Goal: Task Accomplishment & Management: Complete application form

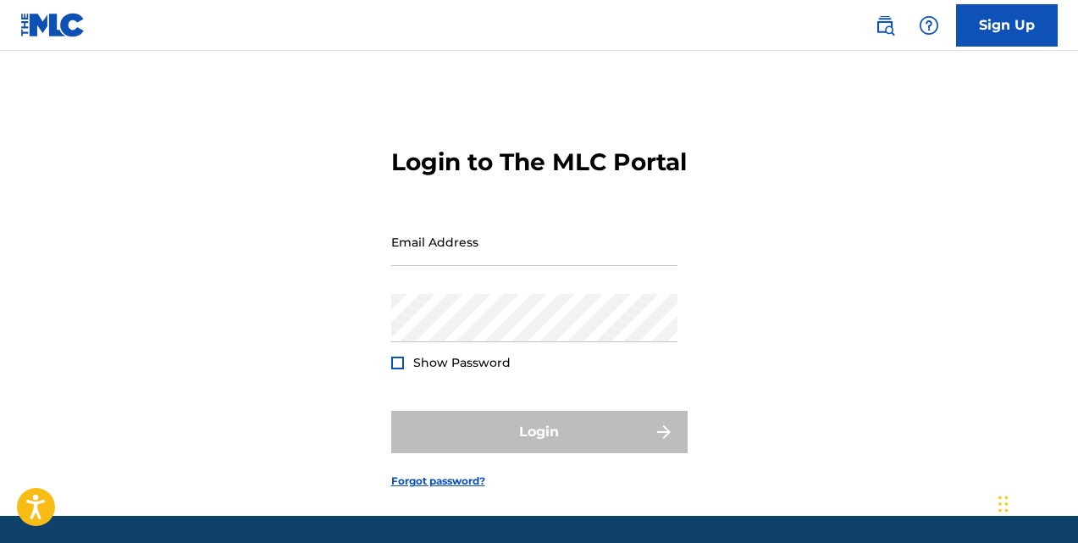
drag, startPoint x: 0, startPoint y: 0, endPoint x: 513, endPoint y: 311, distance: 600.0
click at [513, 294] on div "Email Address" at bounding box center [534, 256] width 286 height 76
click at [512, 266] on input "Email Address" at bounding box center [534, 242] width 286 height 48
type input "[EMAIL_ADDRESS][DOMAIN_NAME]"
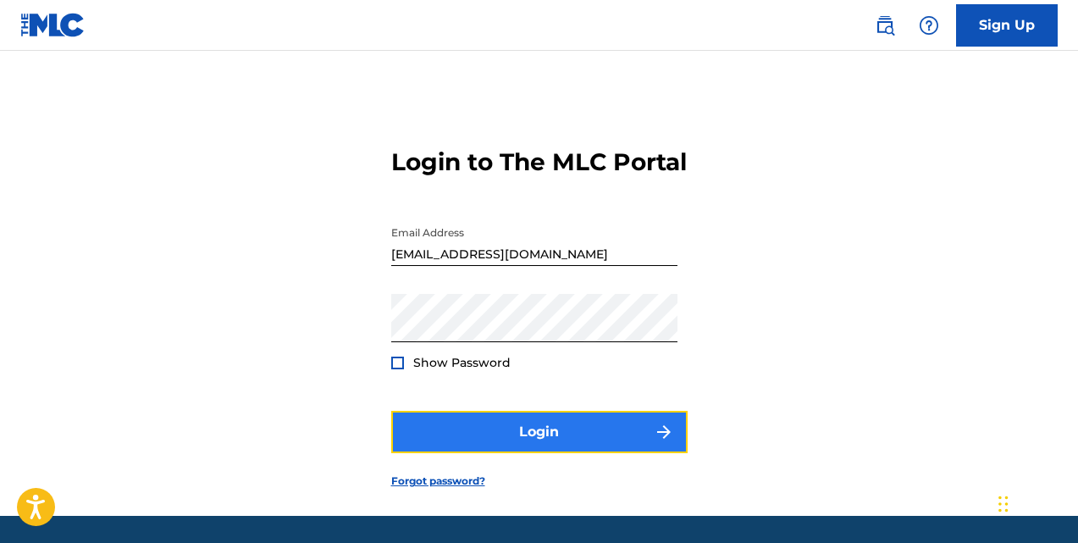
click at [484, 453] on button "Login" at bounding box center [539, 432] width 296 height 42
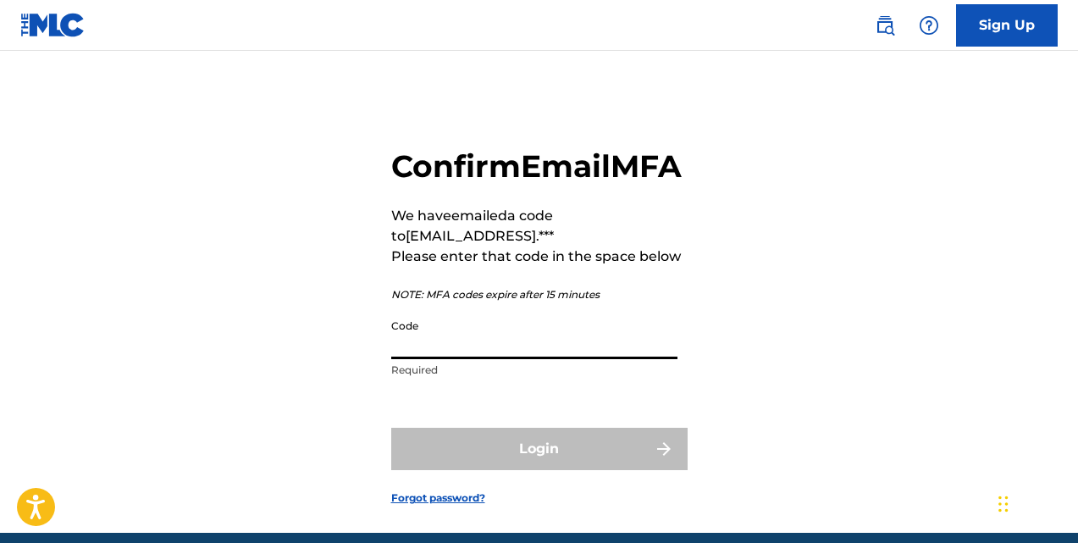
click at [612, 359] on input "Code" at bounding box center [534, 335] width 286 height 48
click at [475, 359] on input "Code" at bounding box center [534, 335] width 286 height 48
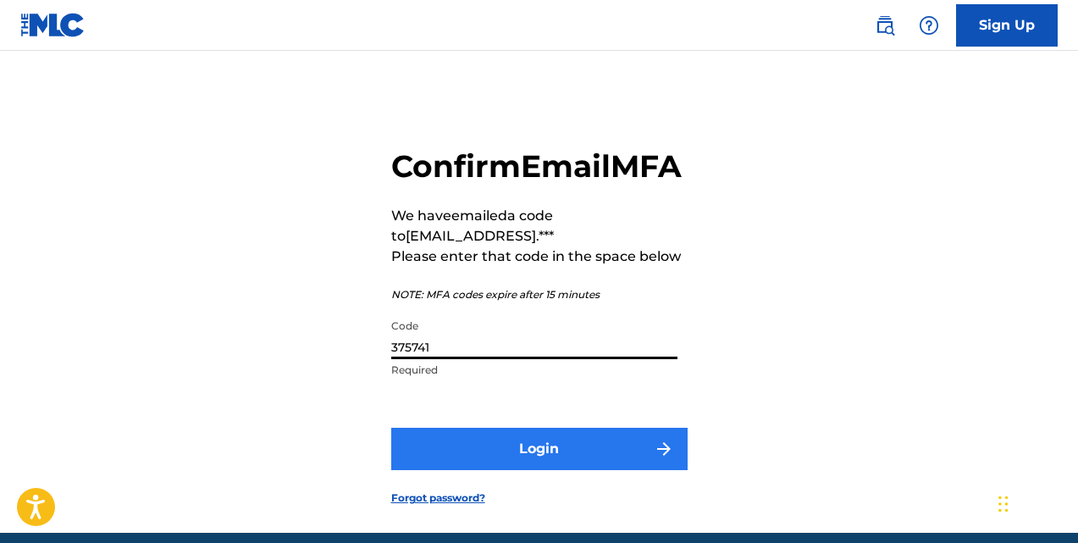
type input "375741"
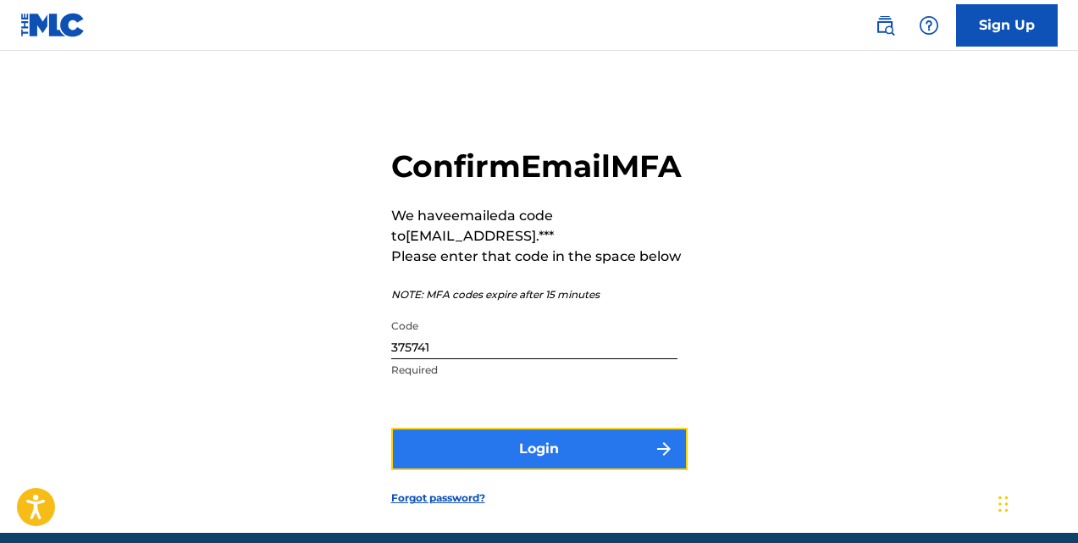
click at [466, 470] on button "Login" at bounding box center [539, 449] width 296 height 42
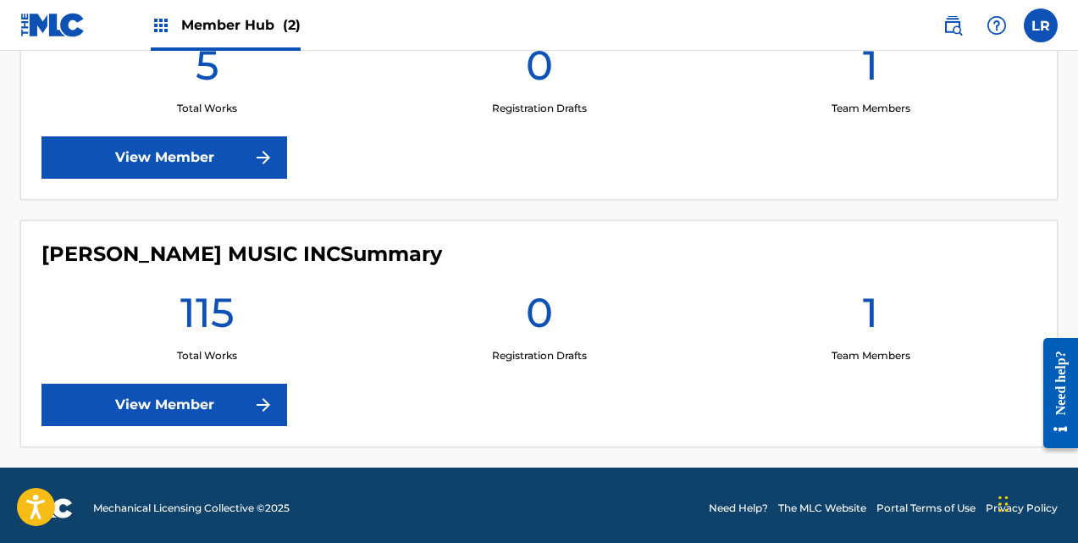
scroll to position [541, 0]
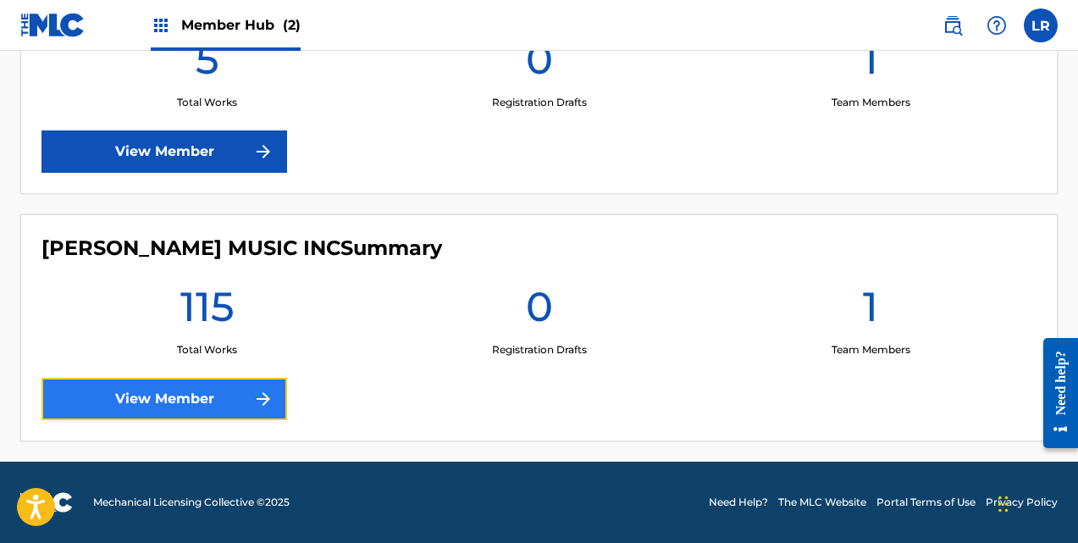
click at [170, 401] on link "View Member" at bounding box center [165, 399] width 246 height 42
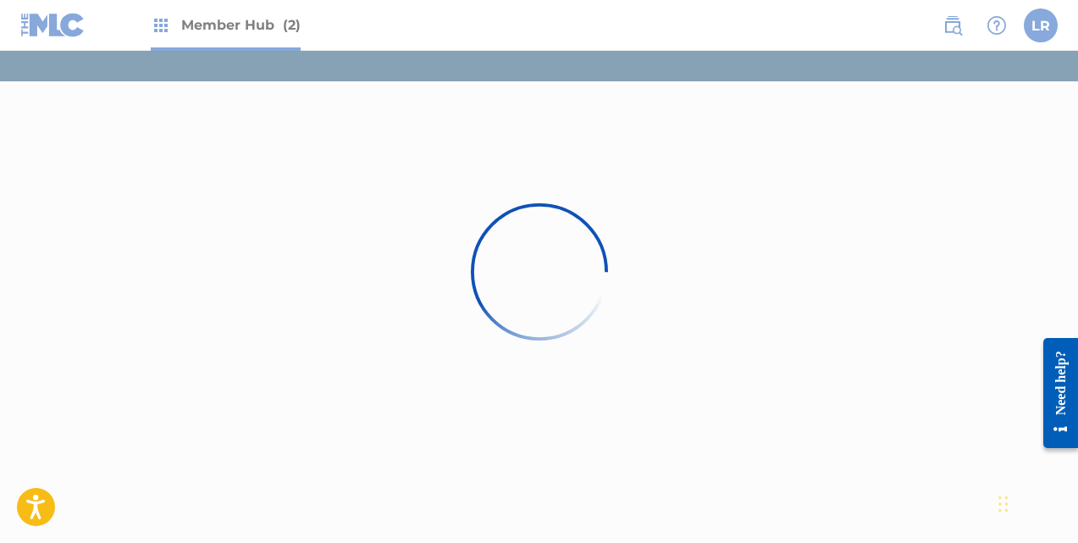
click at [1036, 26] on div at bounding box center [539, 271] width 1078 height 543
click at [155, 24] on div at bounding box center [539, 271] width 1078 height 543
drag, startPoint x: 158, startPoint y: 24, endPoint x: 224, endPoint y: 34, distance: 66.0
click at [161, 21] on div at bounding box center [539, 271] width 1078 height 543
click at [227, 45] on div at bounding box center [539, 271] width 1078 height 543
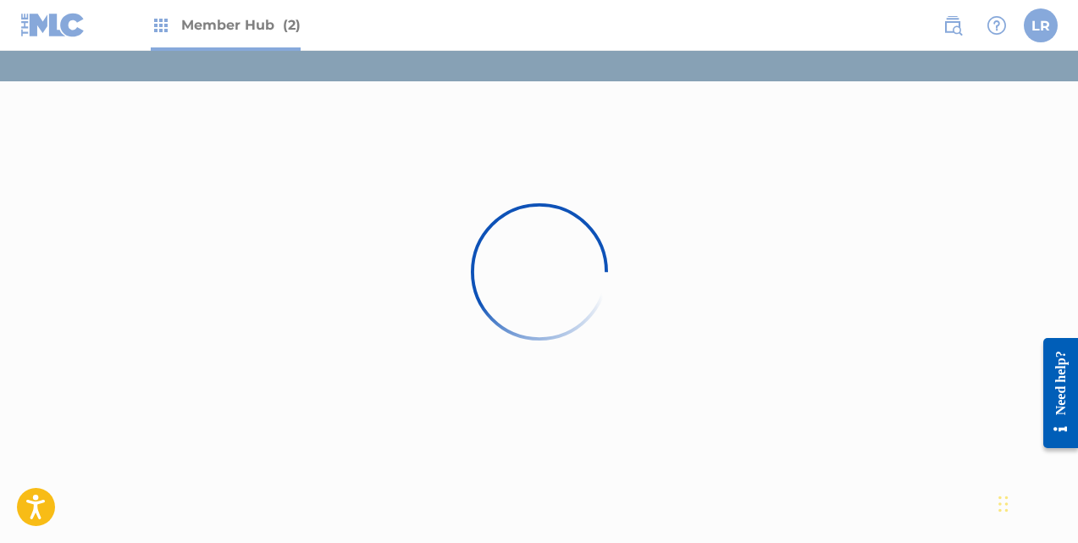
click at [993, 23] on div at bounding box center [539, 271] width 1078 height 543
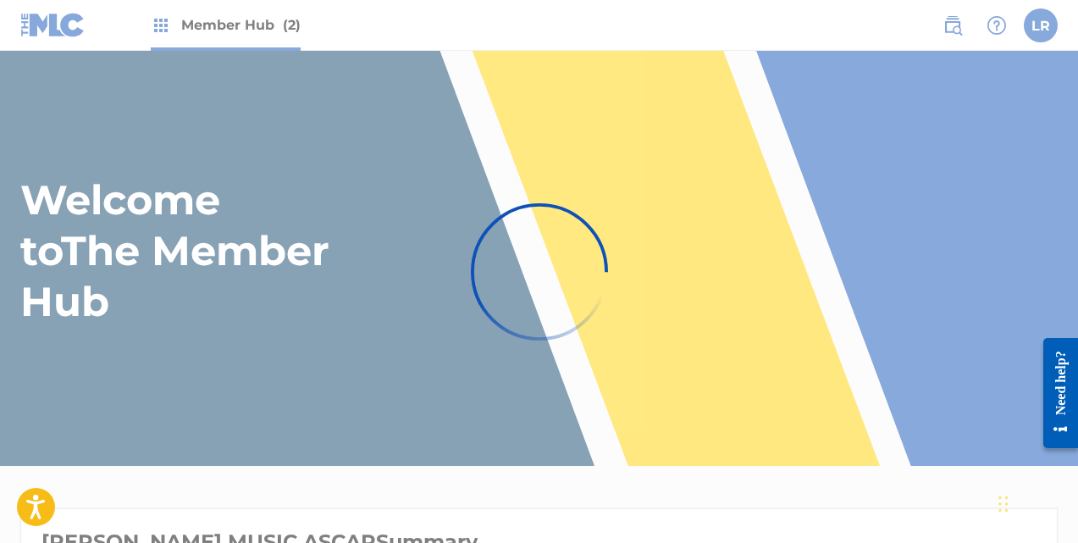
click at [157, 27] on div at bounding box center [539, 271] width 1078 height 543
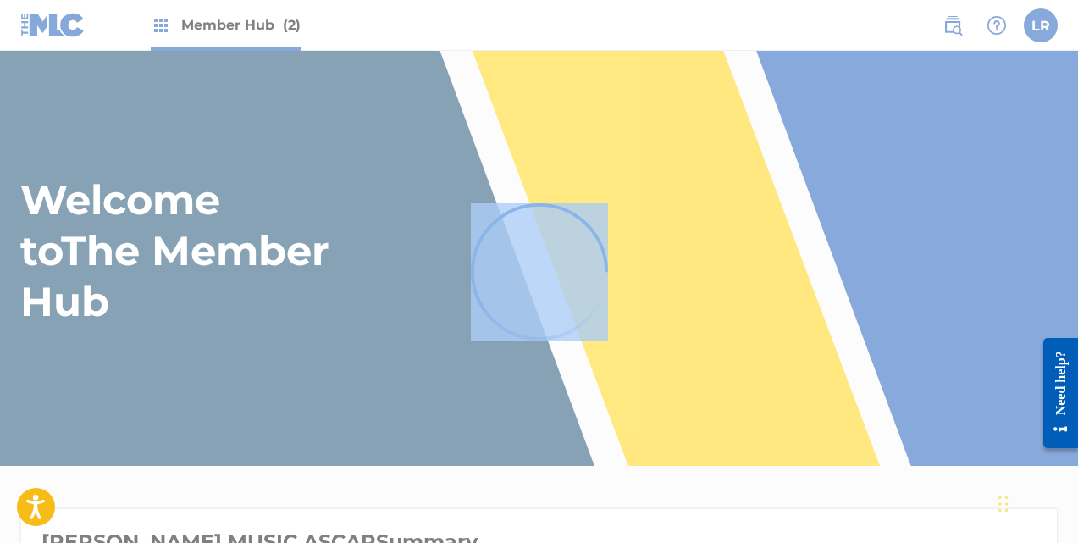
click at [157, 27] on div at bounding box center [539, 271] width 1078 height 543
click at [358, 133] on div at bounding box center [539, 271] width 1078 height 543
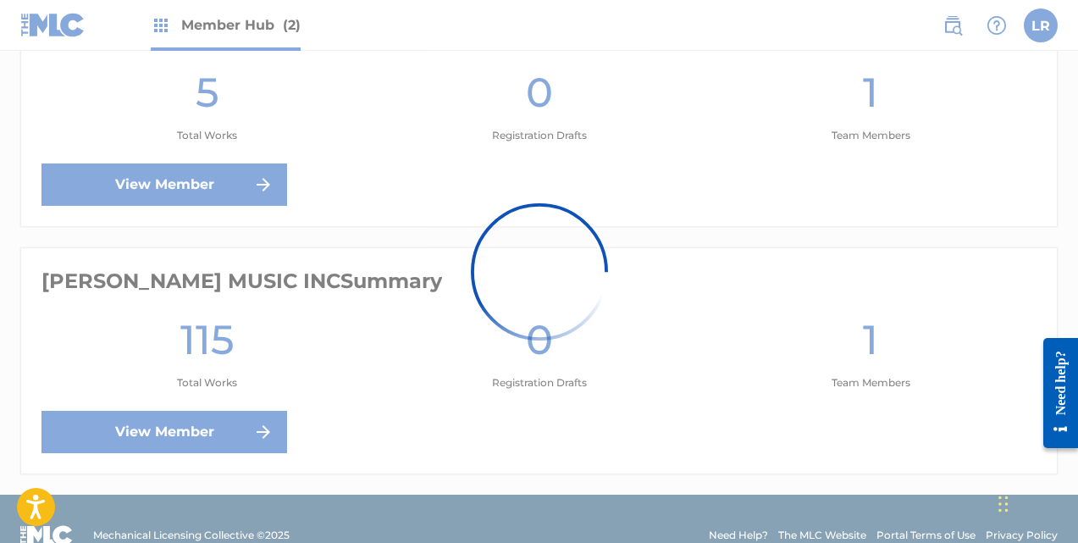
scroll to position [541, 0]
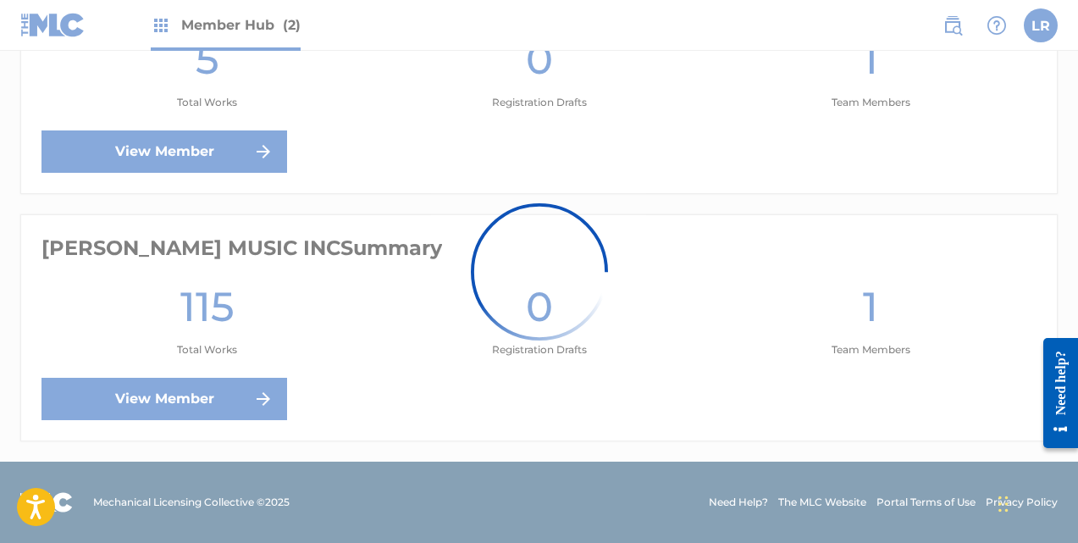
click at [192, 150] on div at bounding box center [539, 271] width 1078 height 543
click at [142, 398] on div at bounding box center [539, 271] width 1078 height 543
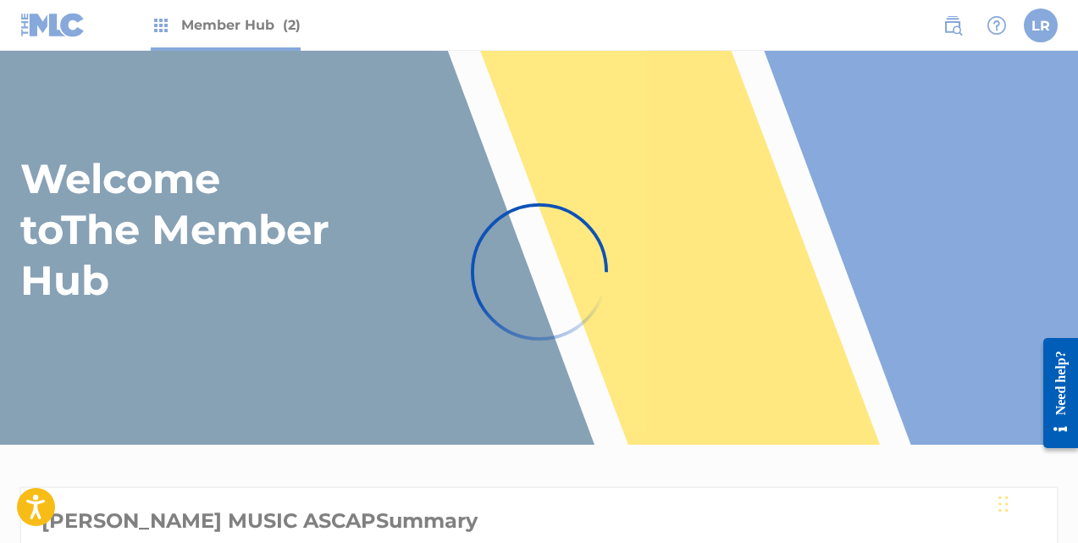
scroll to position [0, 0]
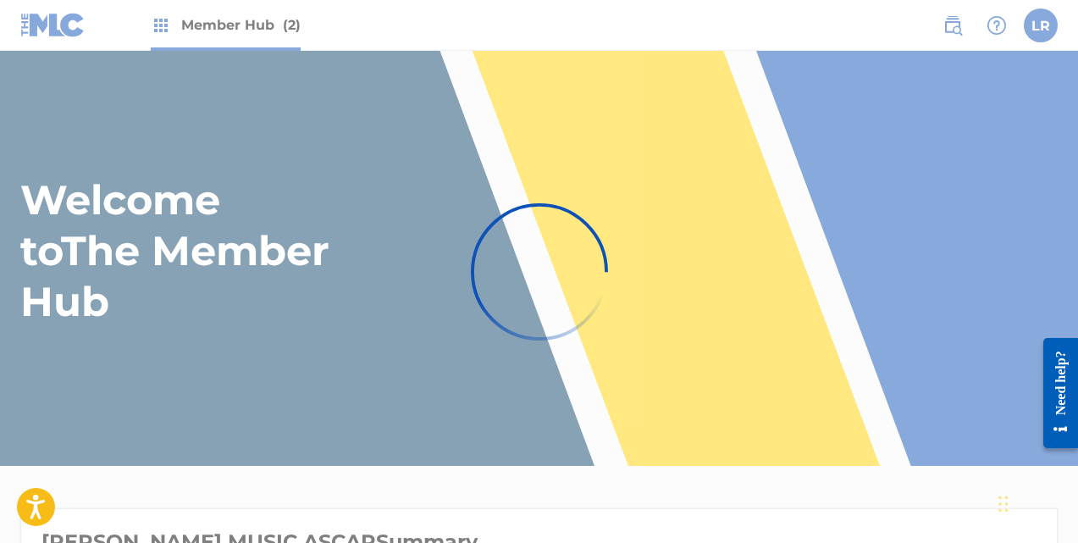
click at [231, 24] on div at bounding box center [539, 271] width 1078 height 543
click at [158, 23] on div at bounding box center [539, 271] width 1078 height 543
click at [163, 27] on div at bounding box center [539, 271] width 1078 height 543
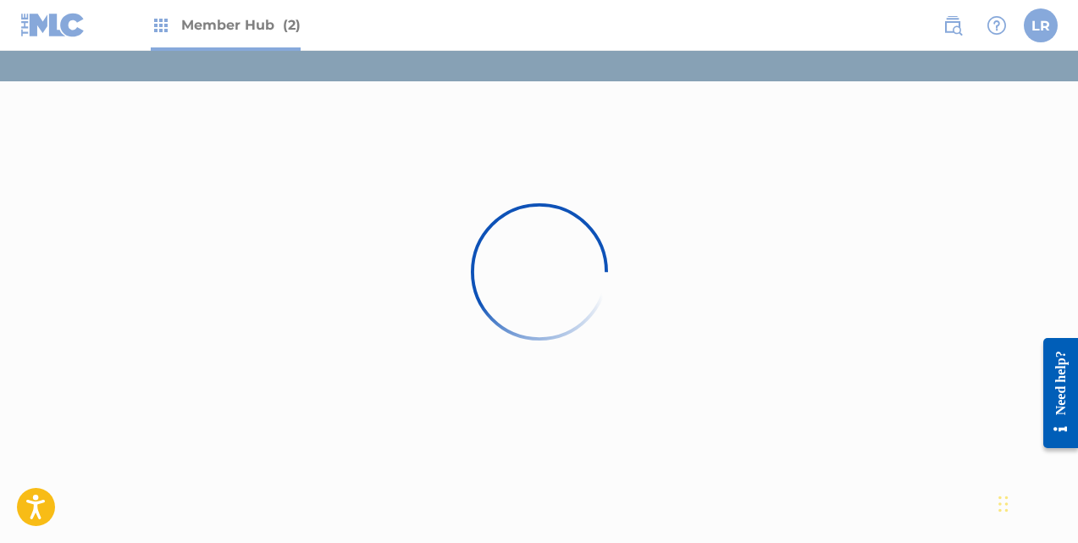
drag, startPoint x: 428, startPoint y: 193, endPoint x: 384, endPoint y: 212, distance: 47.8
click at [384, 212] on div at bounding box center [539, 271] width 1078 height 543
click at [212, 20] on div at bounding box center [539, 271] width 1078 height 543
drag, startPoint x: 348, startPoint y: 21, endPoint x: 597, endPoint y: 14, distance: 249.1
click at [368, 18] on div at bounding box center [539, 271] width 1078 height 543
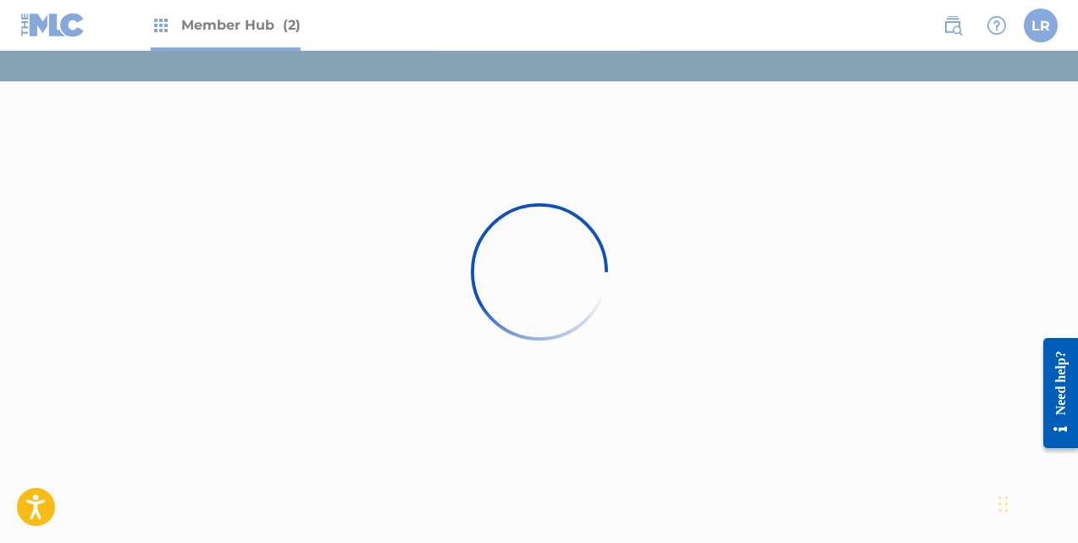
click at [989, 27] on div at bounding box center [539, 271] width 1078 height 543
drag, startPoint x: 1001, startPoint y: 96, endPoint x: 706, endPoint y: 301, distance: 359.0
click at [984, 110] on div at bounding box center [539, 271] width 1078 height 543
click at [162, 26] on div at bounding box center [539, 271] width 1078 height 543
click at [30, 13] on div at bounding box center [539, 271] width 1078 height 543
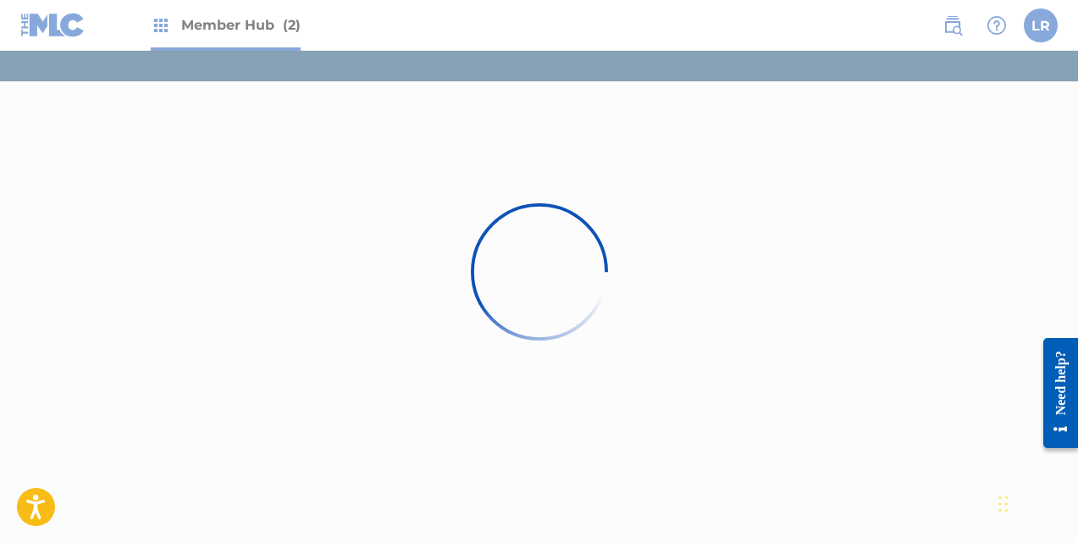
click at [30, 13] on div at bounding box center [539, 271] width 1078 height 543
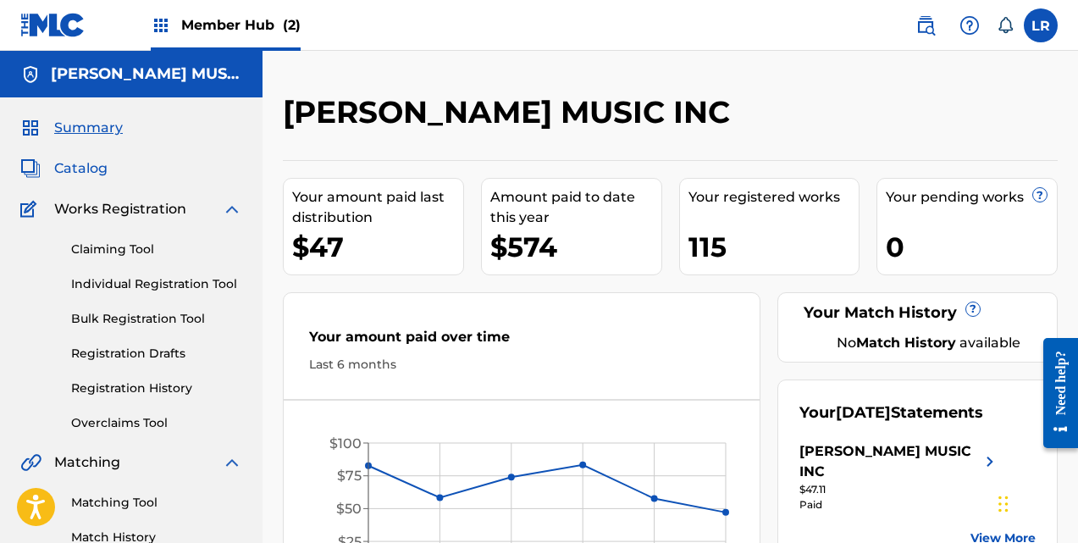
click at [104, 169] on span "Catalog" at bounding box center [80, 168] width 53 height 20
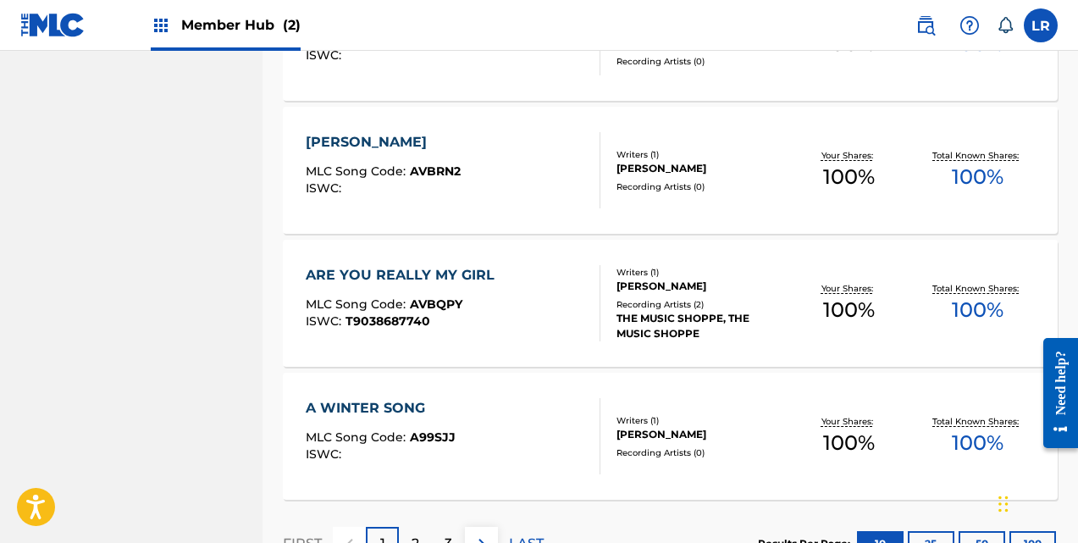
scroll to position [1396, 0]
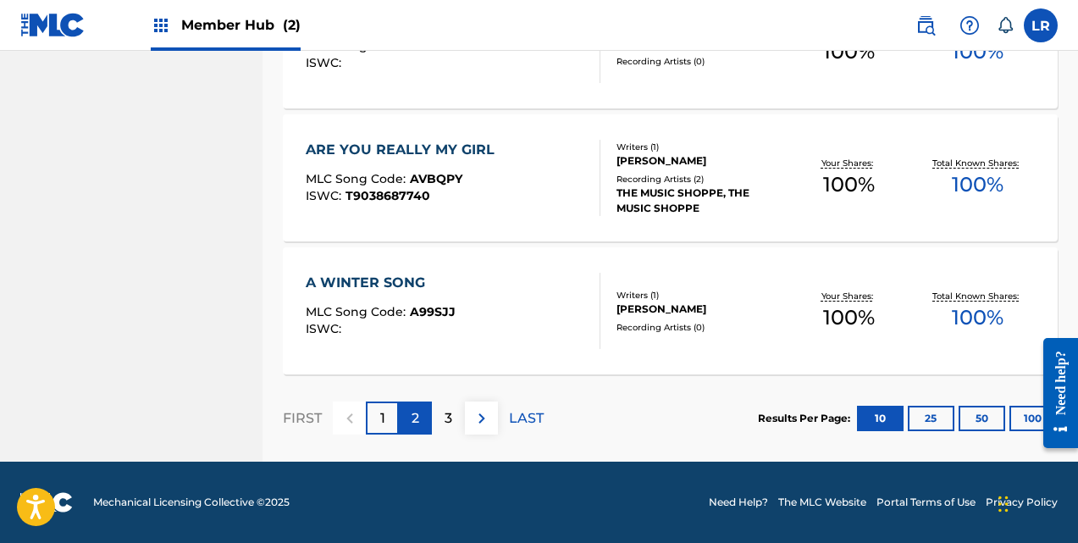
click at [418, 414] on p "2" at bounding box center [416, 418] width 8 height 20
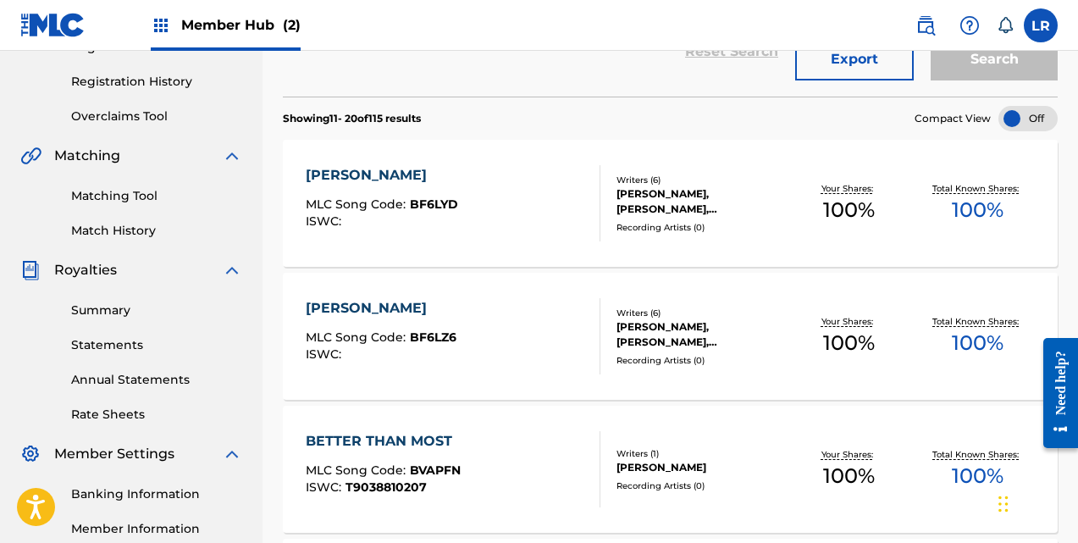
scroll to position [295, 0]
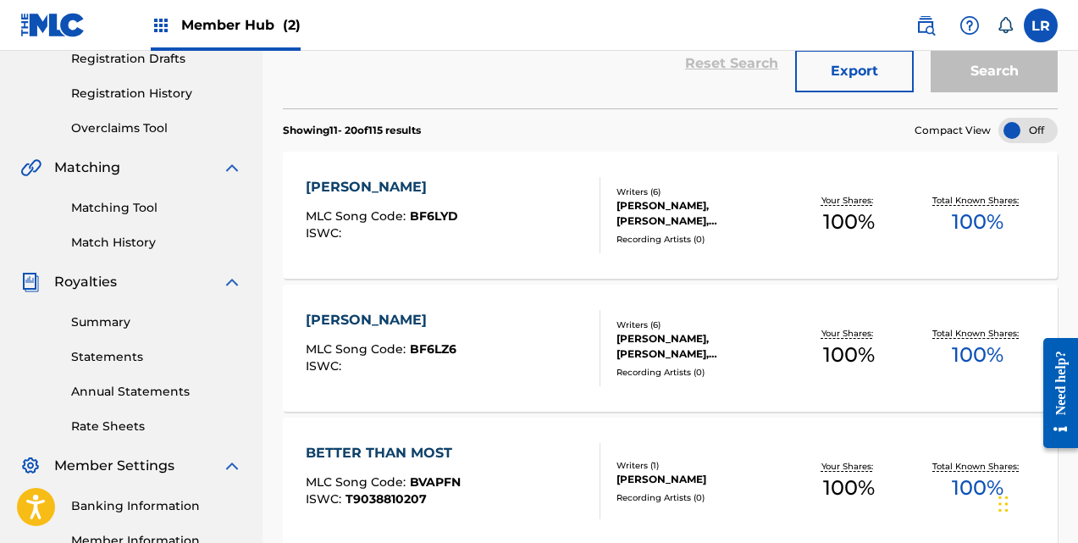
click at [552, 228] on div "B.B. SHUFFLE MLC Song Code : BF6LYD ISWC :" at bounding box center [453, 215] width 295 height 76
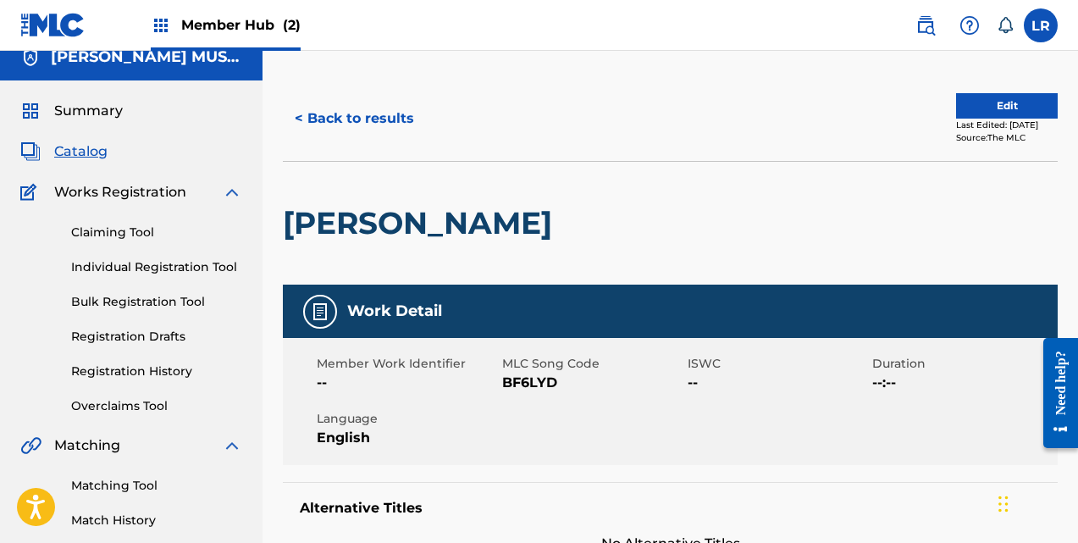
scroll to position [8, 0]
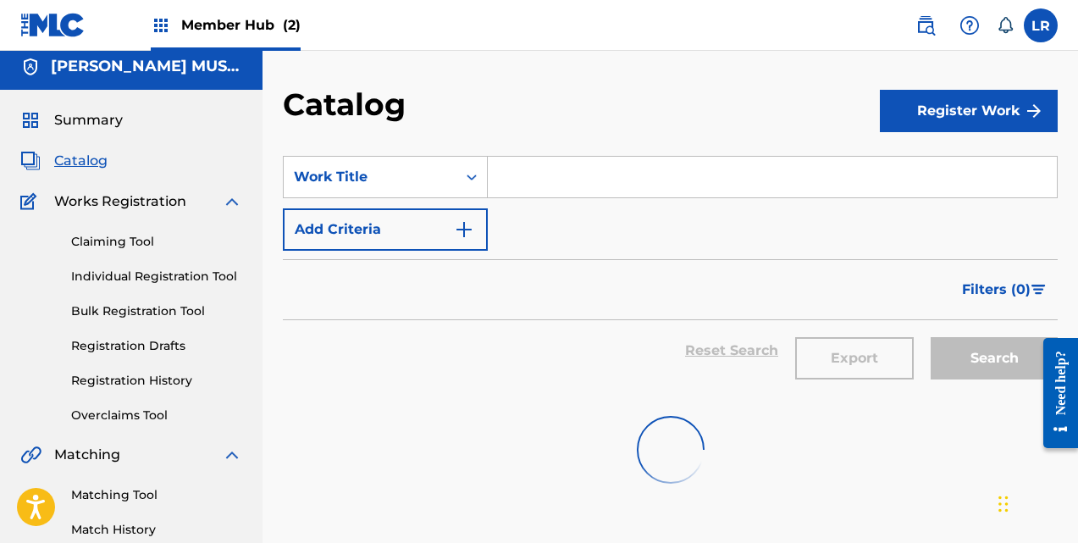
scroll to position [295, 0]
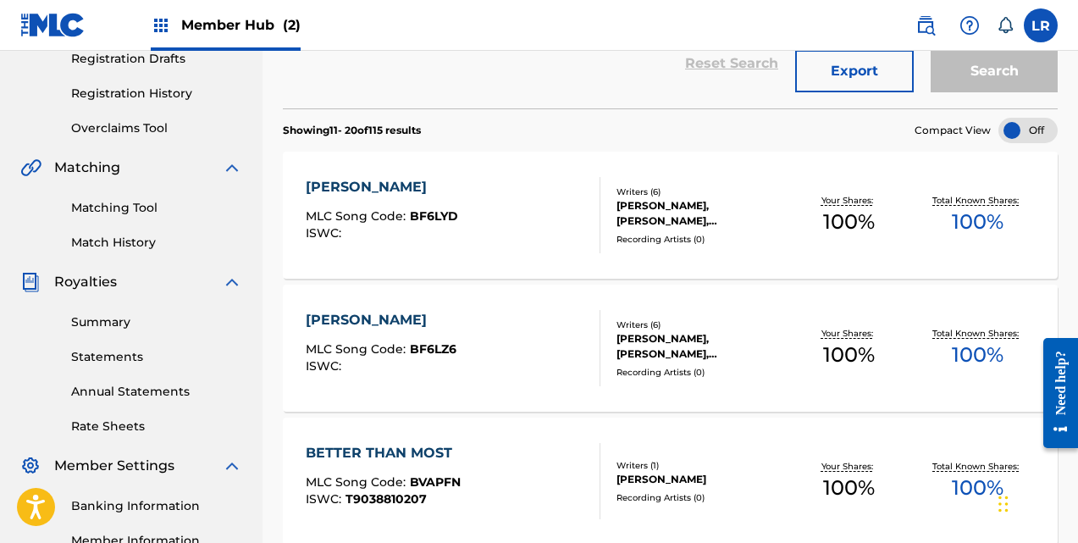
click at [451, 329] on div "[PERSON_NAME]" at bounding box center [381, 320] width 151 height 20
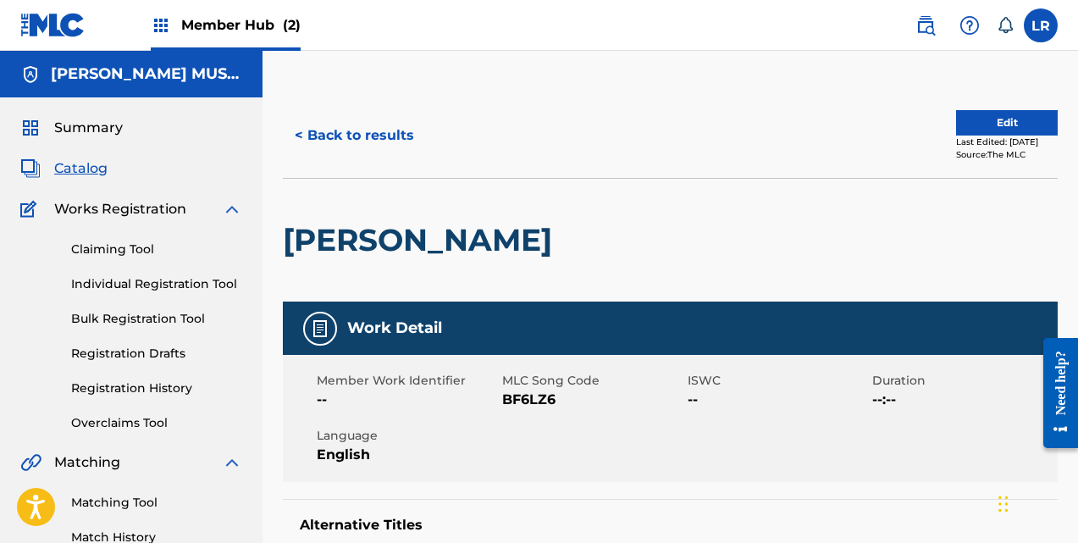
drag, startPoint x: 92, startPoint y: 167, endPoint x: 116, endPoint y: 179, distance: 26.5
click at [92, 166] on span "Catalog" at bounding box center [80, 168] width 53 height 20
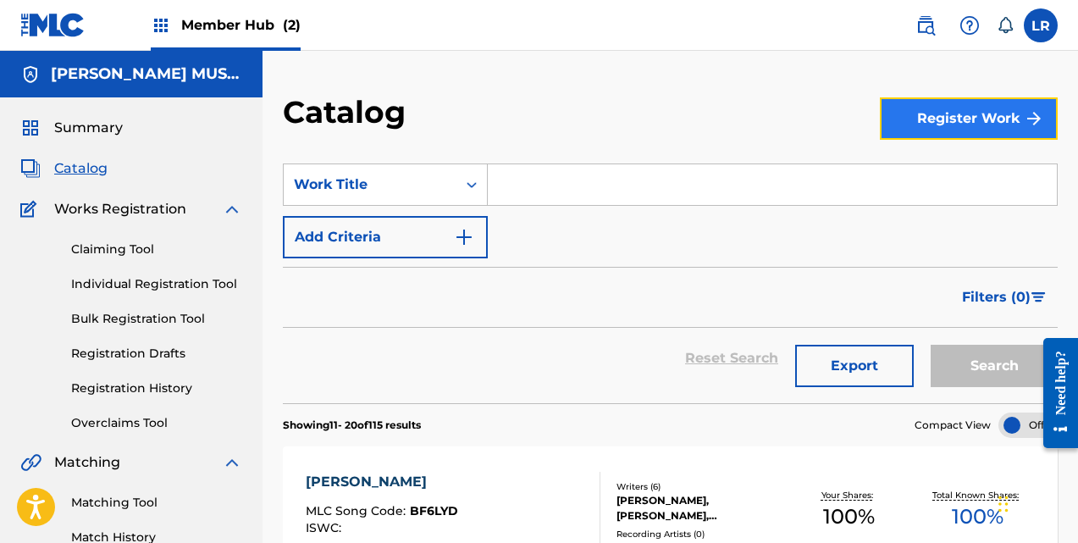
click at [967, 112] on button "Register Work" at bounding box center [969, 118] width 178 height 42
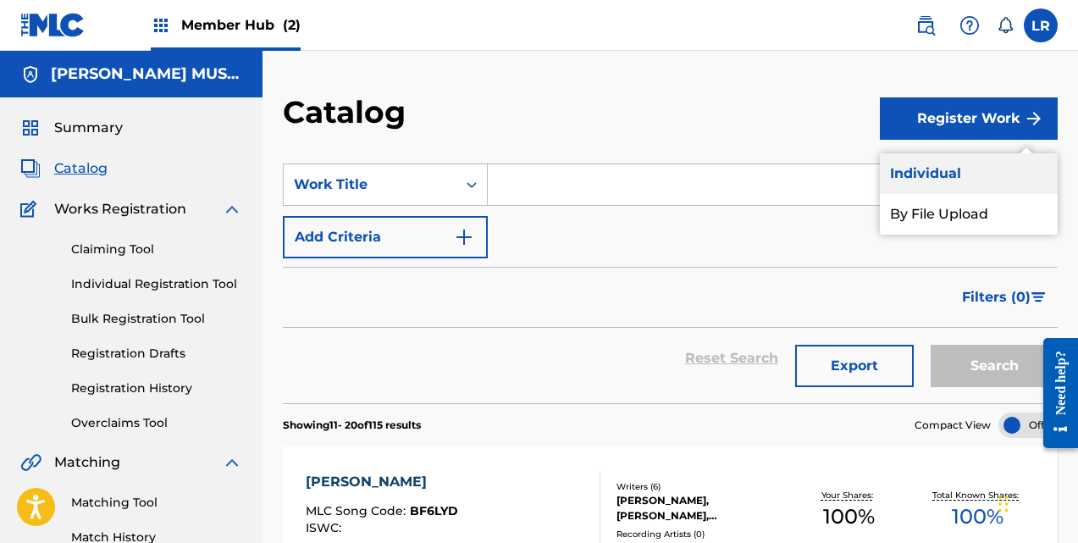
click at [945, 165] on link "Individual" at bounding box center [969, 173] width 178 height 41
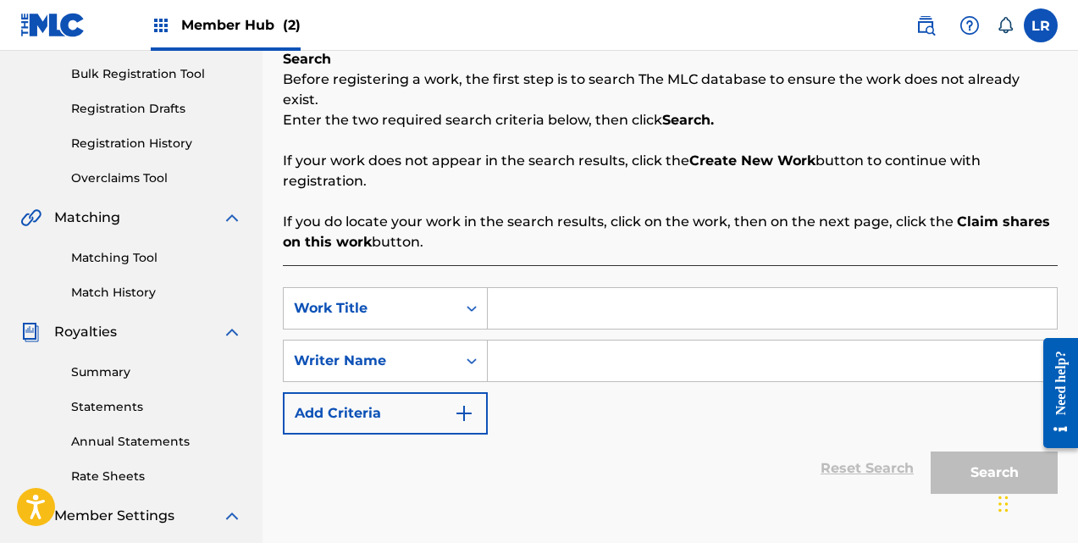
scroll to position [254, 0]
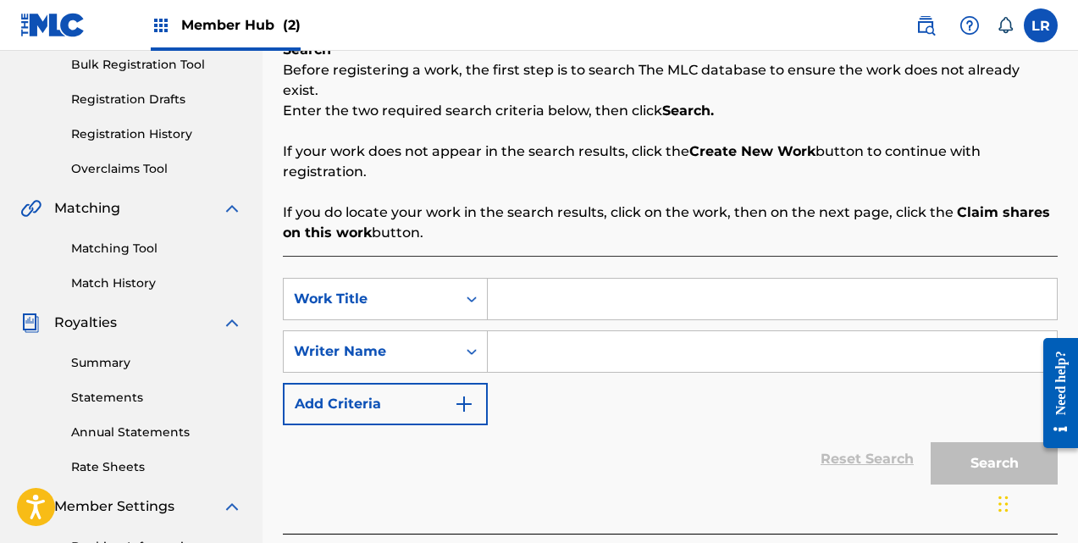
click at [515, 279] on input "Search Form" at bounding box center [772, 299] width 569 height 41
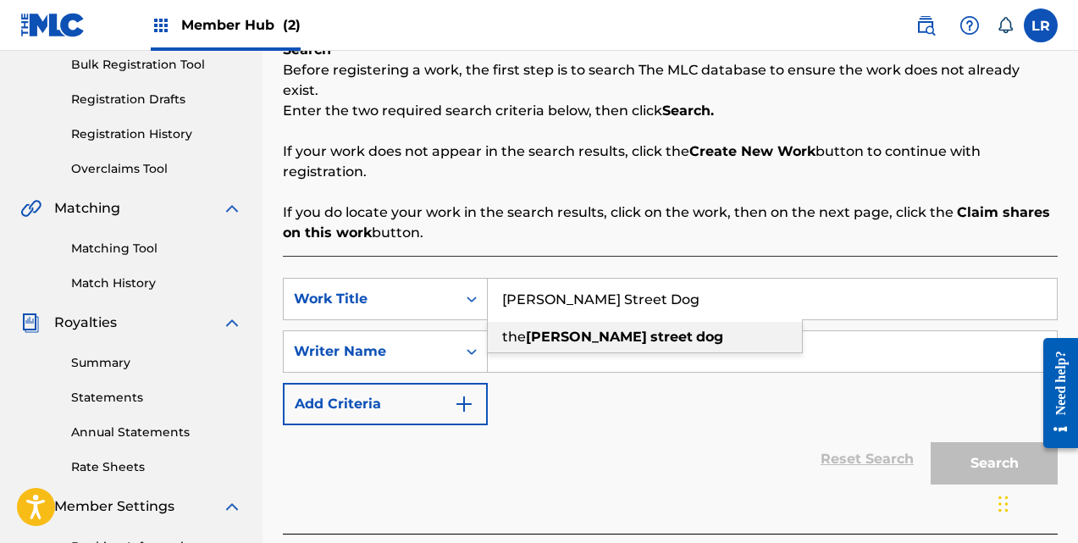
click at [650, 329] on strong "street" at bounding box center [671, 337] width 42 height 16
type input "the [PERSON_NAME] street dog"
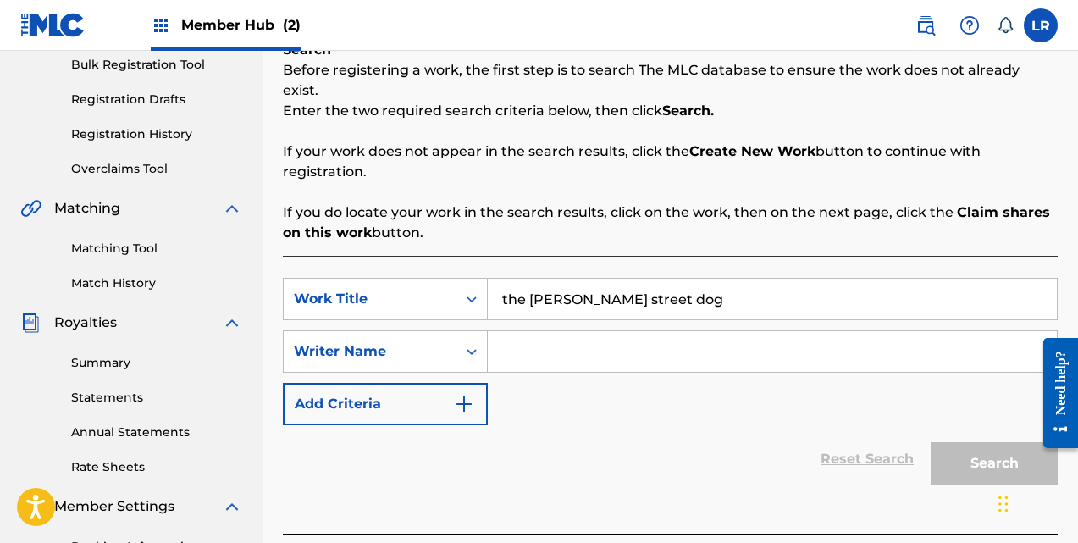
click at [991, 442] on div "Search" at bounding box center [990, 459] width 136 height 68
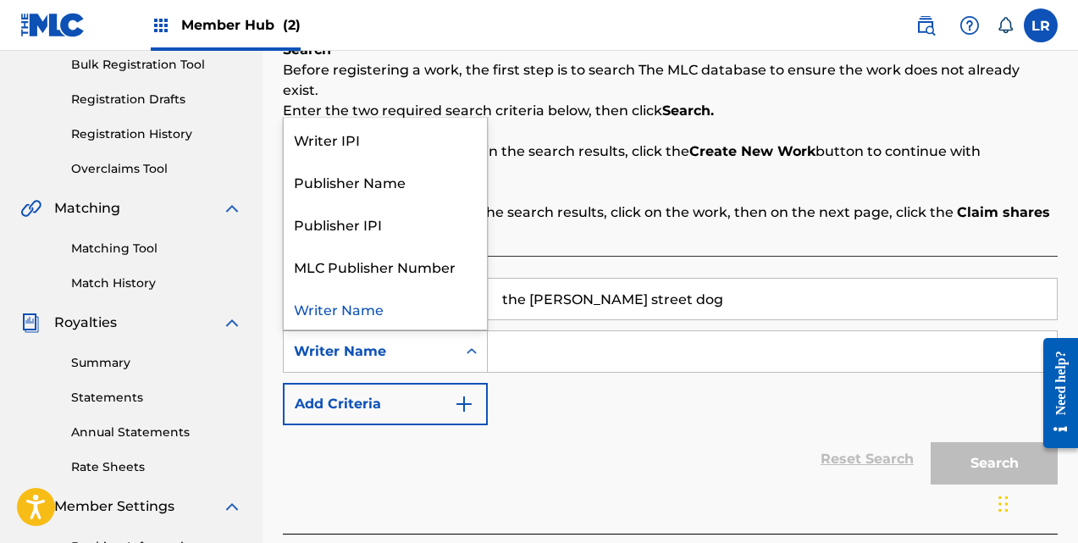
click at [469, 348] on icon "Search Form" at bounding box center [472, 351] width 10 height 6
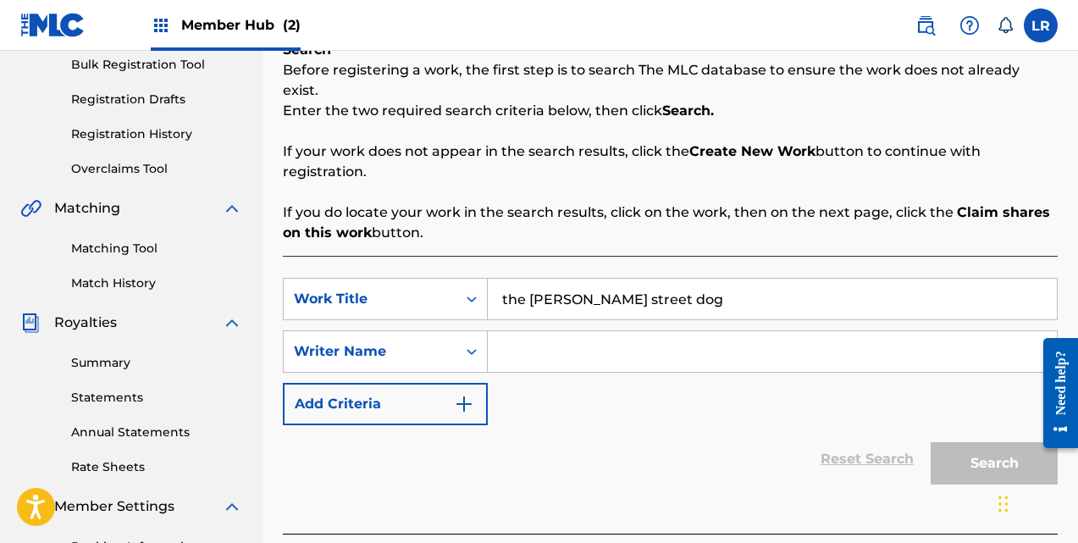
click at [545, 338] on input "Search Form" at bounding box center [772, 351] width 569 height 41
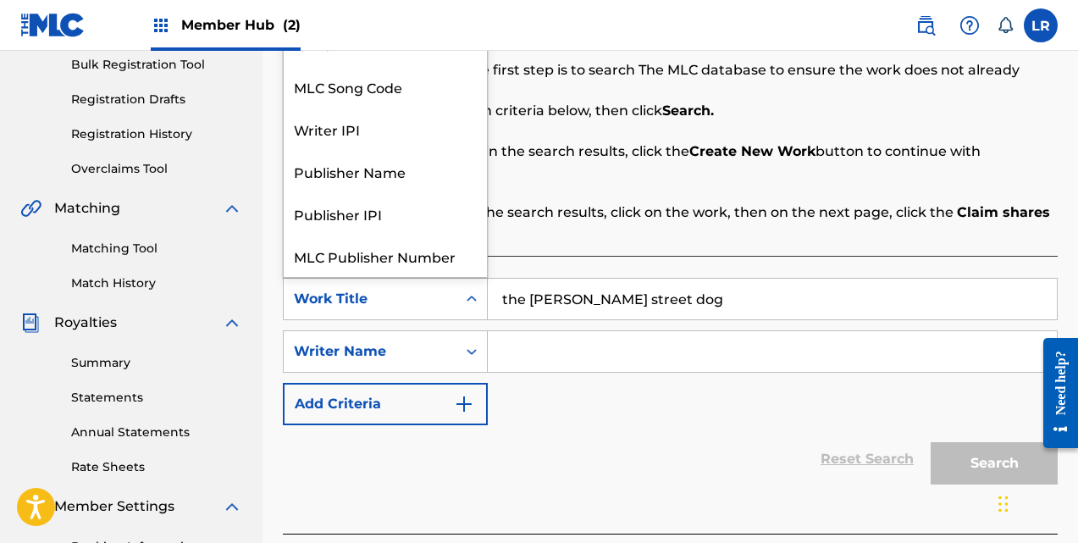
click at [475, 291] on icon "Search Form" at bounding box center [471, 299] width 17 height 17
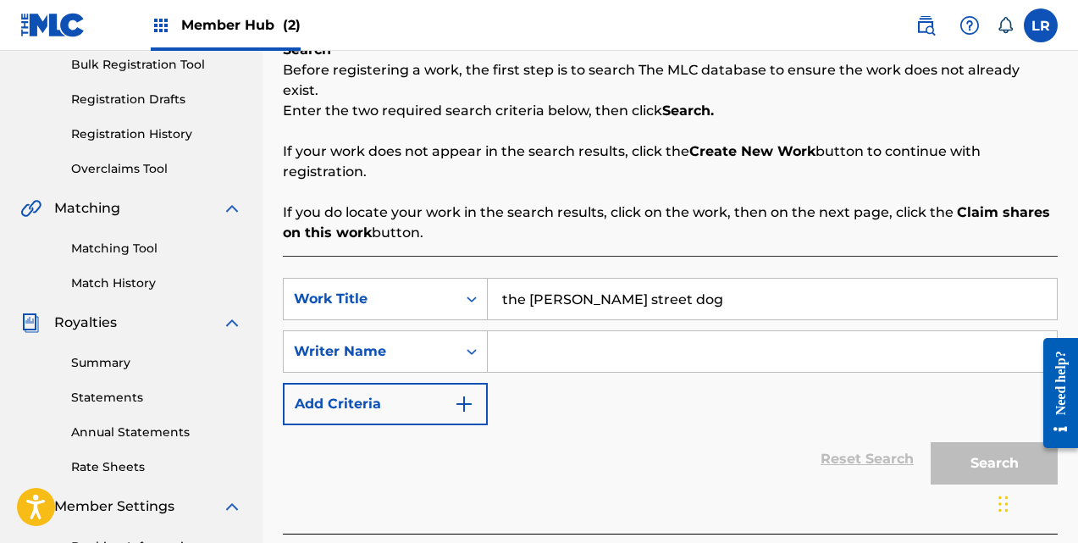
click at [531, 344] on input "Search Form" at bounding box center [772, 351] width 569 height 41
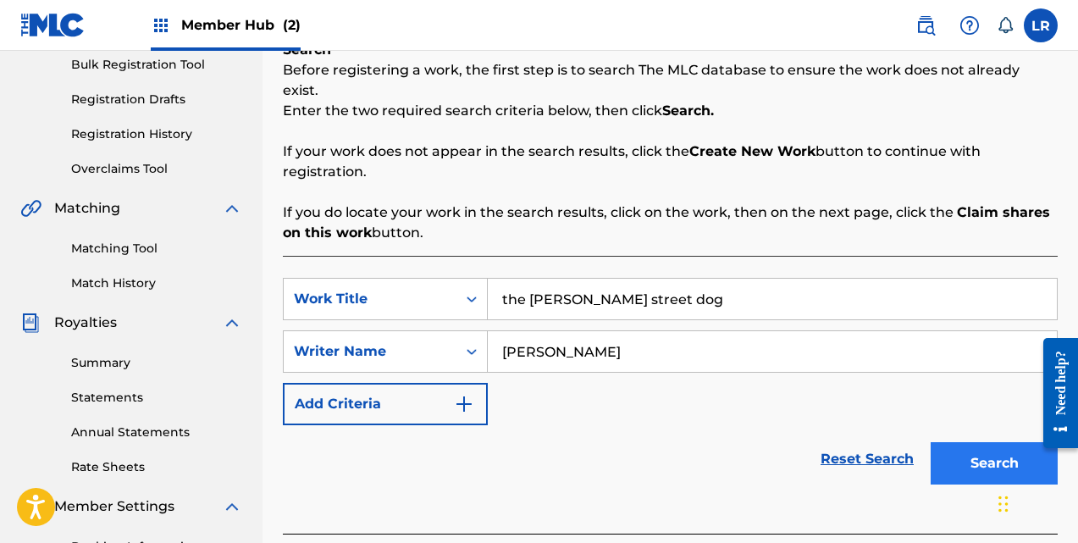
type input "[PERSON_NAME]"
click at [966, 442] on button "Search" at bounding box center [994, 463] width 127 height 42
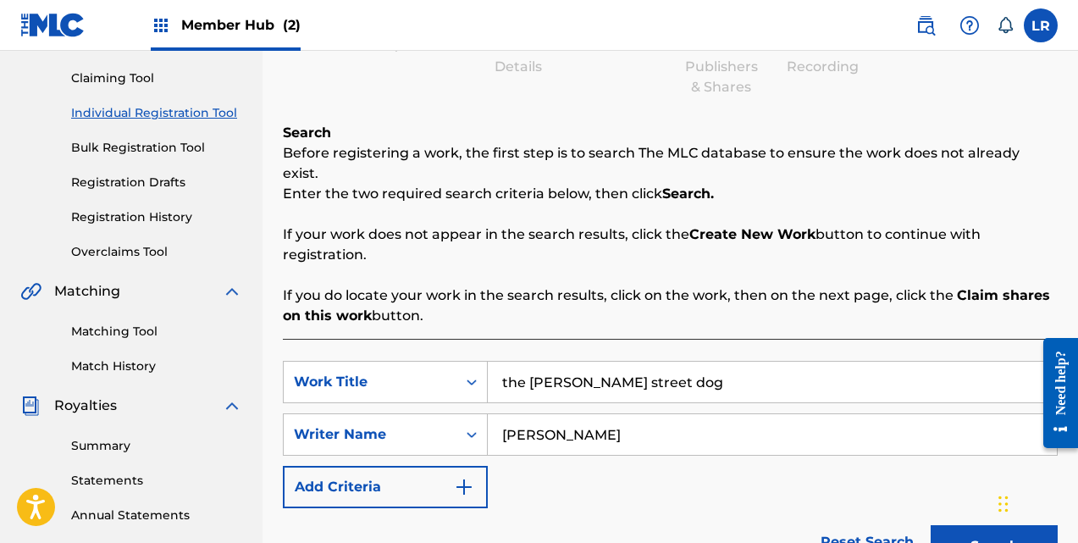
scroll to position [169, 0]
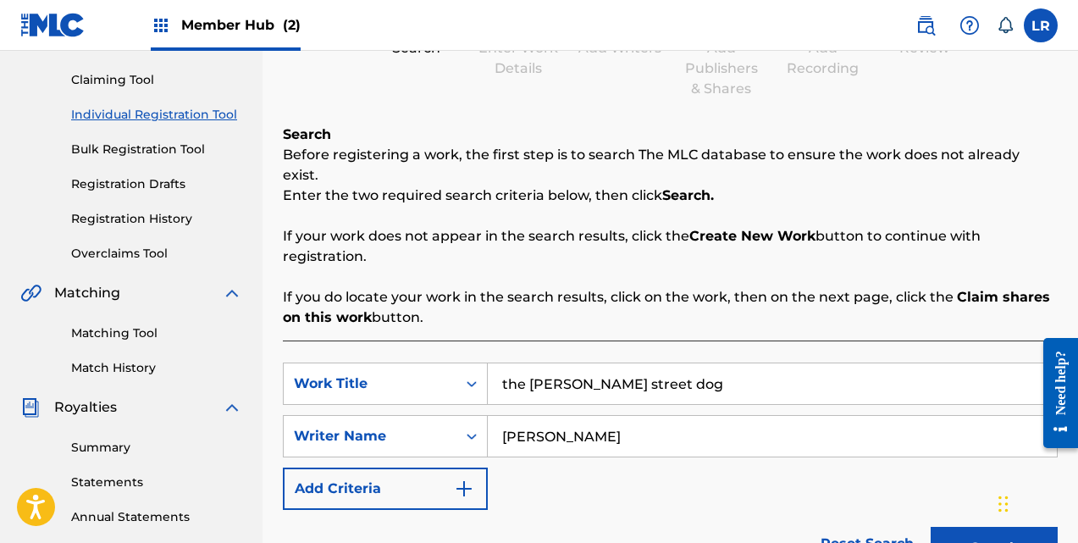
click at [690, 418] on input "[PERSON_NAME]" at bounding box center [772, 436] width 569 height 41
click at [844, 525] on link "Reset Search" at bounding box center [867, 543] width 110 height 37
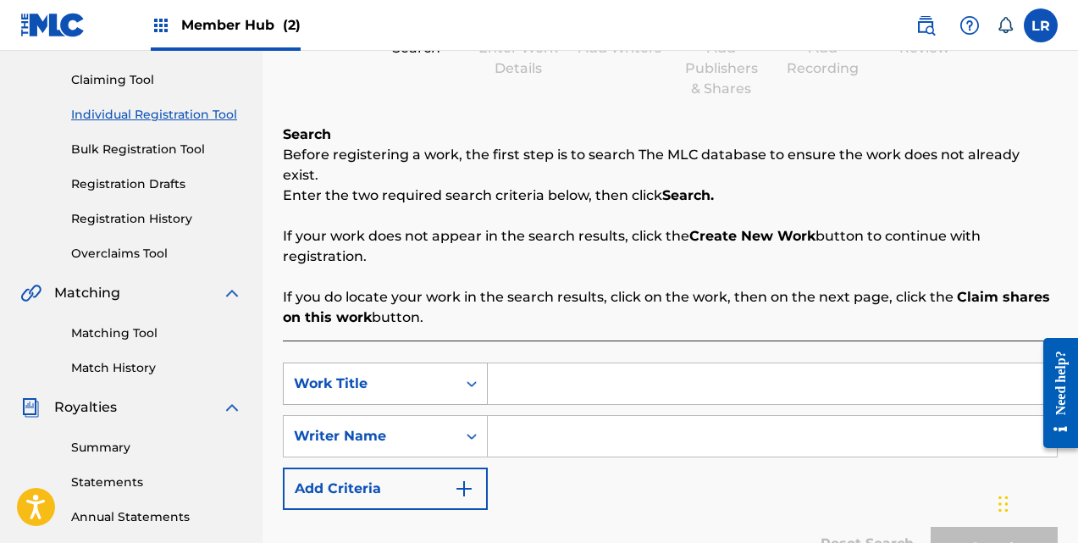
click at [471, 375] on icon "Search Form" at bounding box center [471, 383] width 17 height 17
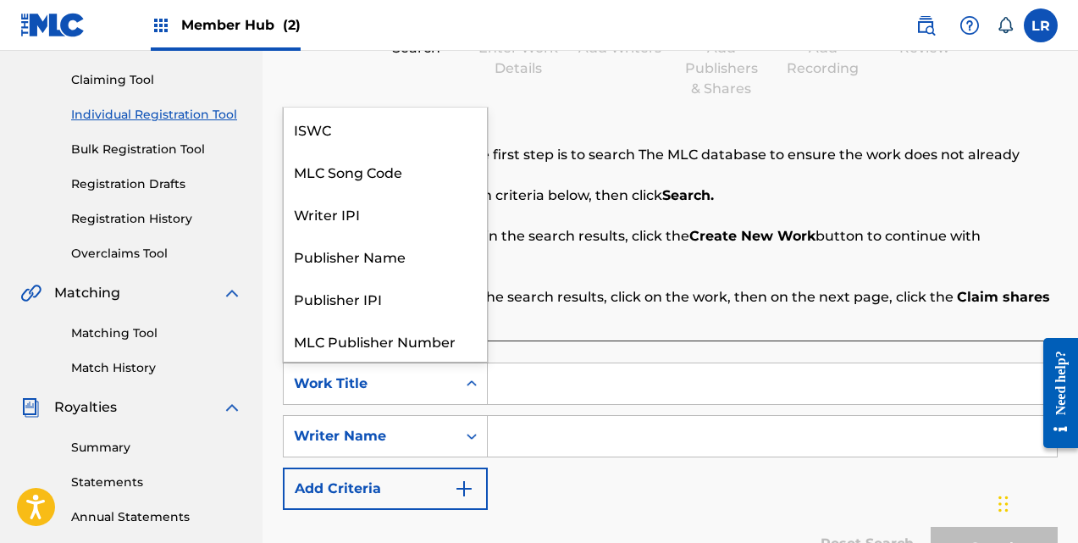
scroll to position [42, 0]
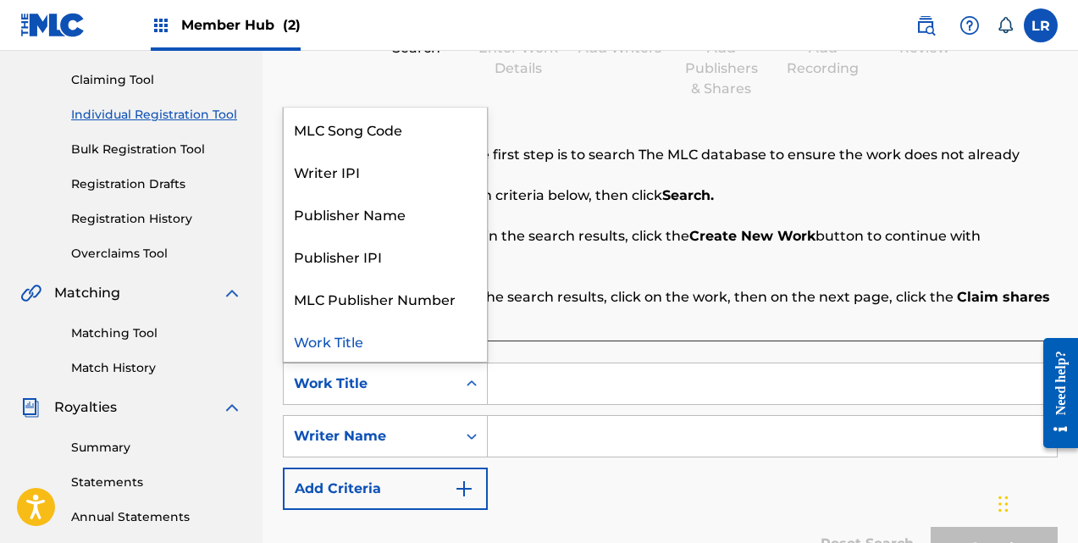
click at [388, 324] on div "Work Title" at bounding box center [385, 340] width 203 height 42
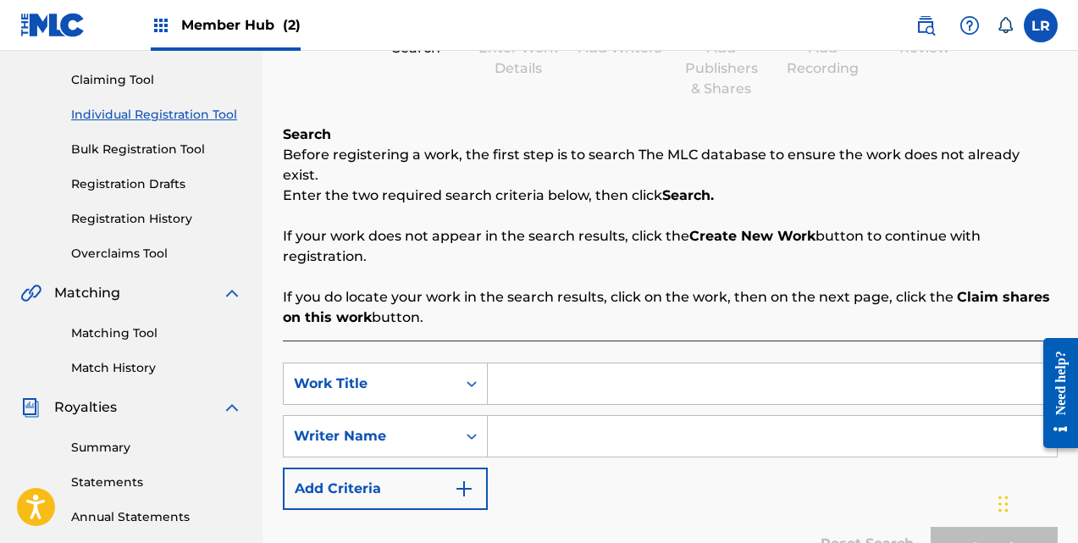
click at [513, 372] on input "Search Form" at bounding box center [772, 383] width 569 height 41
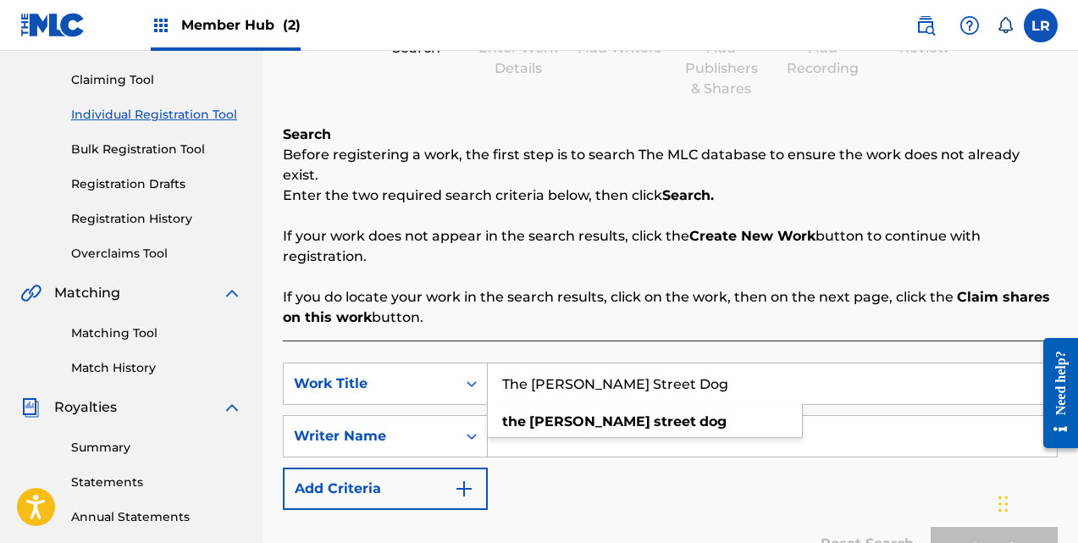
type input "The [PERSON_NAME] Street Dog"
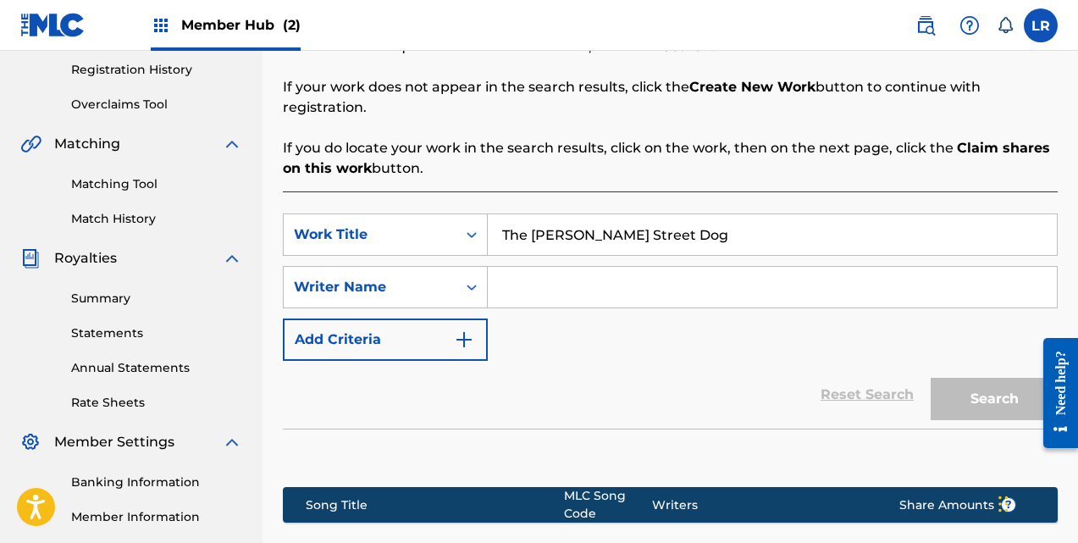
scroll to position [253, 0]
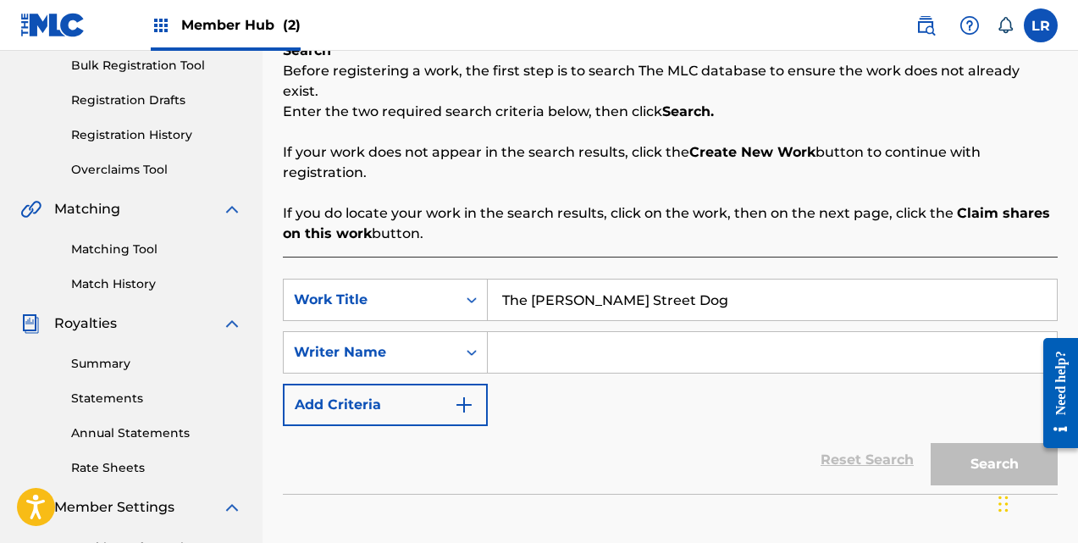
click at [687, 289] on input "The [PERSON_NAME] Street Dog" at bounding box center [772, 299] width 569 height 41
click at [642, 340] on input "Search Form" at bounding box center [772, 352] width 569 height 41
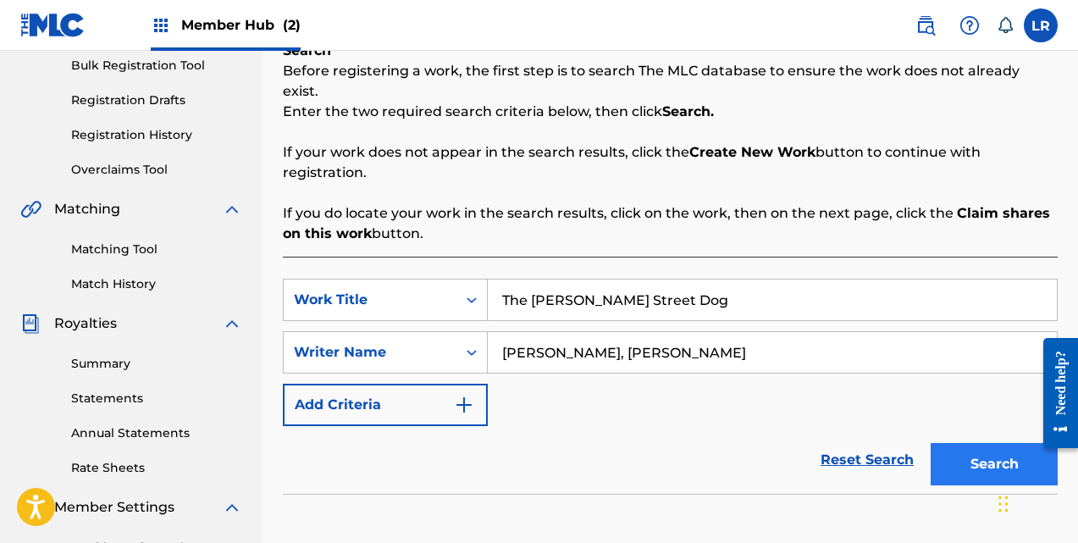
type input "[PERSON_NAME], [PERSON_NAME]"
click at [978, 451] on button "Search" at bounding box center [994, 464] width 127 height 42
click at [711, 332] on input "[PERSON_NAME], [PERSON_NAME]" at bounding box center [772, 352] width 569 height 41
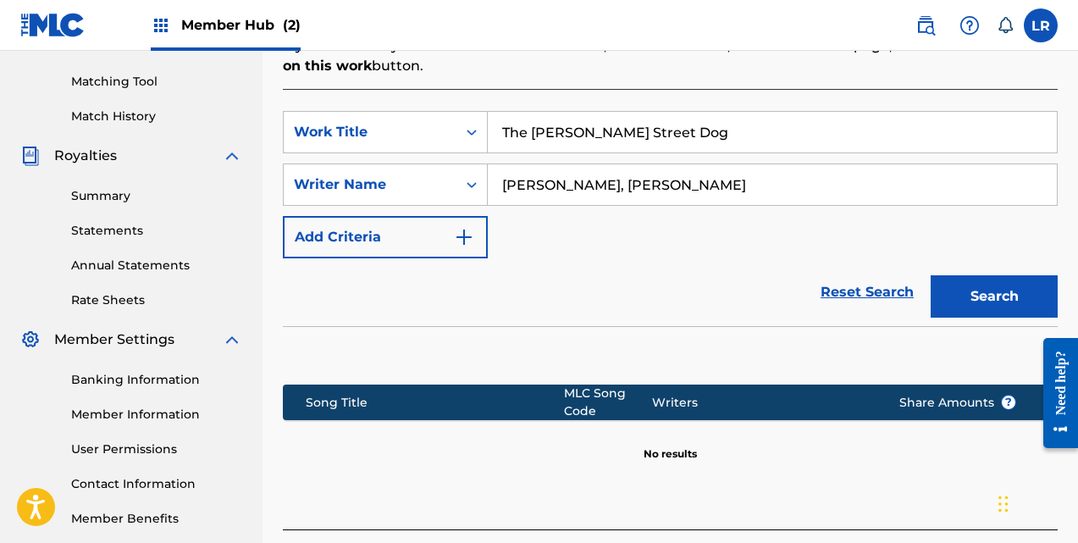
scroll to position [423, 0]
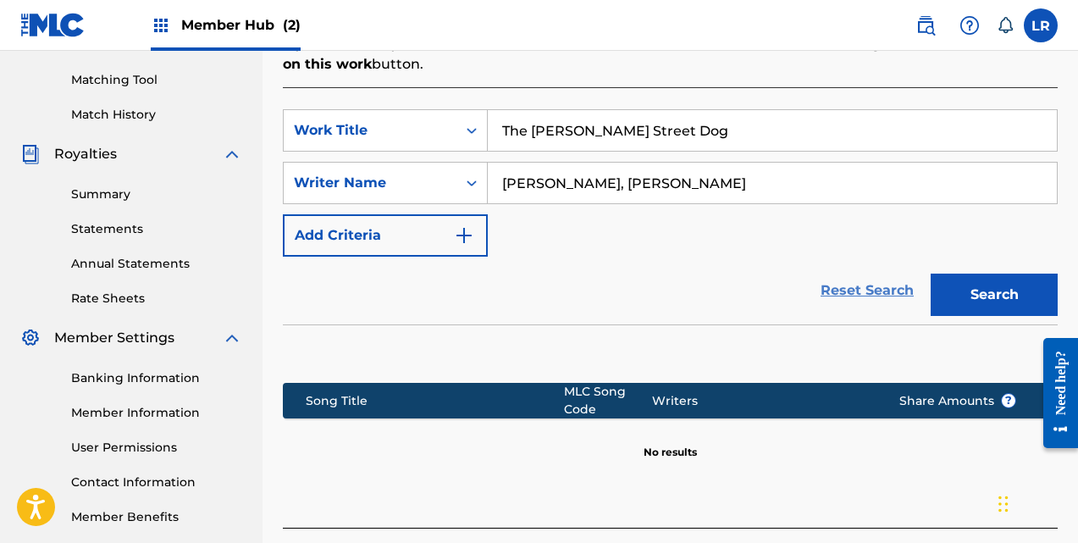
click at [841, 274] on link "Reset Search" at bounding box center [867, 290] width 110 height 37
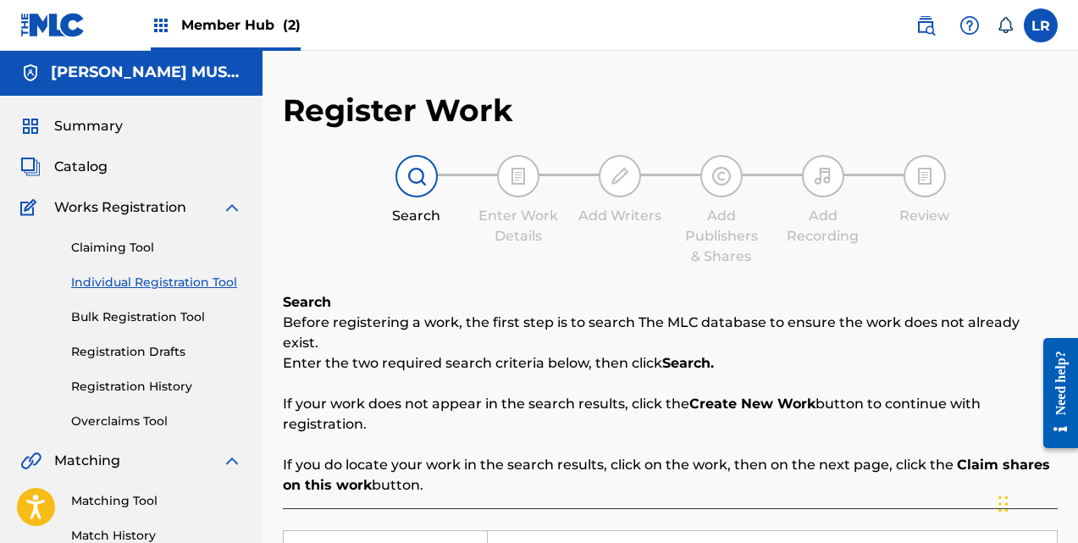
scroll to position [0, 0]
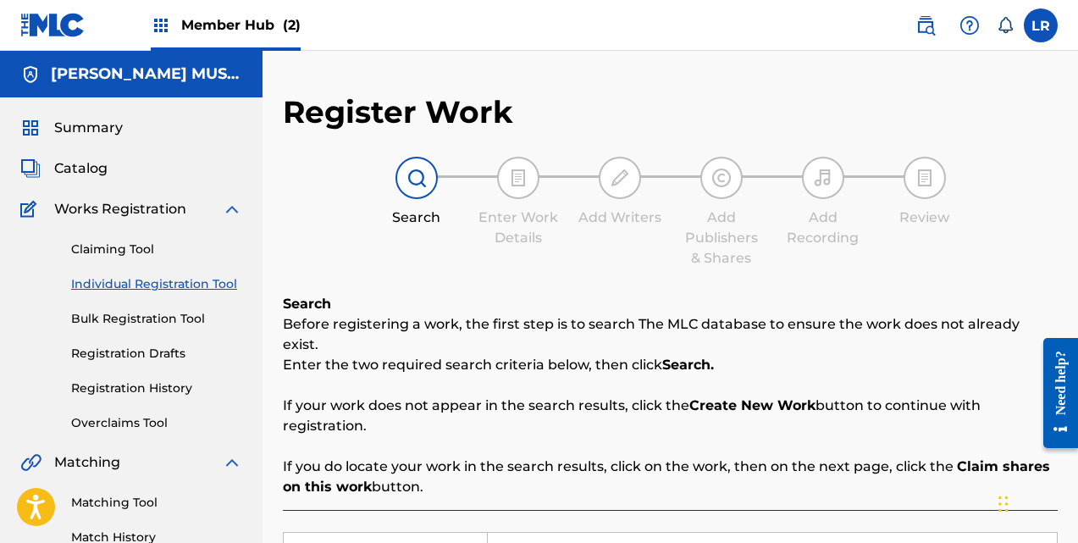
click at [155, 279] on link "Individual Registration Tool" at bounding box center [156, 284] width 171 height 18
click at [98, 163] on span "Catalog" at bounding box center [80, 168] width 53 height 20
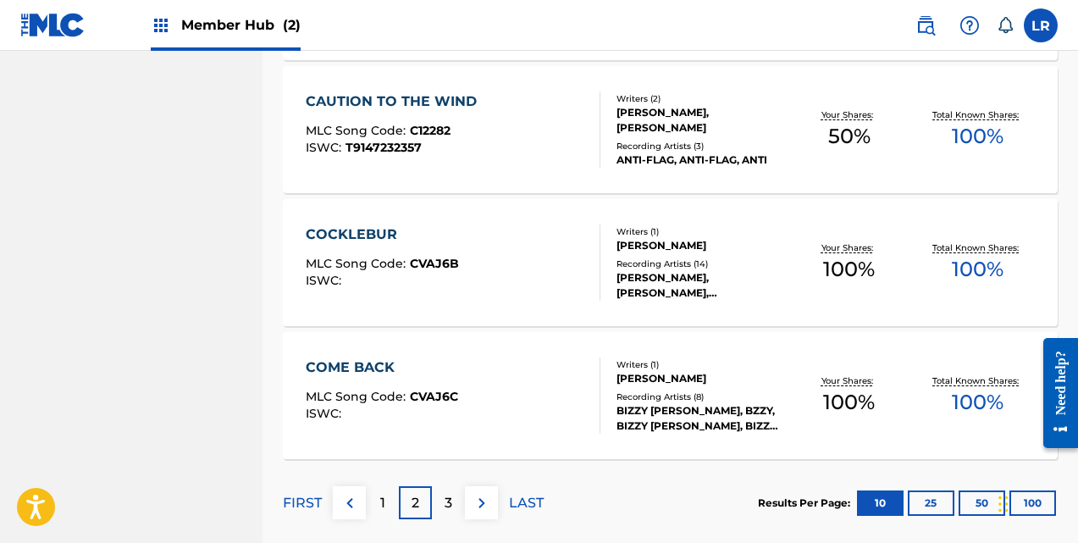
scroll to position [1396, 0]
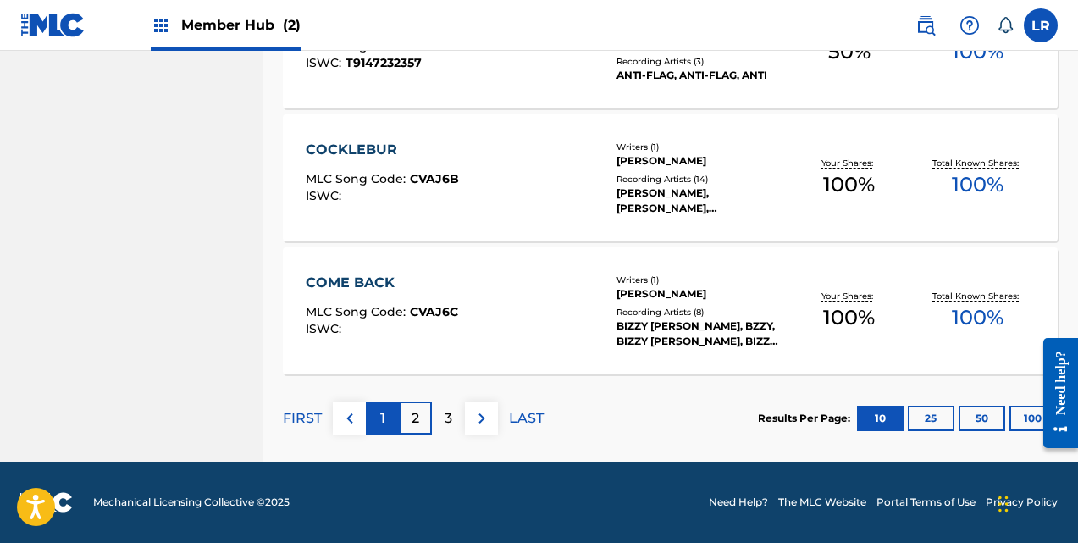
click at [390, 407] on div "1" at bounding box center [382, 417] width 33 height 33
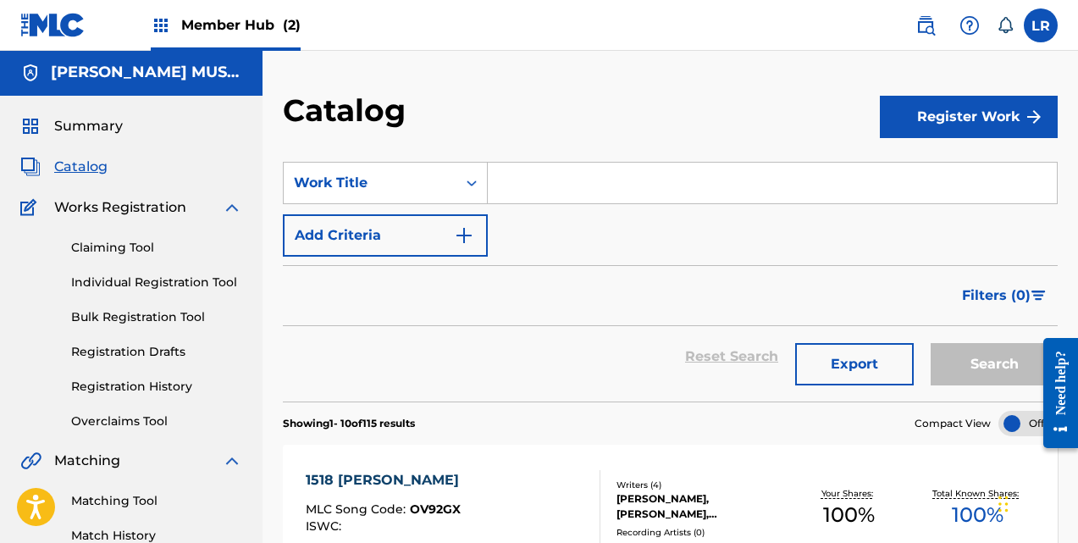
scroll to position [0, 0]
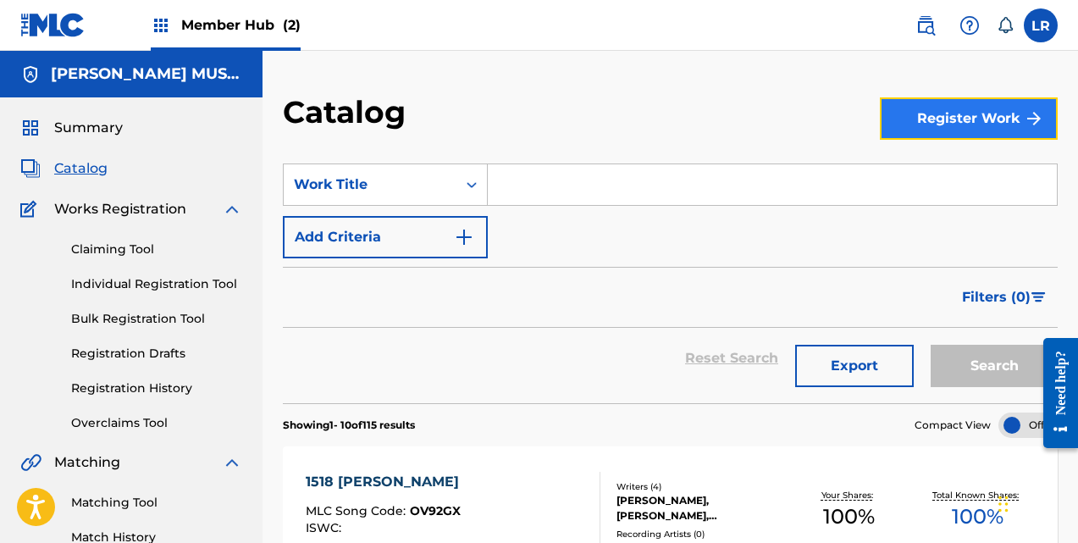
click at [995, 119] on button "Register Work" at bounding box center [969, 118] width 178 height 42
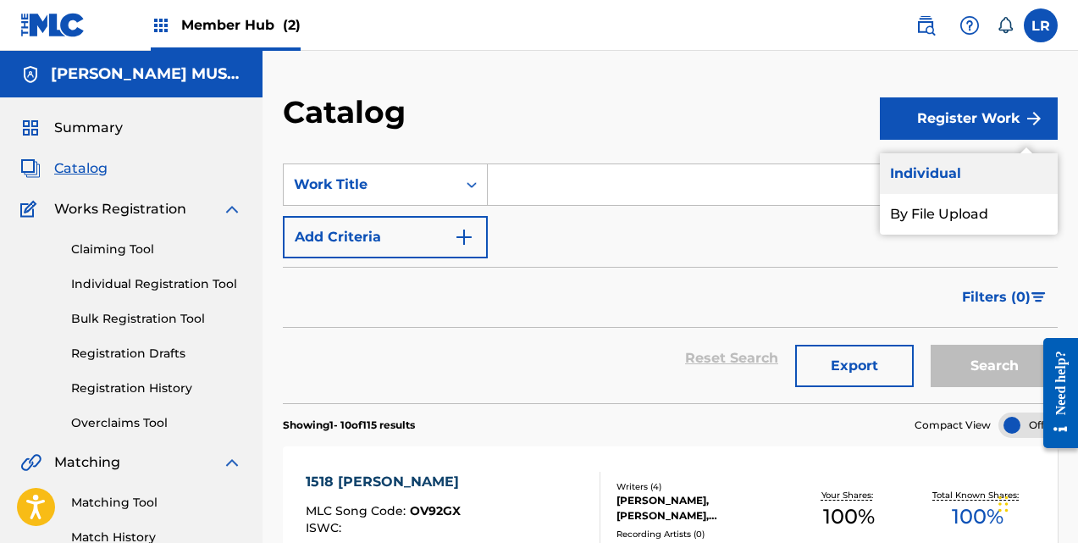
click at [912, 167] on link "Individual" at bounding box center [969, 173] width 178 height 41
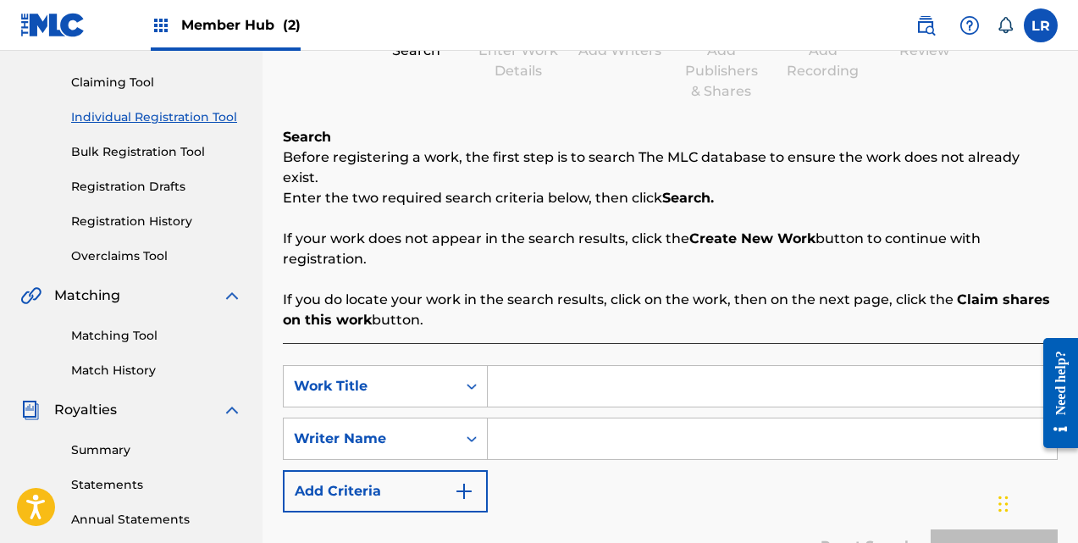
scroll to position [169, 0]
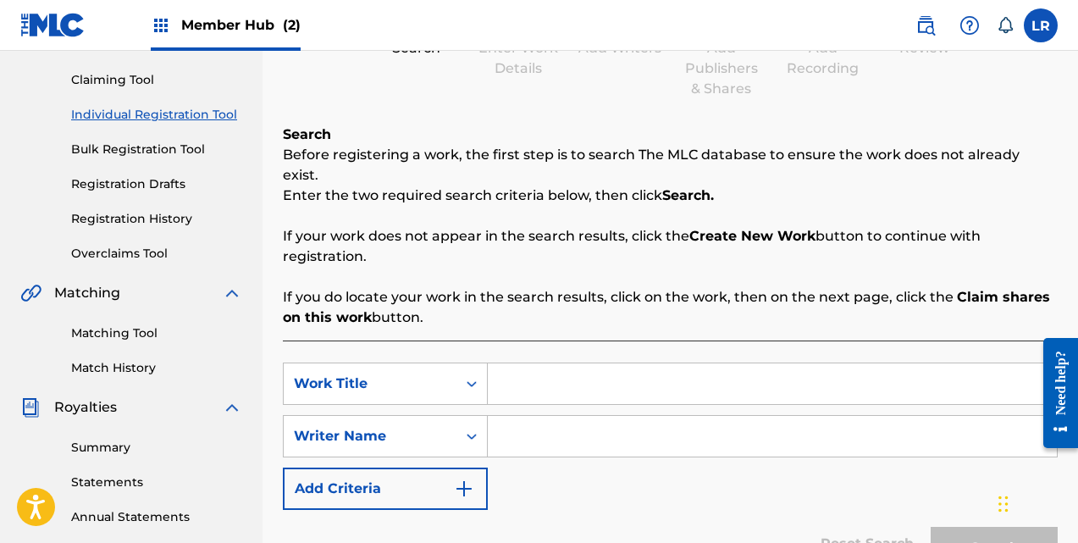
click at [554, 363] on input "Search Form" at bounding box center [772, 383] width 569 height 41
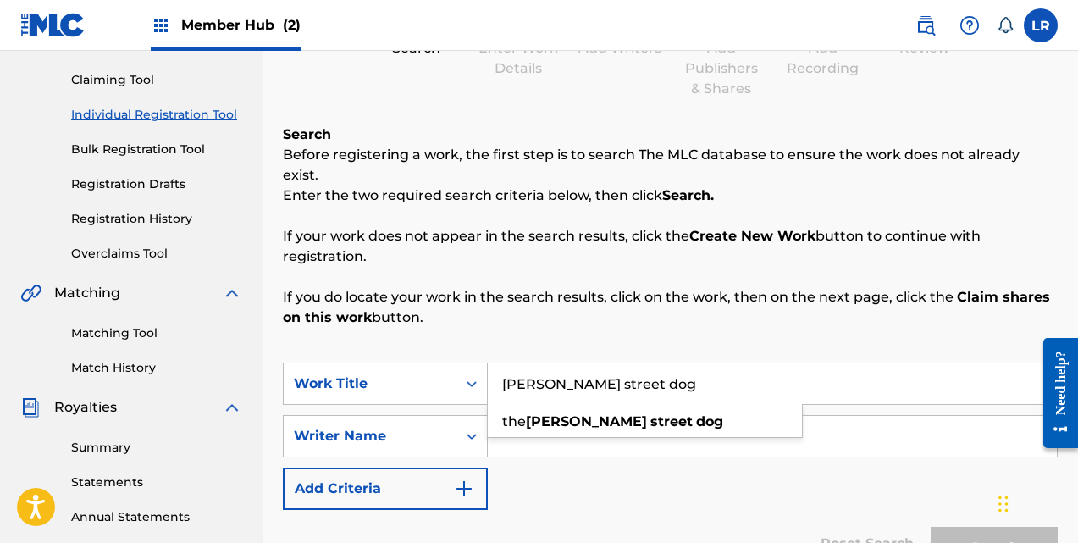
type input "[PERSON_NAME] street dog"
click at [547, 422] on input "Search Form" at bounding box center [772, 436] width 569 height 41
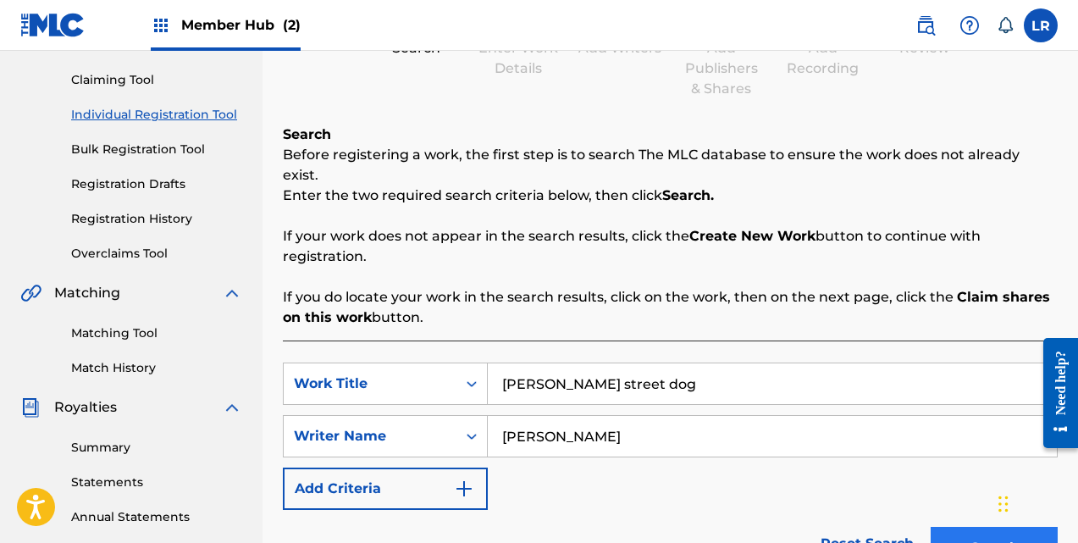
type input "[PERSON_NAME]"
click at [977, 527] on button "Search" at bounding box center [994, 548] width 127 height 42
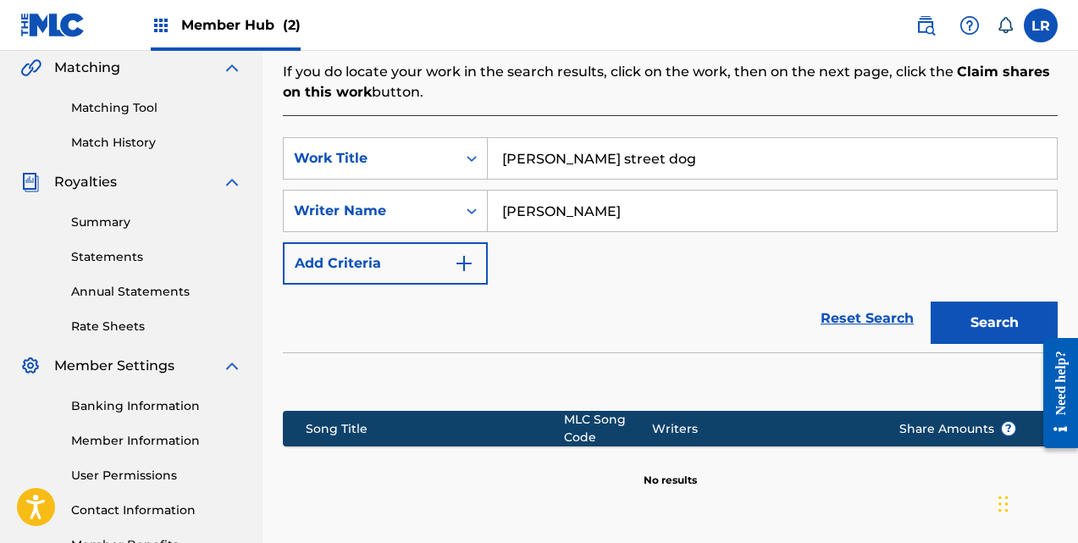
scroll to position [508, 0]
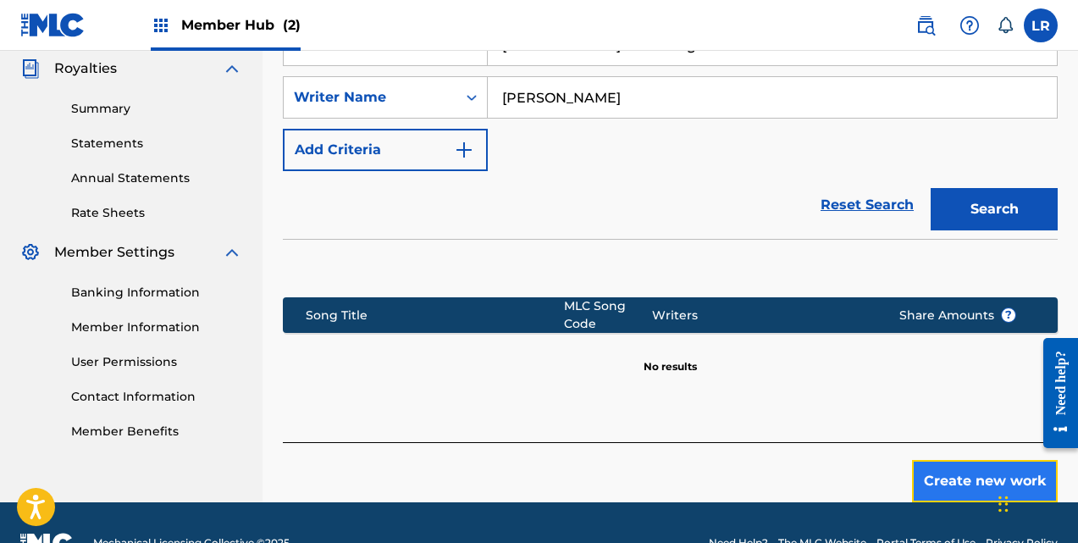
click at [985, 469] on button "Create new work" at bounding box center [985, 481] width 146 height 42
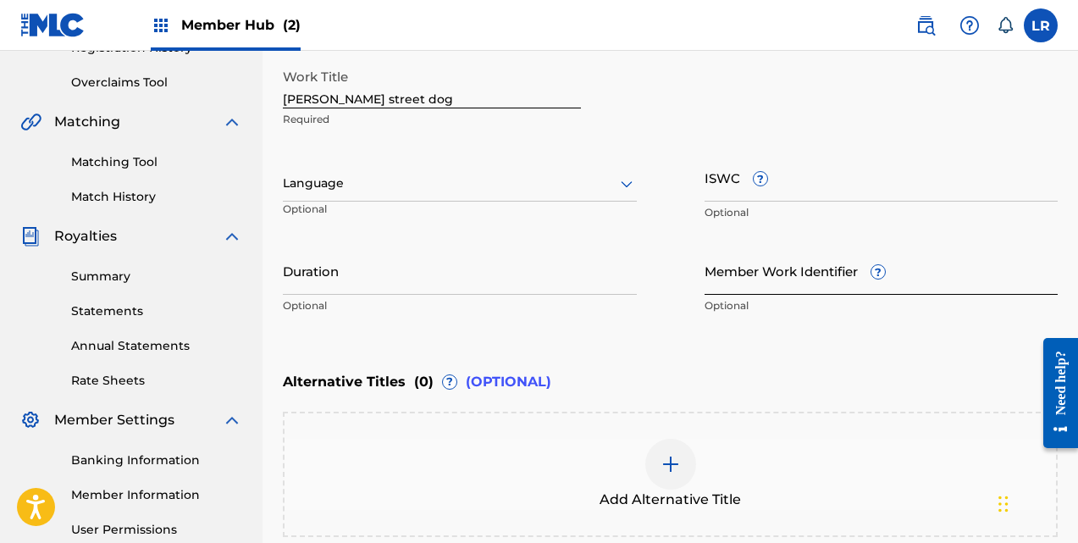
scroll to position [339, 0]
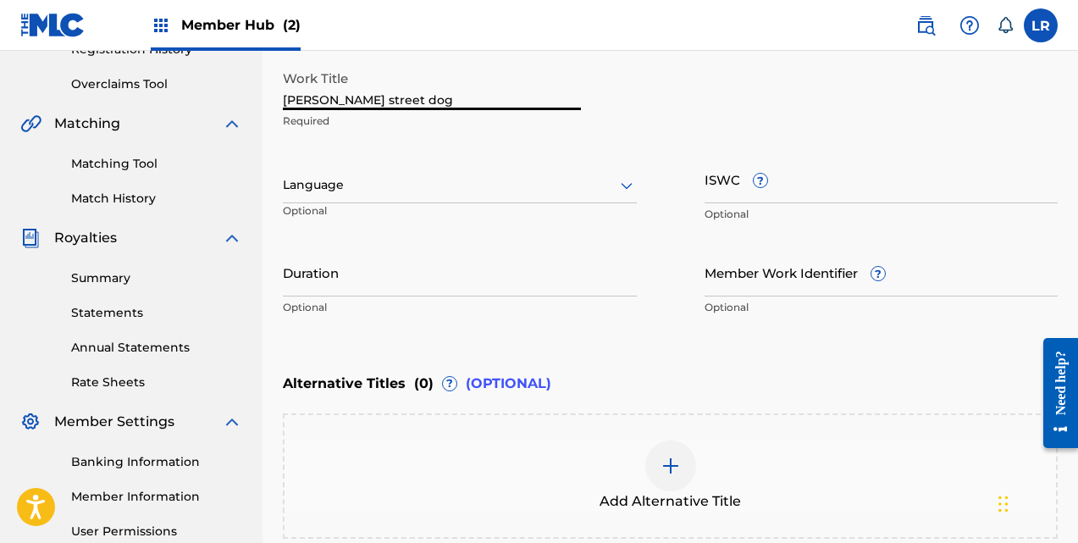
click at [456, 100] on input "[PERSON_NAME] street dog" at bounding box center [432, 86] width 298 height 48
type input "b"
type input "the [PERSON_NAME] Street Dog"
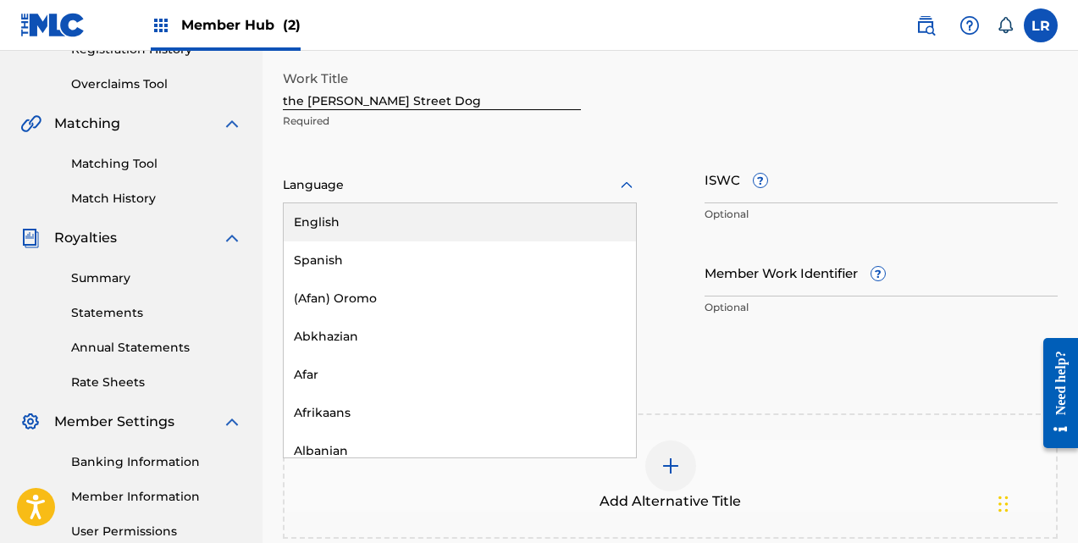
click at [621, 182] on icon at bounding box center [627, 185] width 20 height 20
click at [541, 223] on div "English" at bounding box center [460, 222] width 352 height 38
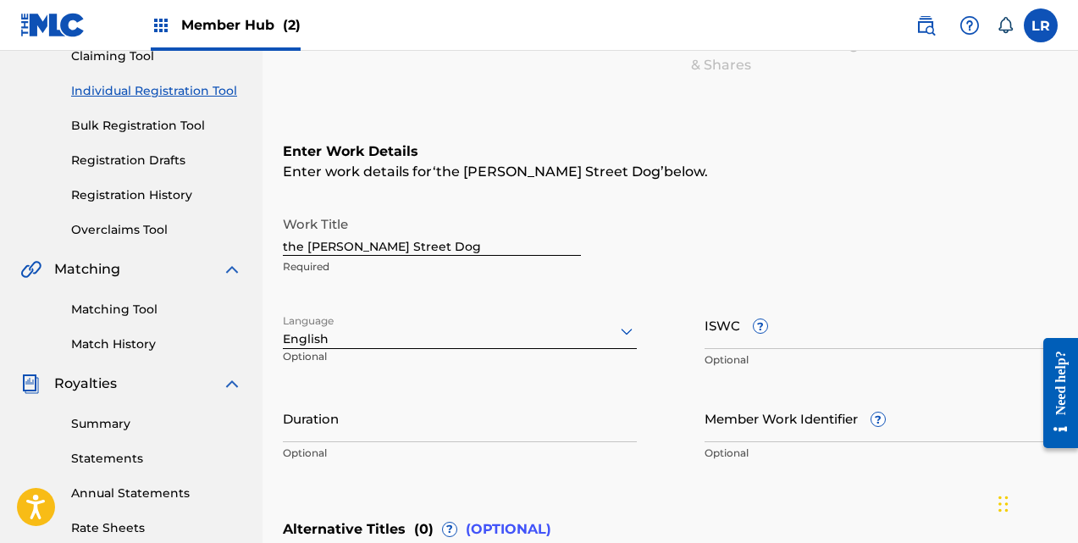
scroll to position [169, 0]
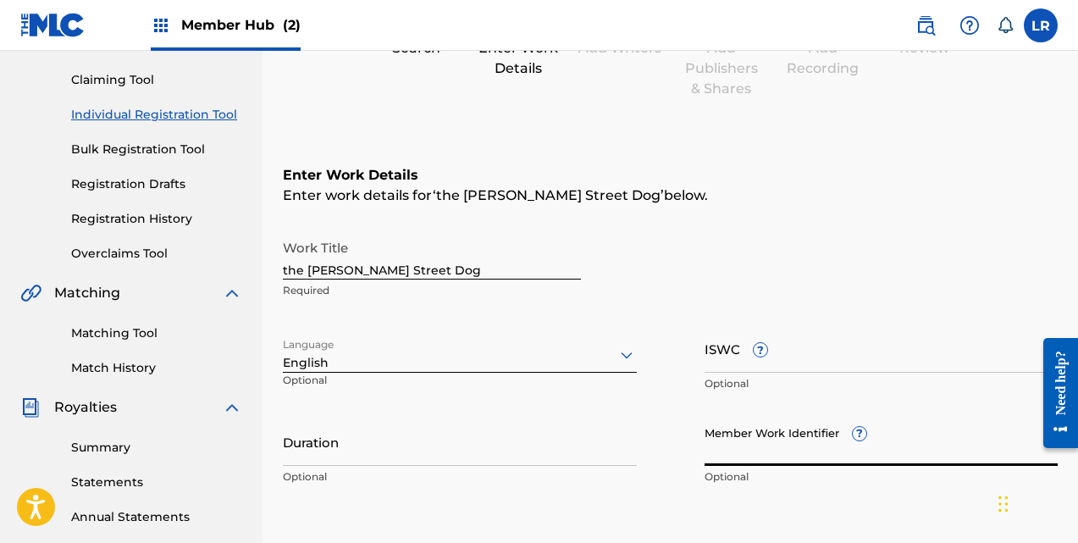
click at [851, 458] on input "Member Work Identifier ?" at bounding box center [882, 442] width 354 height 48
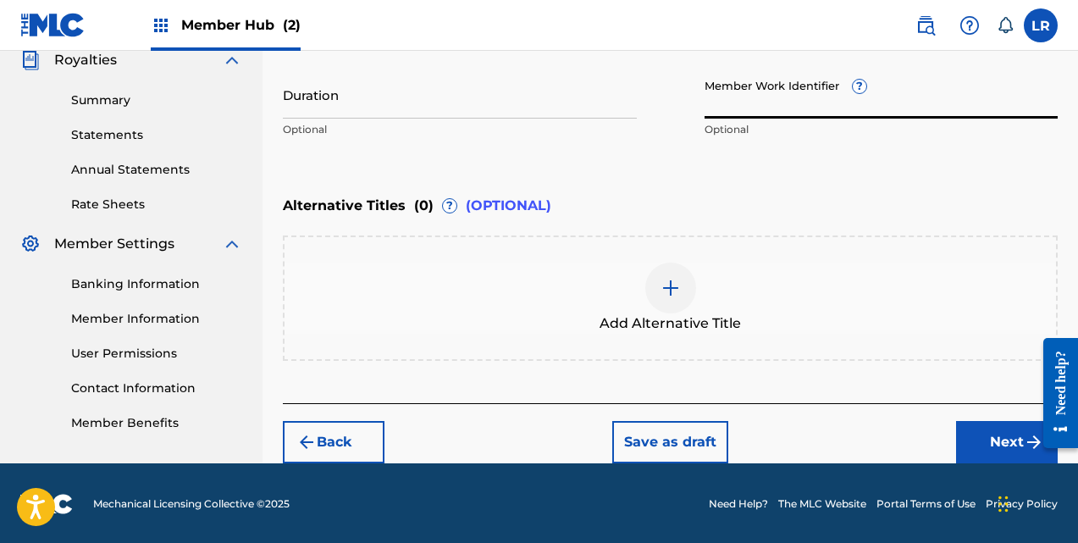
scroll to position [518, 0]
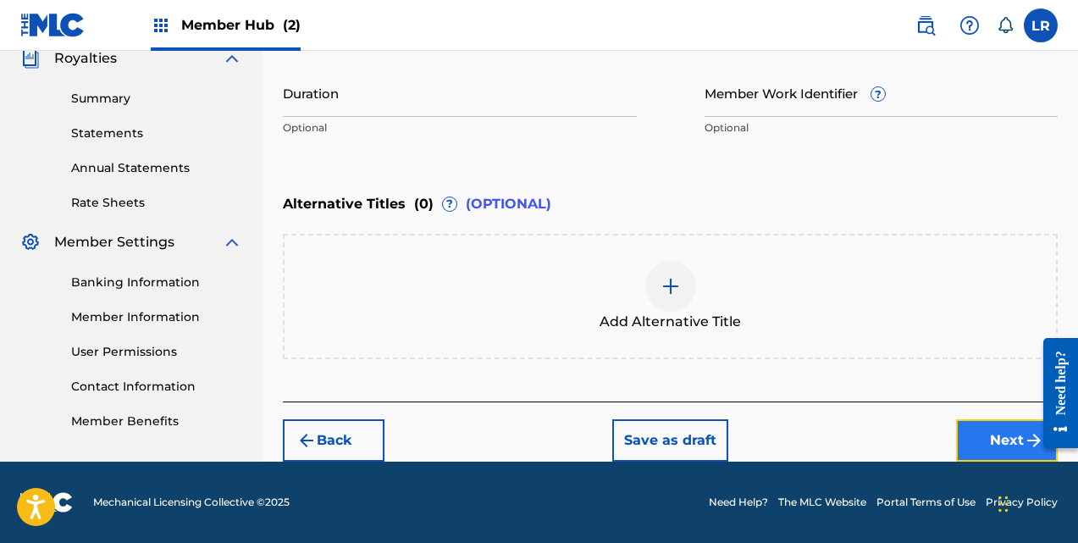
click at [977, 438] on button "Next" at bounding box center [1007, 440] width 102 height 42
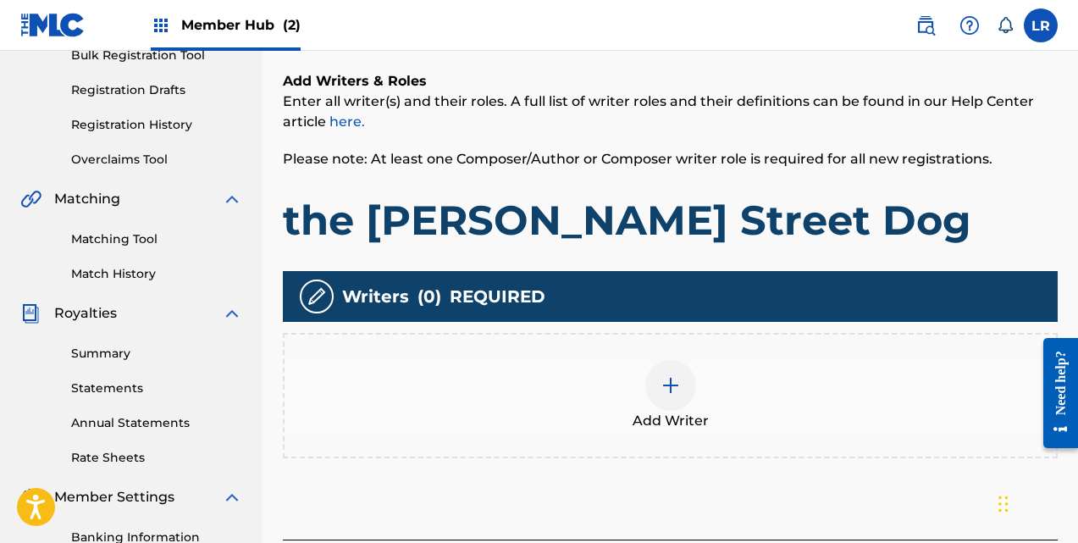
scroll to position [246, 0]
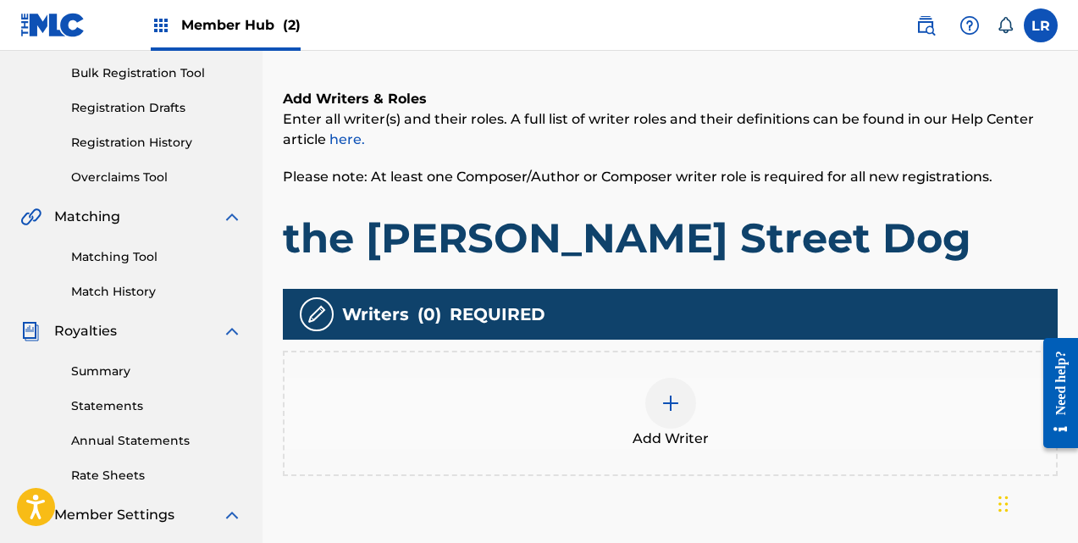
click at [677, 402] on img at bounding box center [671, 403] width 20 height 20
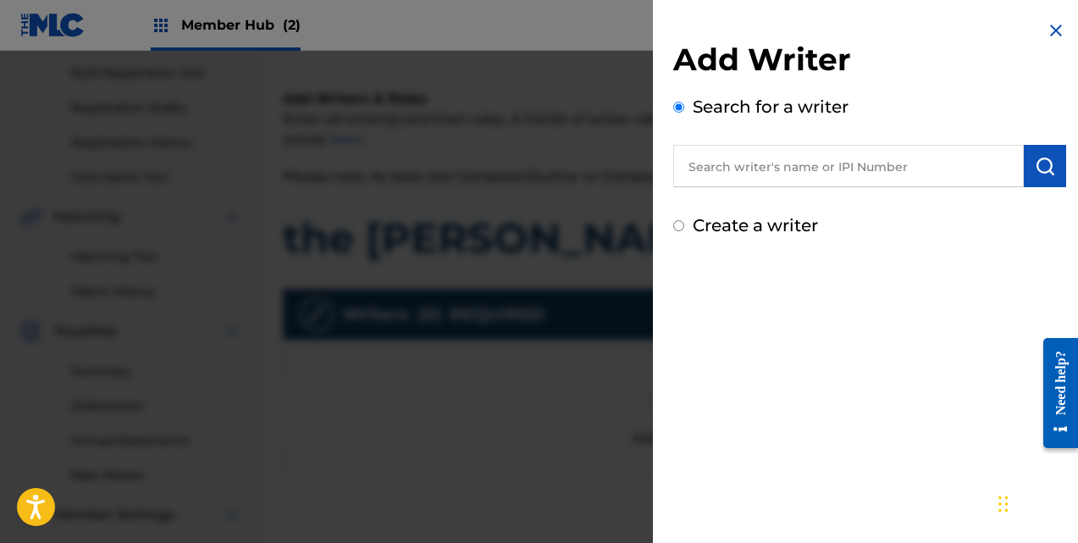
click at [783, 158] on input "text" at bounding box center [848, 166] width 351 height 42
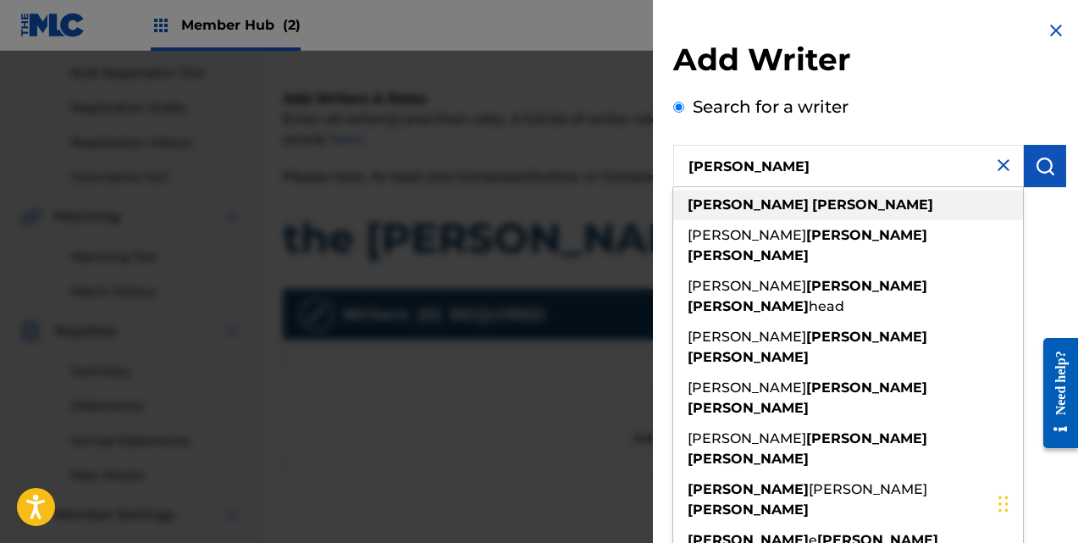
type input "[PERSON_NAME]"
click at [812, 206] on strong "[PERSON_NAME]" at bounding box center [872, 204] width 121 height 16
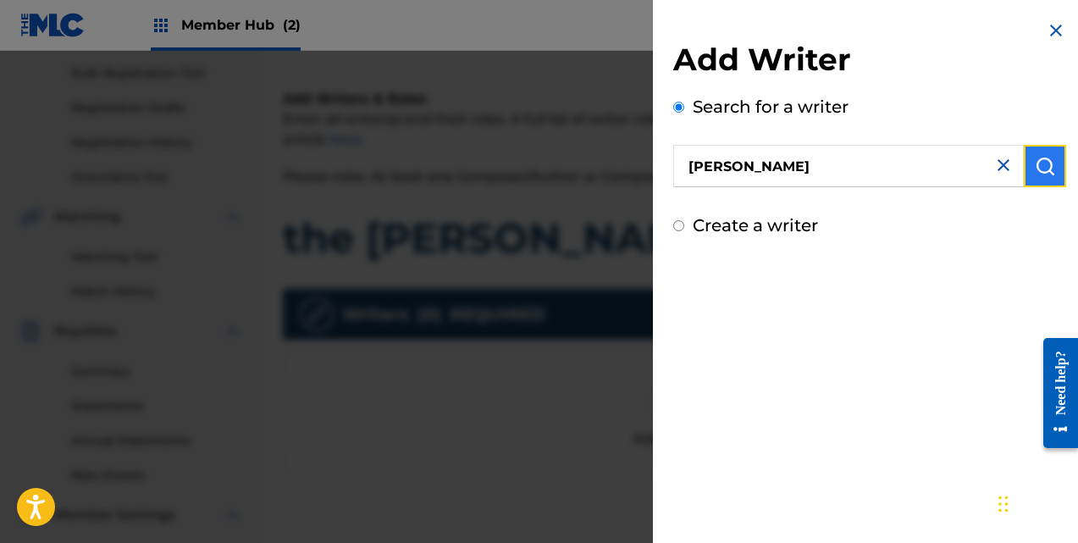
click at [1027, 165] on button "submit" at bounding box center [1045, 166] width 42 height 42
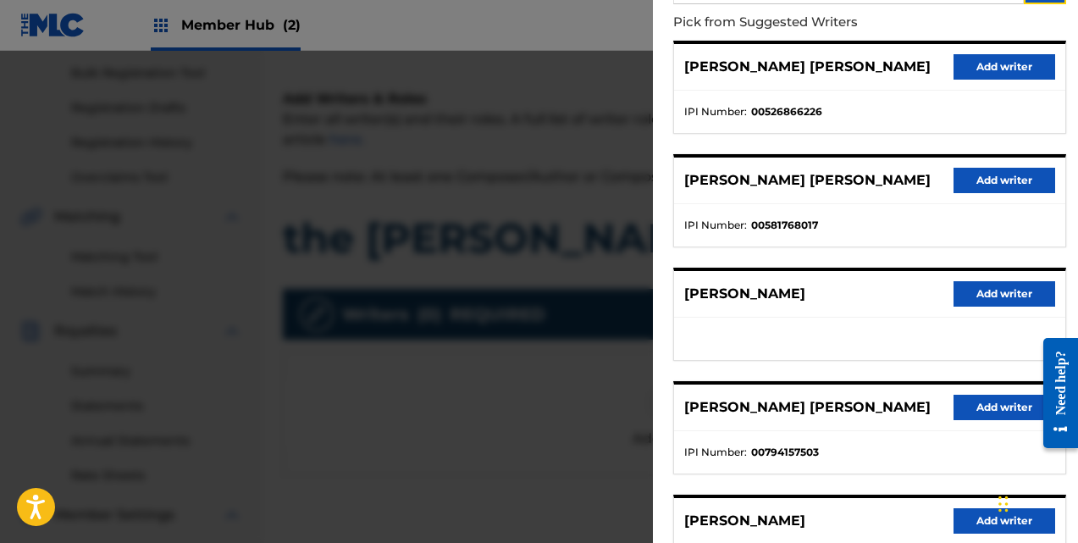
scroll to position [165, 0]
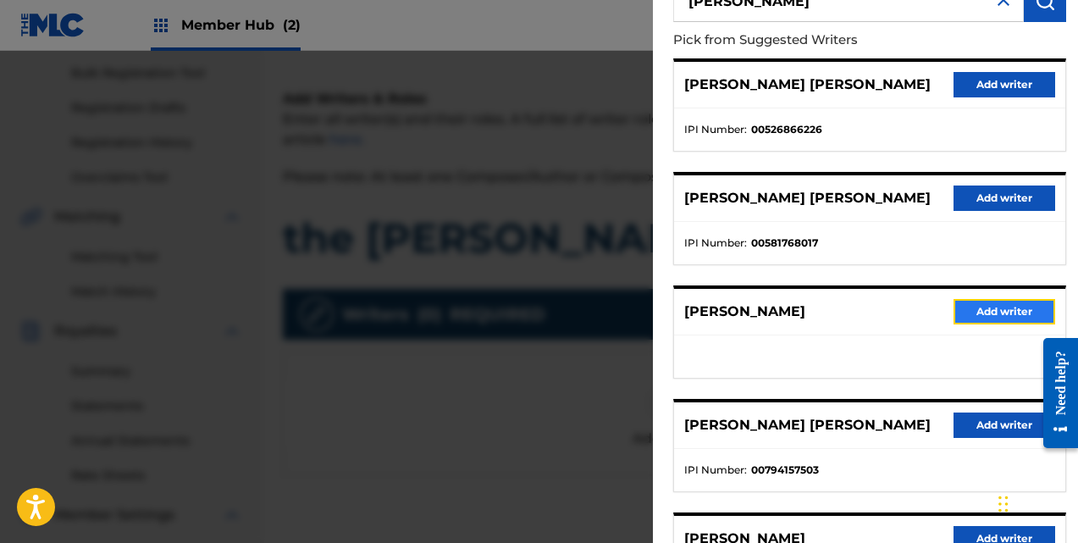
click at [961, 310] on button "Add writer" at bounding box center [1005, 311] width 102 height 25
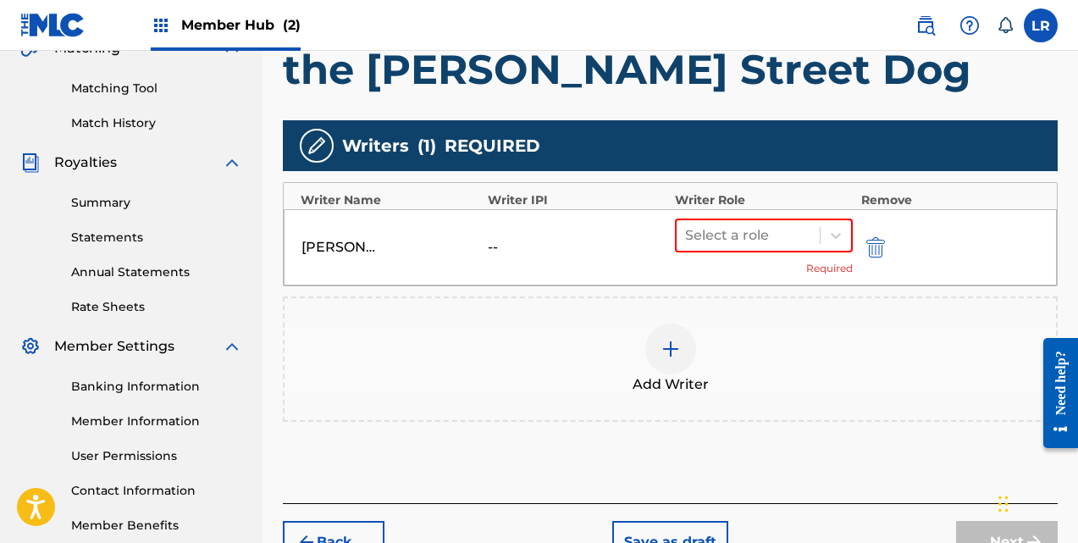
scroll to position [415, 0]
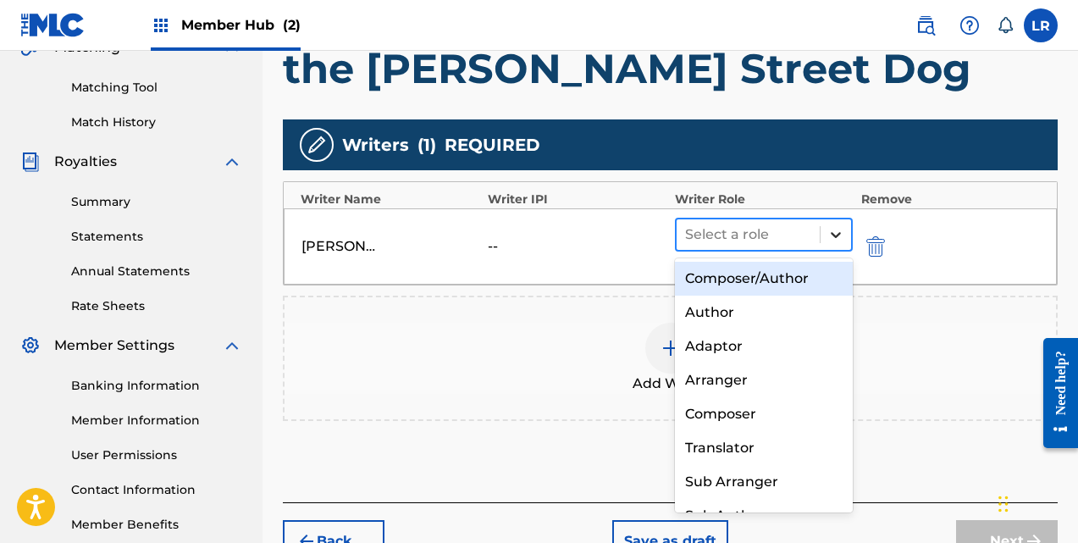
click at [832, 228] on icon at bounding box center [835, 234] width 17 height 17
click at [789, 280] on div "Composer/Author" at bounding box center [764, 279] width 178 height 34
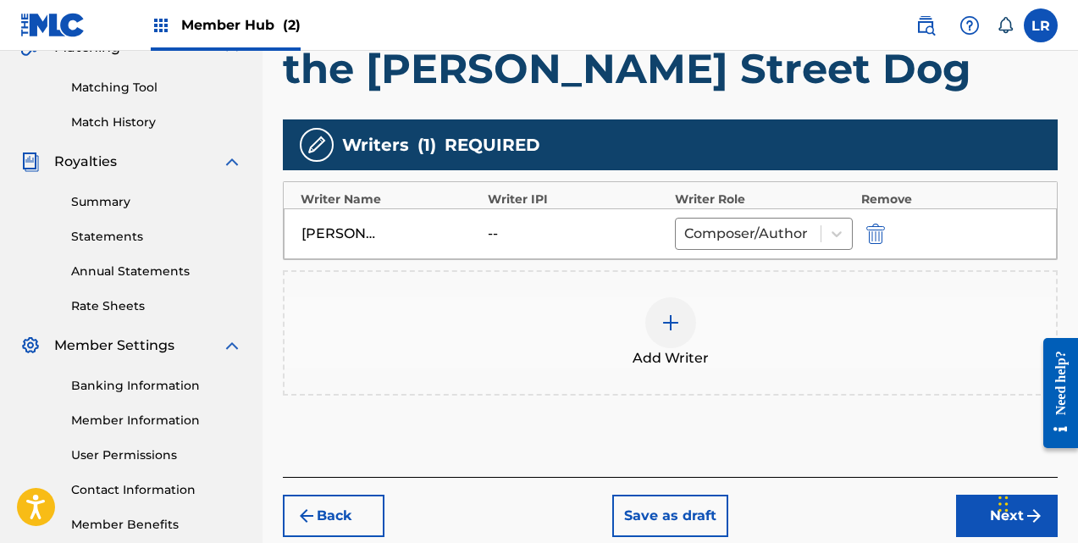
click at [675, 323] on img at bounding box center [671, 323] width 20 height 20
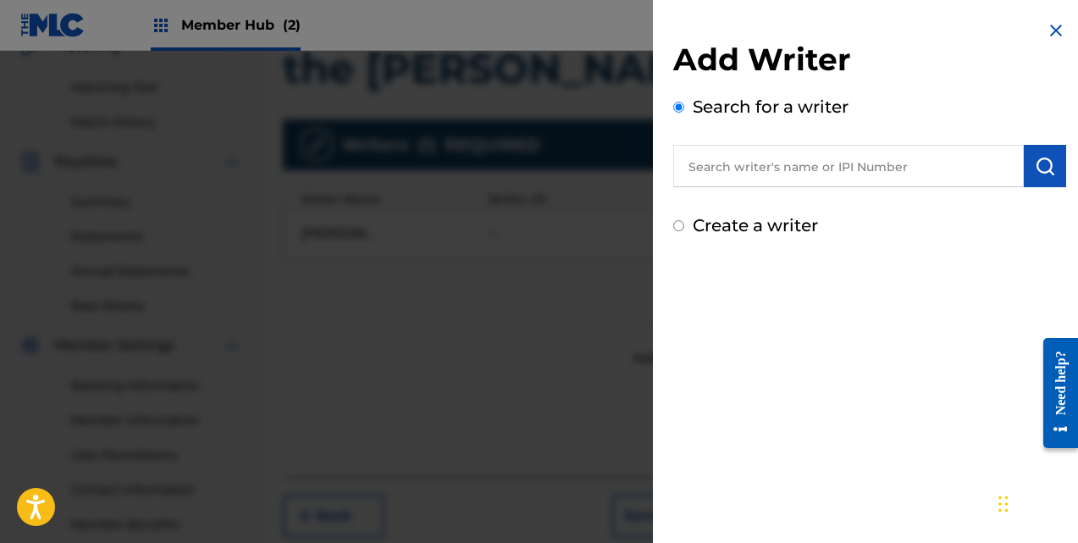
click at [778, 171] on input "text" at bounding box center [848, 166] width 351 height 42
type input "[PERSON_NAME]"
click at [1027, 167] on button "submit" at bounding box center [1045, 166] width 42 height 42
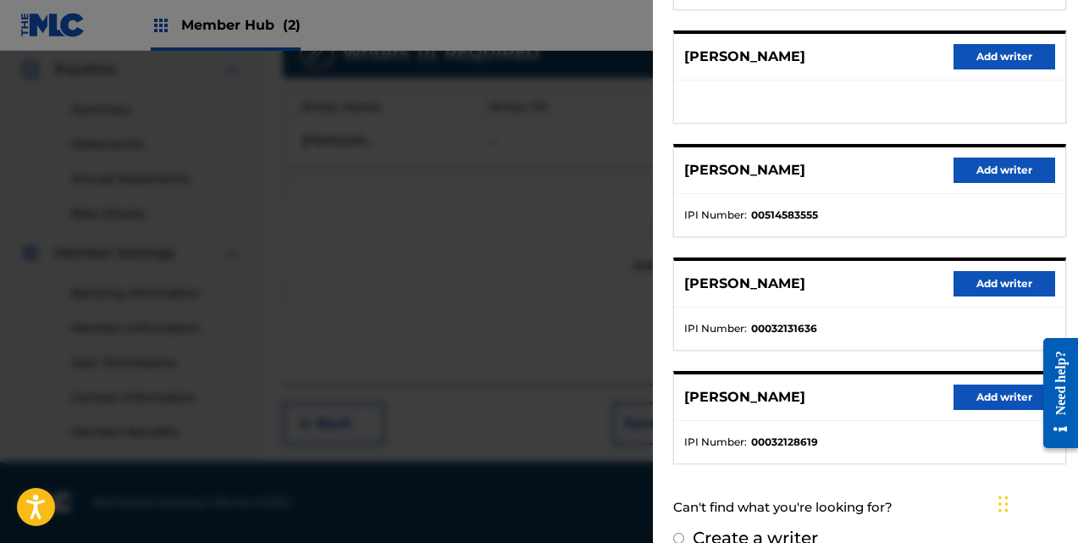
scroll to position [335, 0]
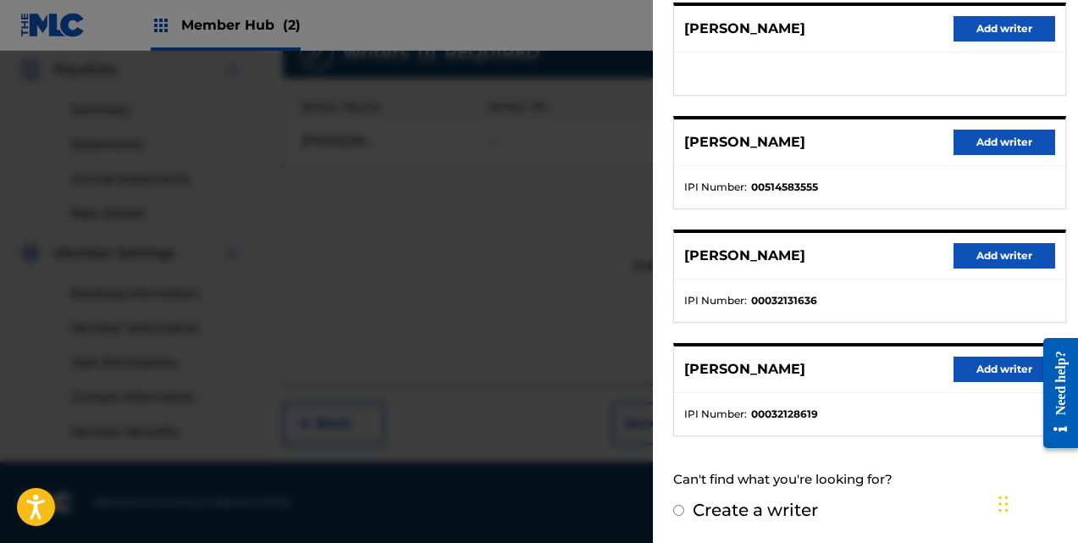
click at [683, 507] on input "Create a writer" at bounding box center [678, 510] width 11 height 11
radio input "false"
radio input "true"
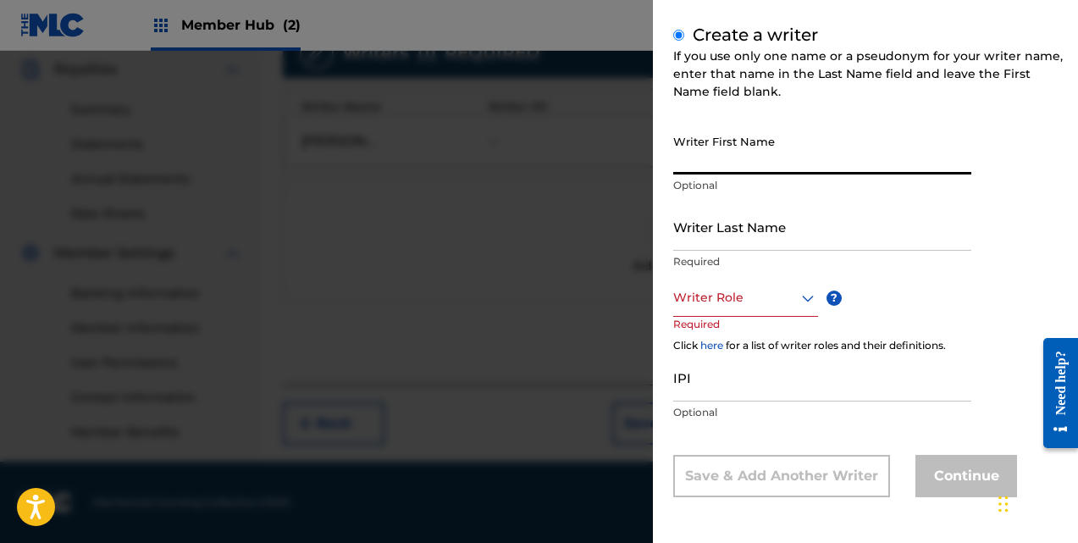
click at [841, 160] on input "Writer First Name" at bounding box center [822, 150] width 298 height 48
type input "[PERSON_NAME]"
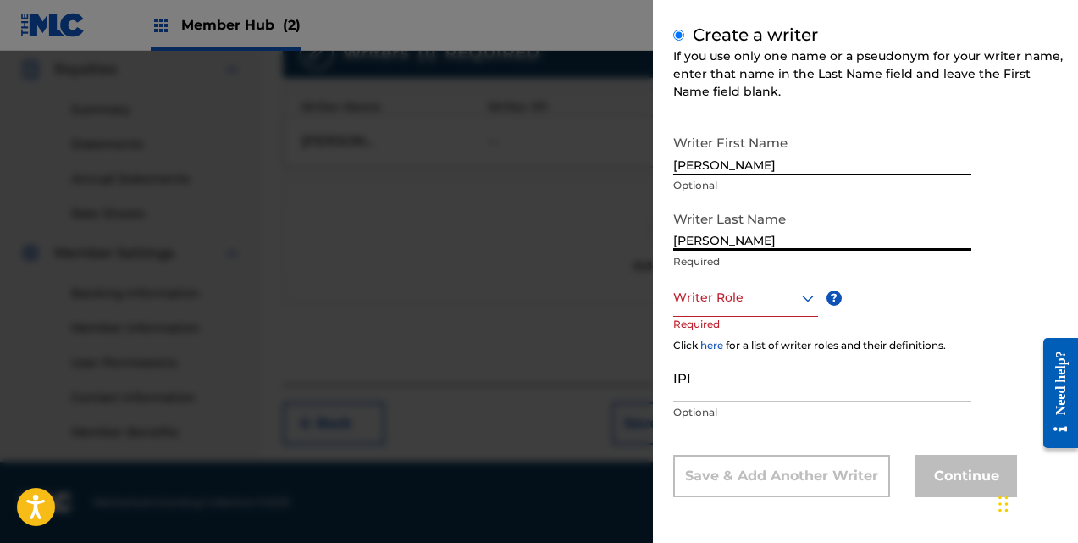
type input "[PERSON_NAME]"
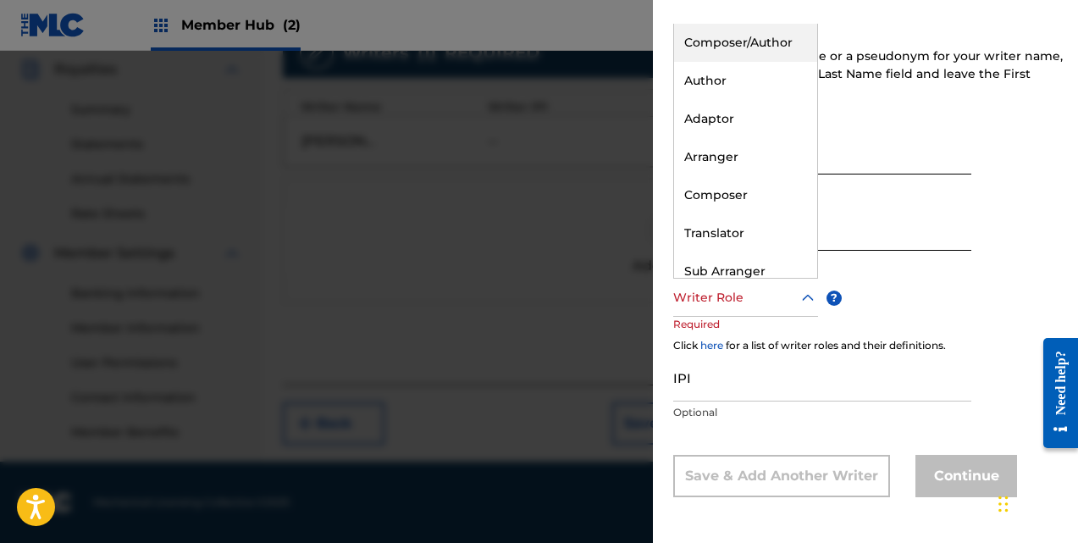
click at [811, 300] on icon at bounding box center [808, 298] width 20 height 20
click at [754, 36] on div "Composer/Author" at bounding box center [745, 43] width 143 height 38
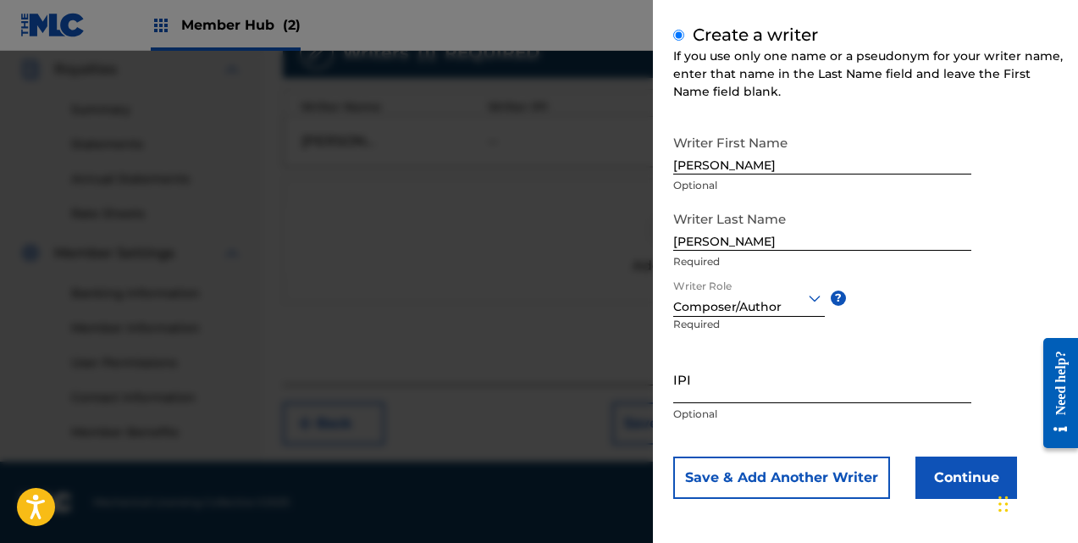
scroll to position [192, 0]
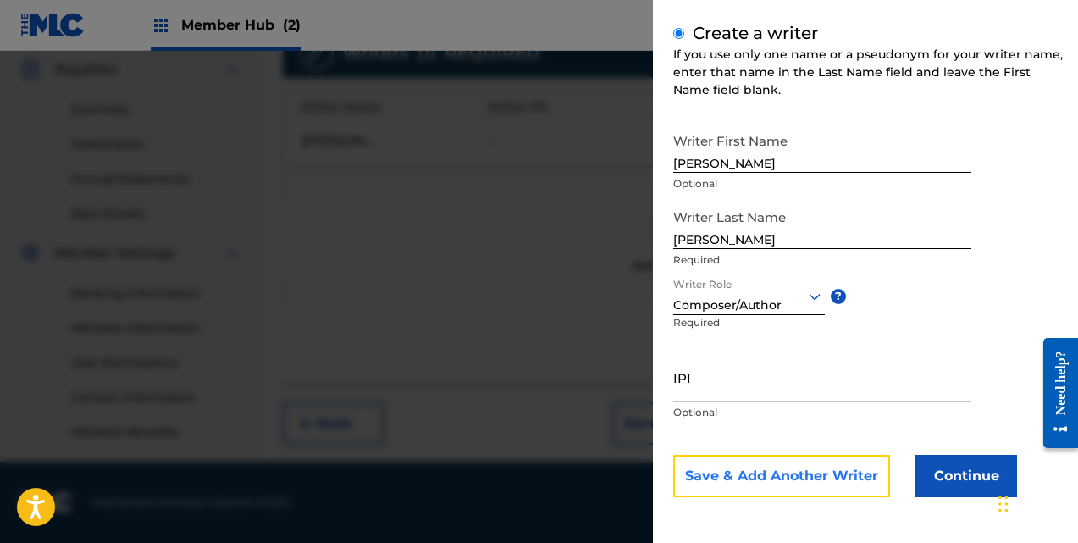
click at [808, 474] on button "Save & Add Another Writer" at bounding box center [781, 476] width 217 height 42
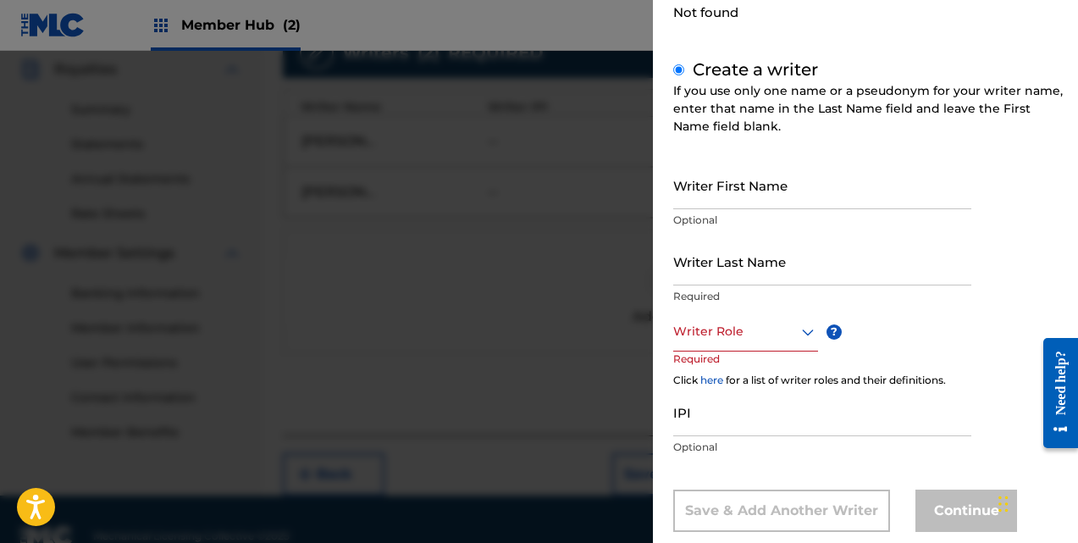
scroll to position [227, 0]
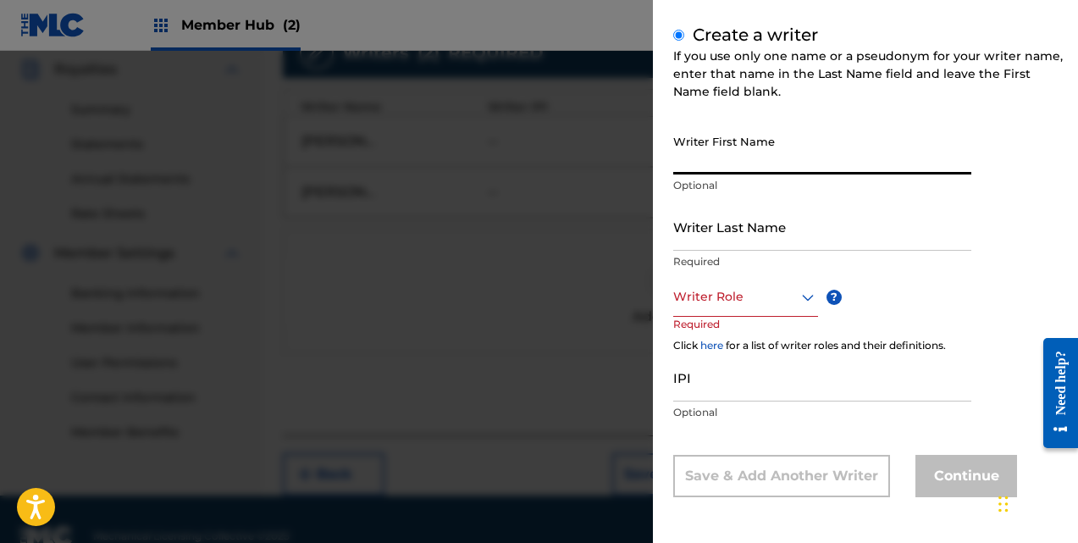
click at [827, 159] on input "Writer First Name" at bounding box center [822, 150] width 298 height 48
type input "v"
type input "Vincet"
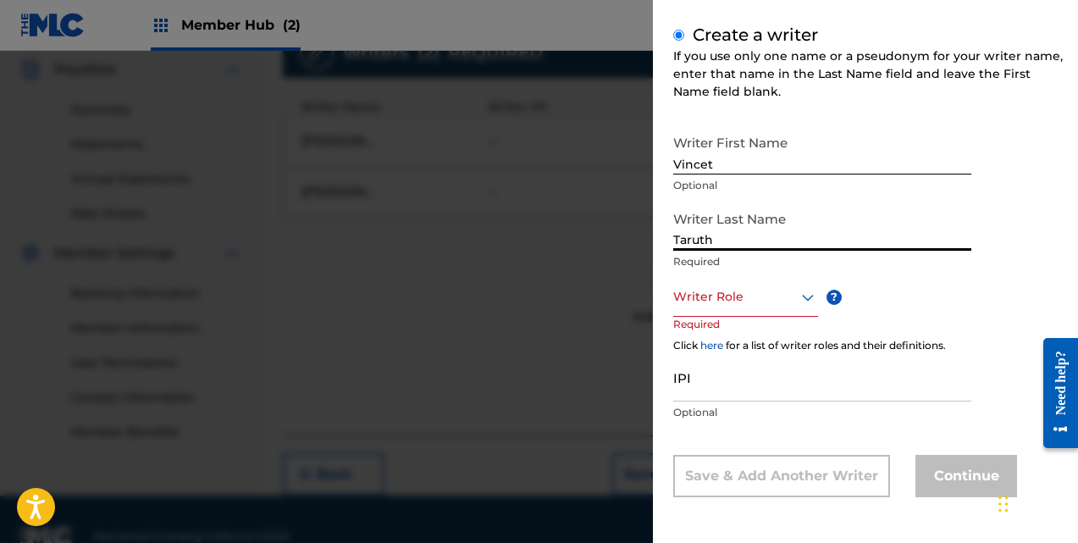
type input "Taruth"
click at [808, 293] on icon at bounding box center [808, 297] width 20 height 20
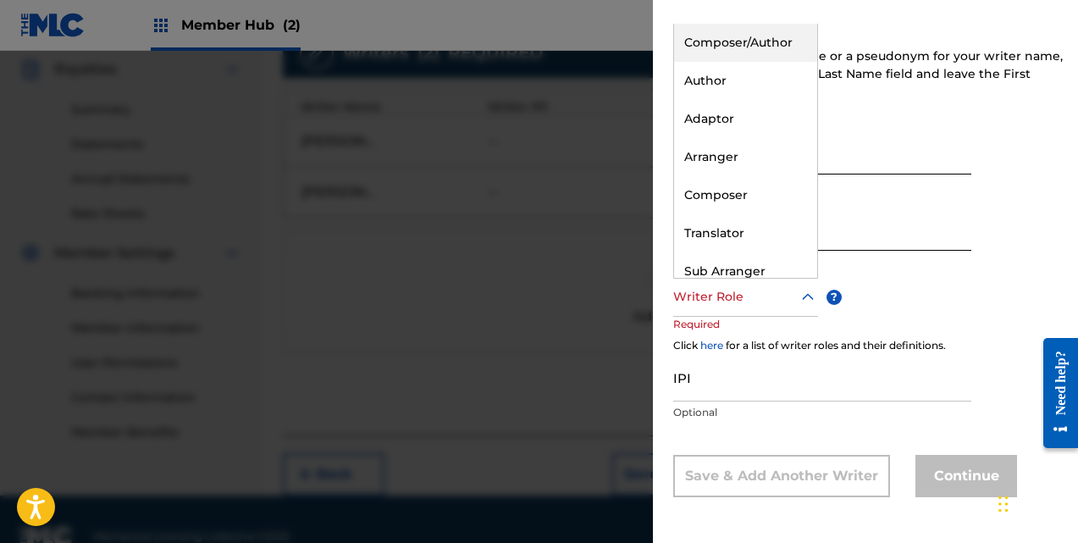
click at [766, 42] on div "Composer/Author" at bounding box center [745, 43] width 143 height 38
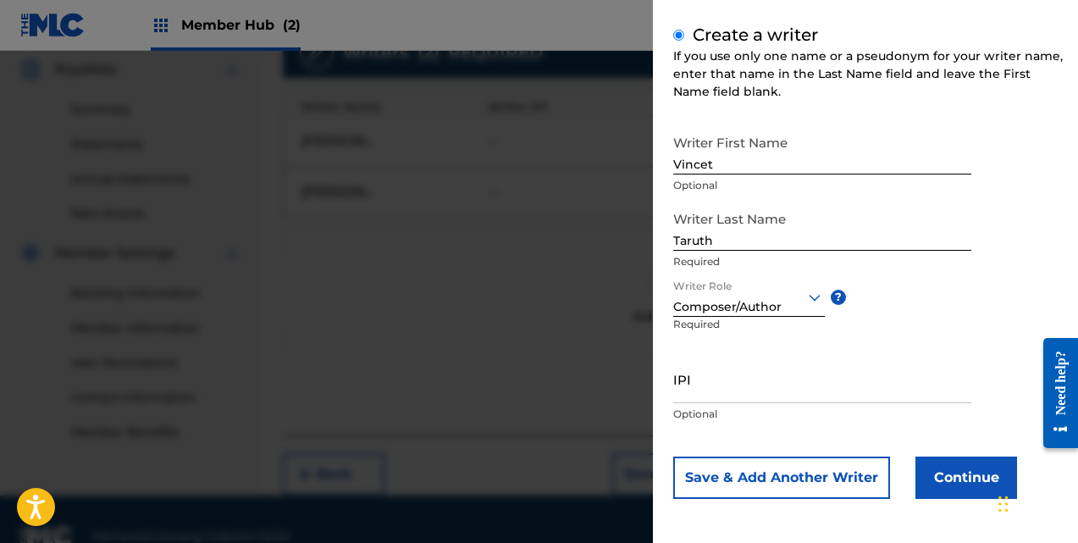
scroll to position [229, 0]
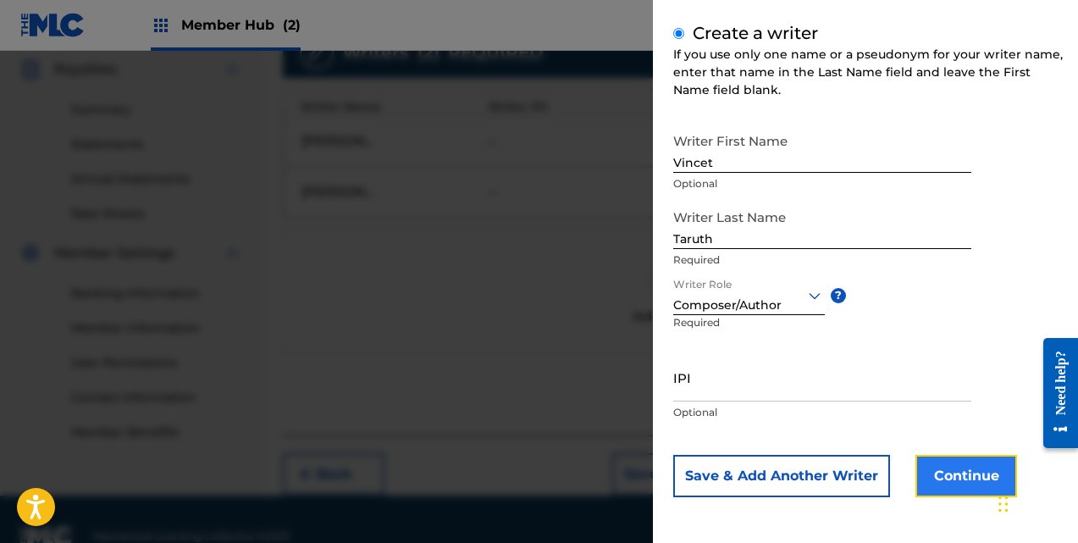
click at [941, 468] on button "Continue" at bounding box center [967, 476] width 102 height 42
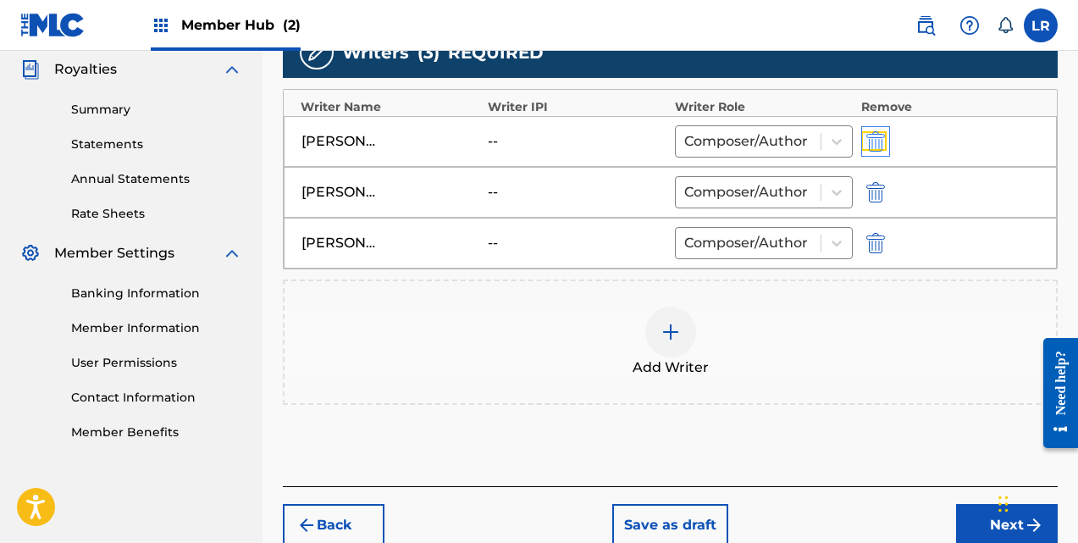
click at [877, 136] on img "submit" at bounding box center [875, 141] width 19 height 20
type input "[PERSON_NAME]"
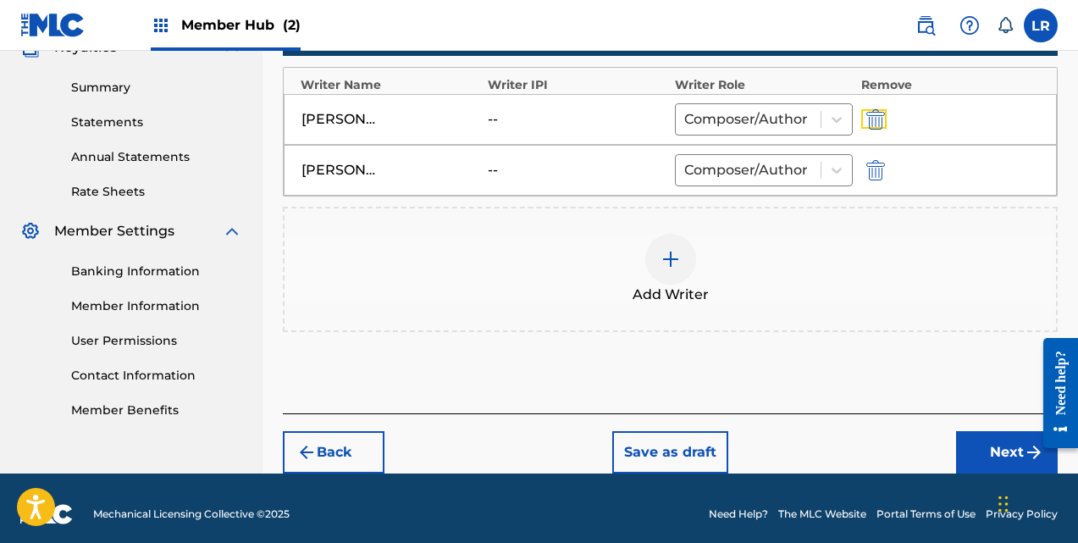
scroll to position [541, 0]
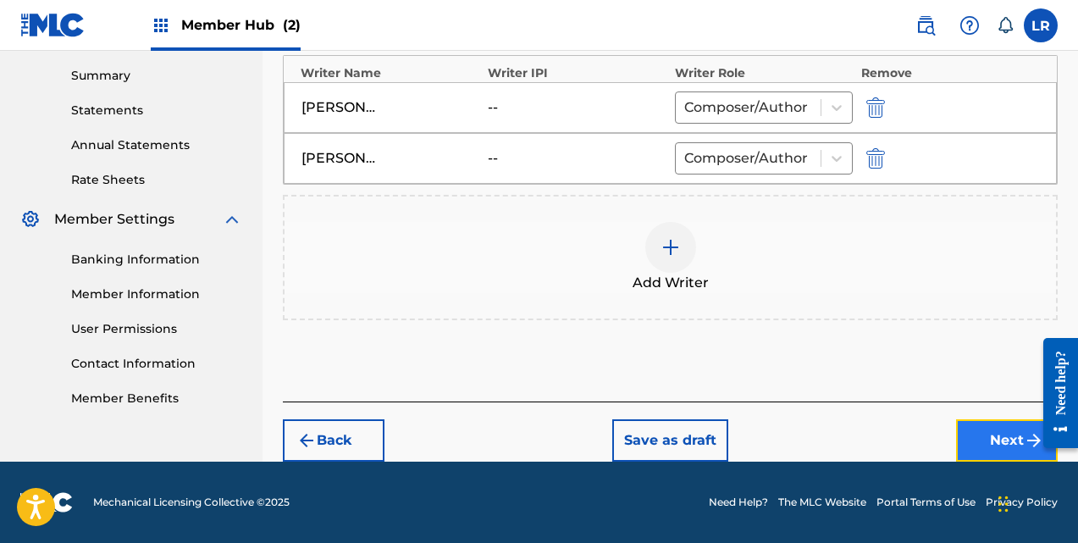
click at [988, 438] on button "Next" at bounding box center [1007, 440] width 102 height 42
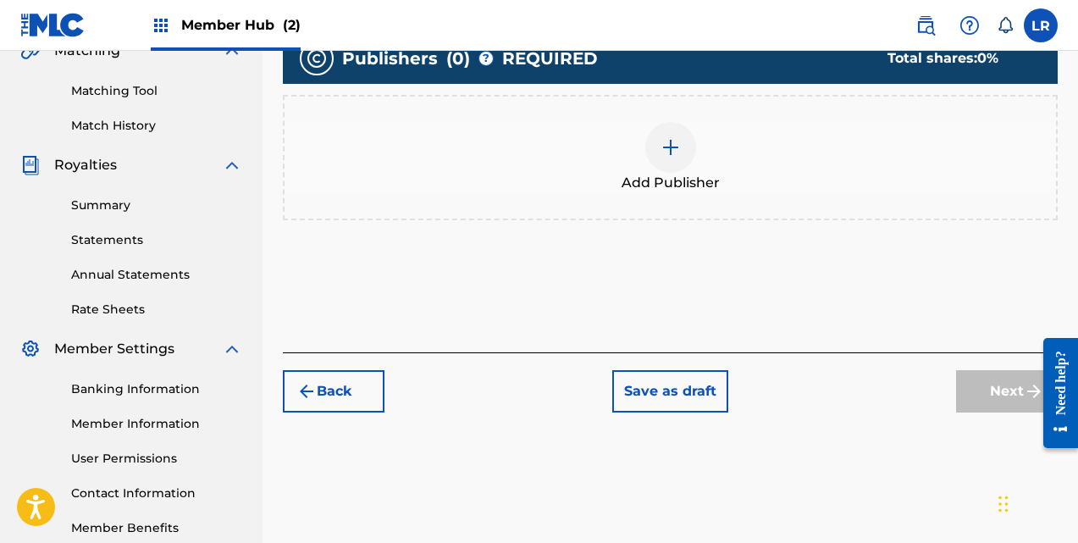
scroll to position [415, 0]
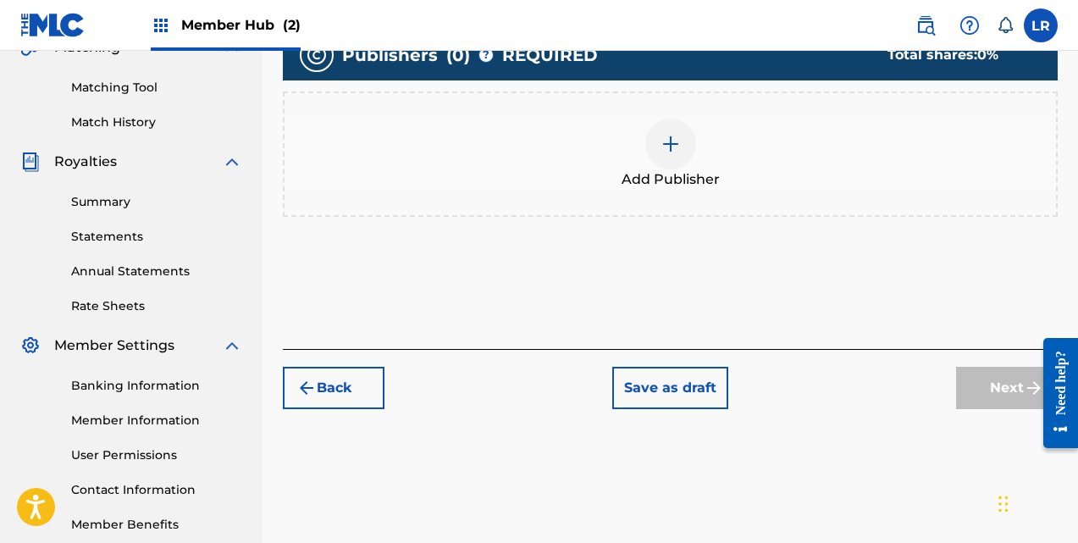
click at [677, 142] on img at bounding box center [671, 144] width 20 height 20
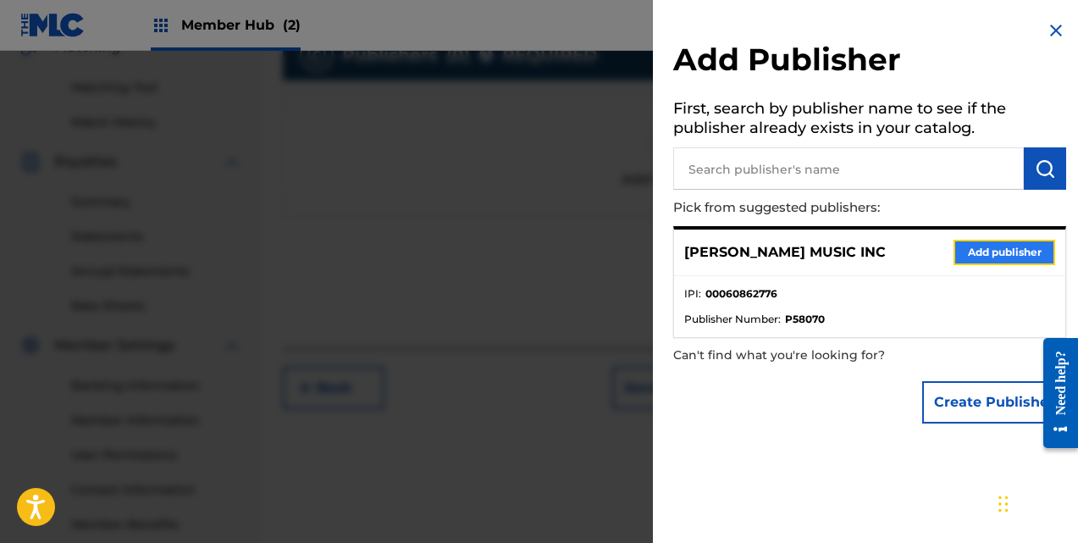
click at [966, 252] on button "Add publisher" at bounding box center [1005, 252] width 102 height 25
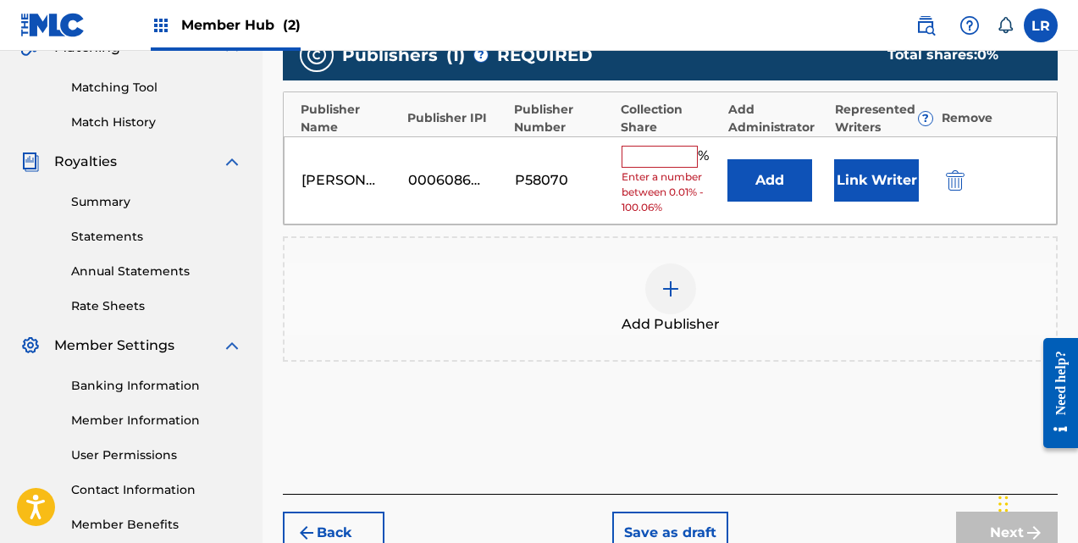
click at [675, 161] on input "text" at bounding box center [660, 157] width 76 height 22
type input "100"
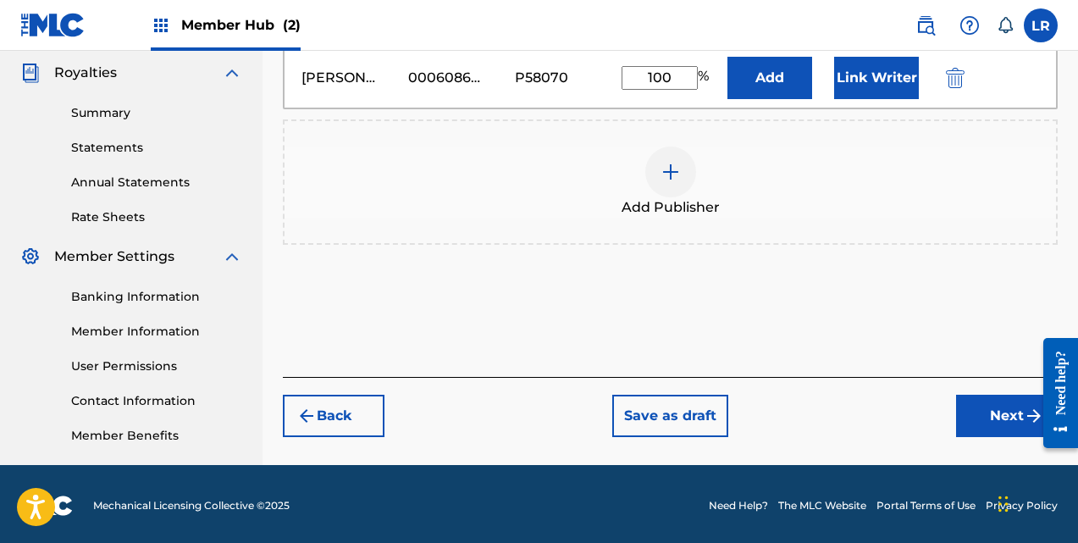
scroll to position [507, 0]
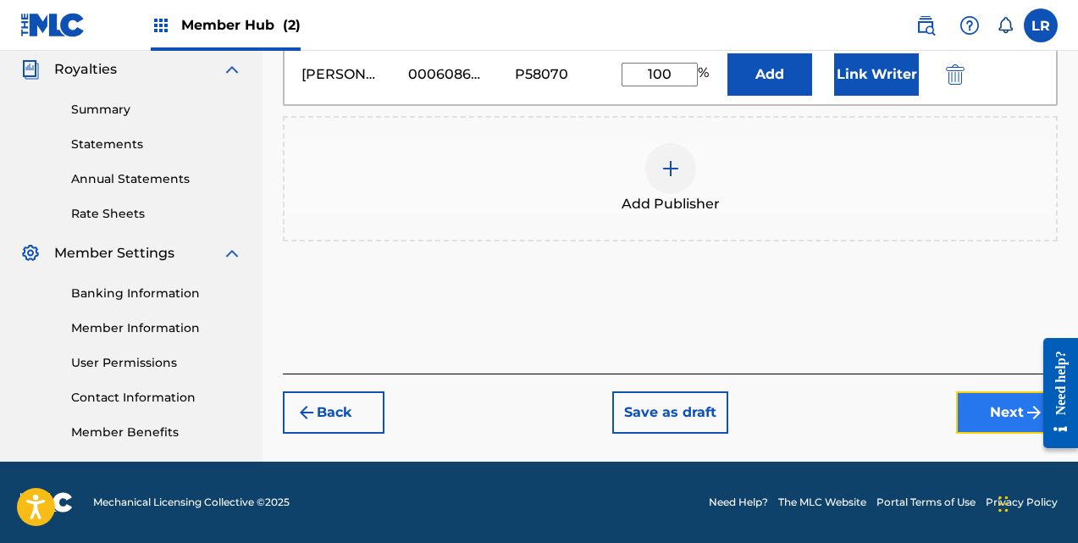
click at [990, 417] on button "Next" at bounding box center [1007, 412] width 102 height 42
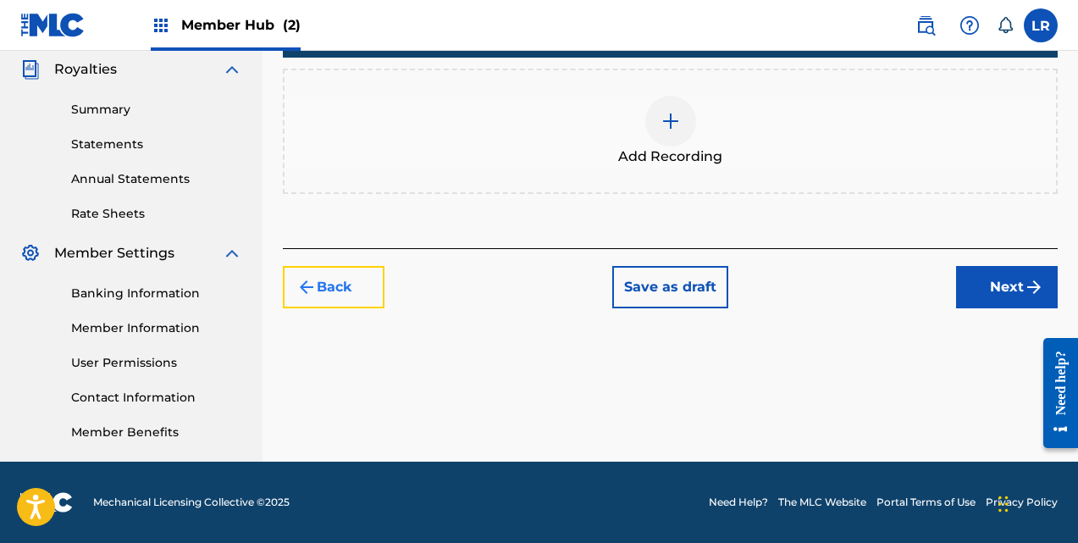
click at [345, 292] on button "Back" at bounding box center [334, 287] width 102 height 42
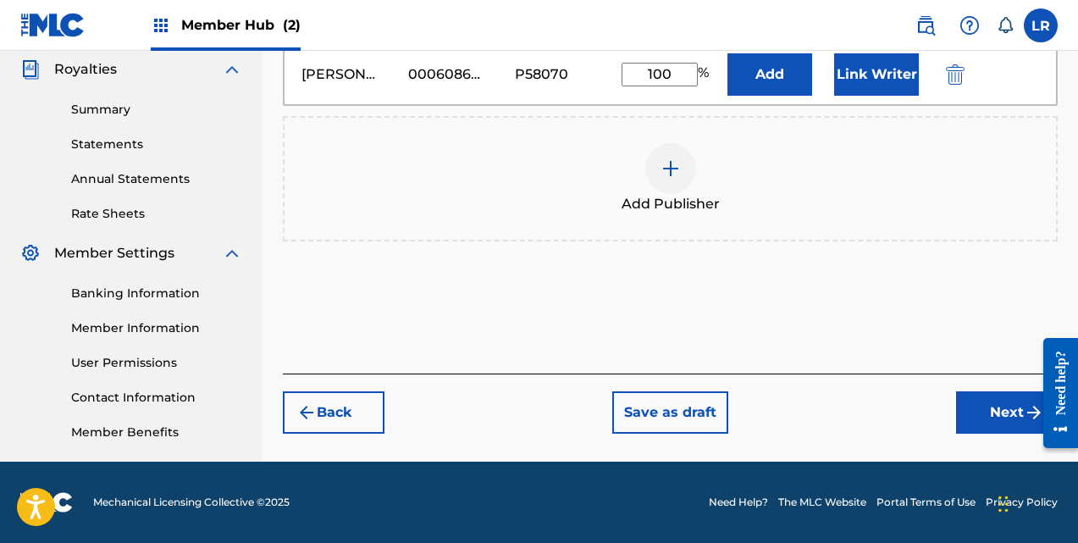
drag, startPoint x: 677, startPoint y: 60, endPoint x: 695, endPoint y: 57, distance: 18.9
click at [695, 57] on div "[PERSON_NAME] MUSIC INC 00060862776 P58070 100 % Add Link Writer" at bounding box center [670, 74] width 773 height 61
type input "50"
click at [674, 166] on img at bounding box center [671, 168] width 20 height 20
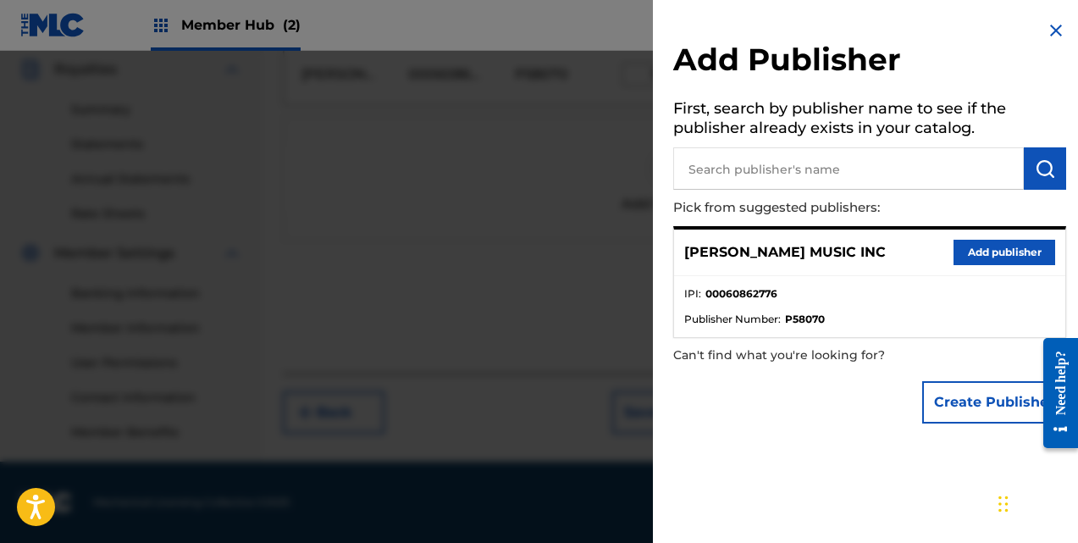
click at [815, 169] on input "text" at bounding box center [848, 168] width 351 height 42
type input "[GEOGRAPHIC_DATA]"
click at [1037, 166] on img "submit" at bounding box center [1045, 168] width 20 height 20
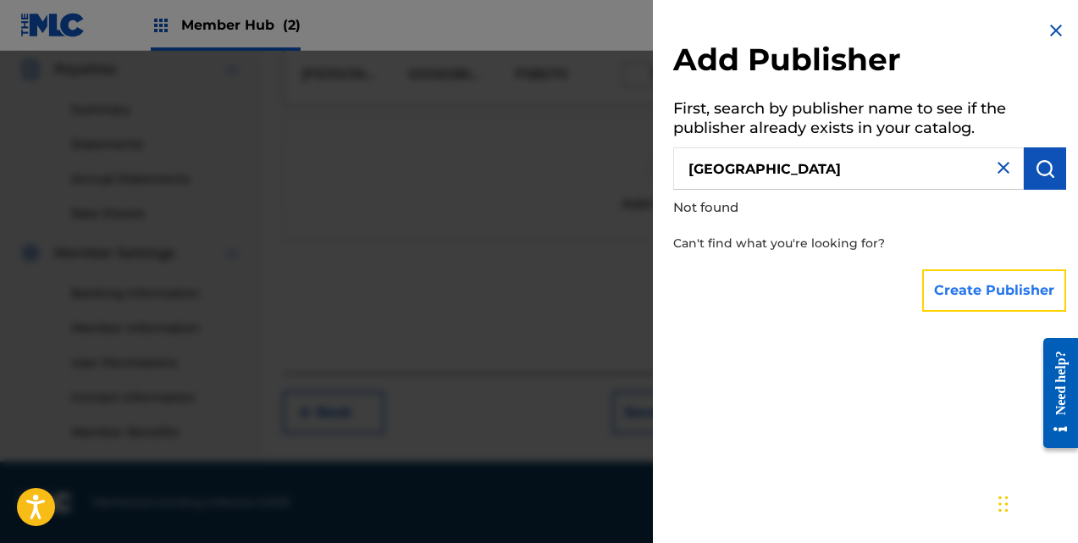
click at [955, 300] on button "Create Publisher" at bounding box center [994, 290] width 144 height 42
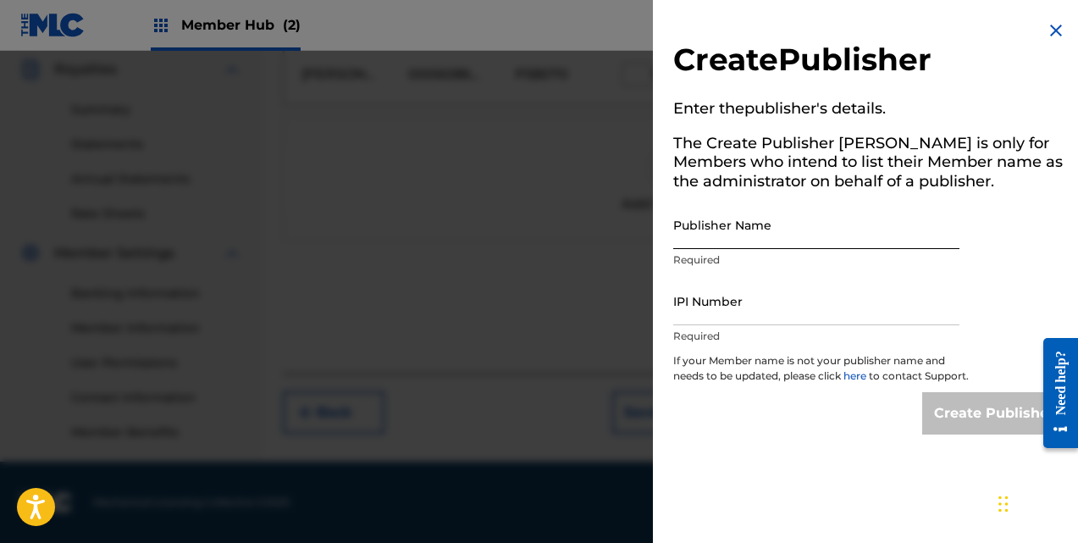
click at [818, 231] on input "Publisher Name" at bounding box center [816, 225] width 286 height 48
type input "[GEOGRAPHIC_DATA]"
click at [944, 423] on div "Create Publisher" at bounding box center [994, 413] width 144 height 42
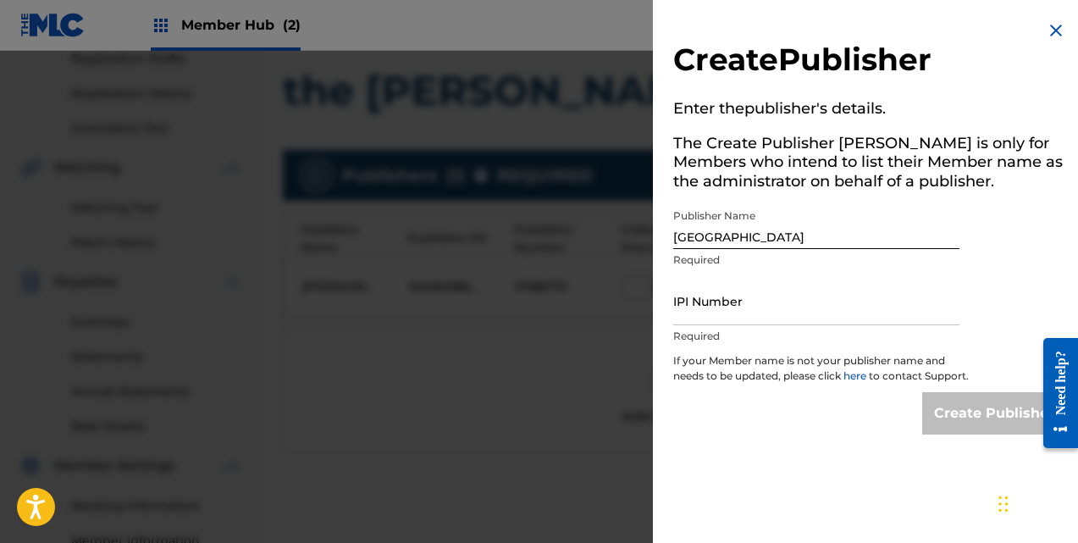
scroll to position [423, 0]
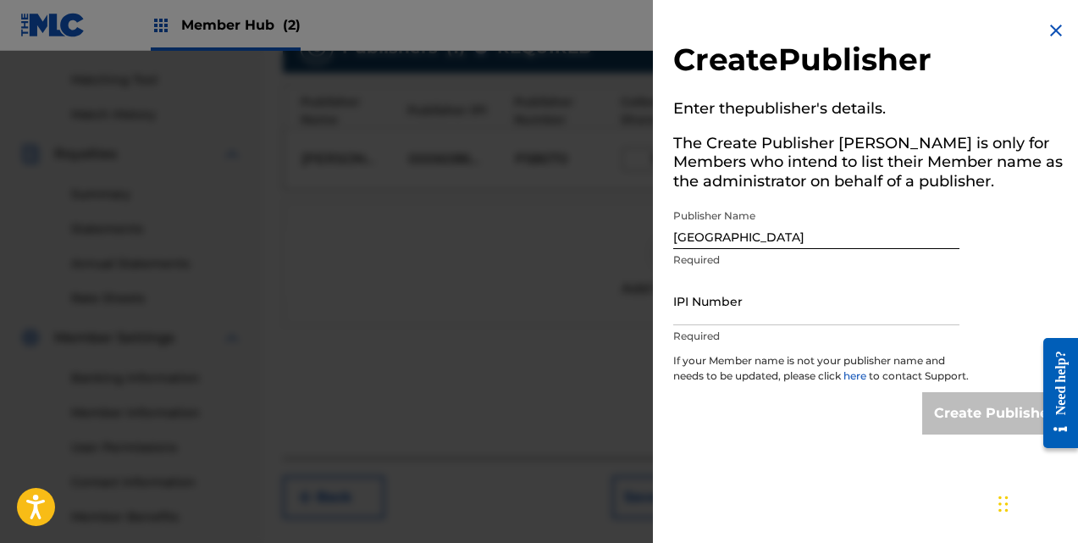
click at [1049, 31] on img at bounding box center [1056, 30] width 20 height 20
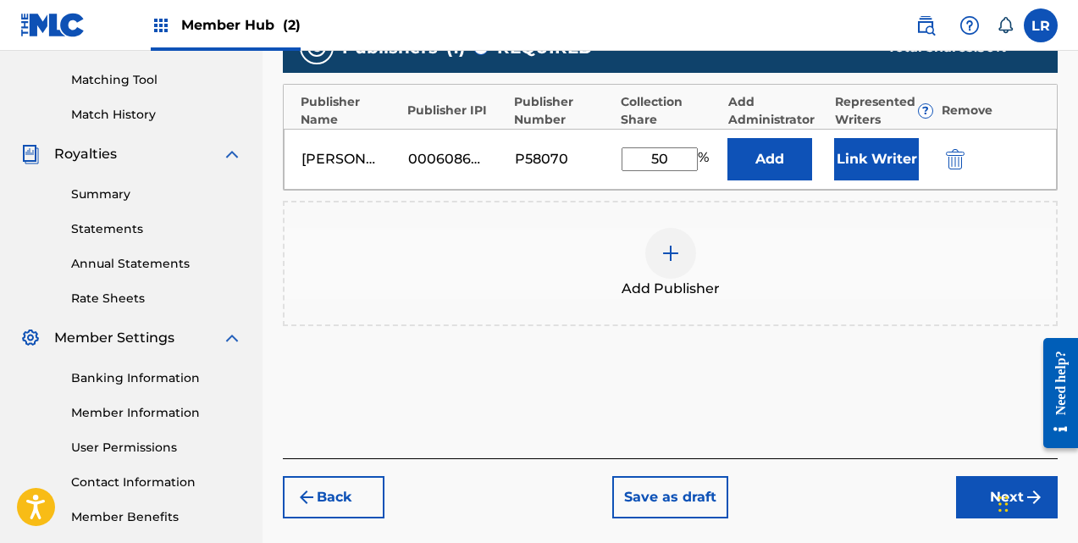
click at [675, 158] on input "50" at bounding box center [660, 159] width 76 height 24
type input "5"
type input "100"
click at [977, 493] on button "Next" at bounding box center [1007, 497] width 102 height 42
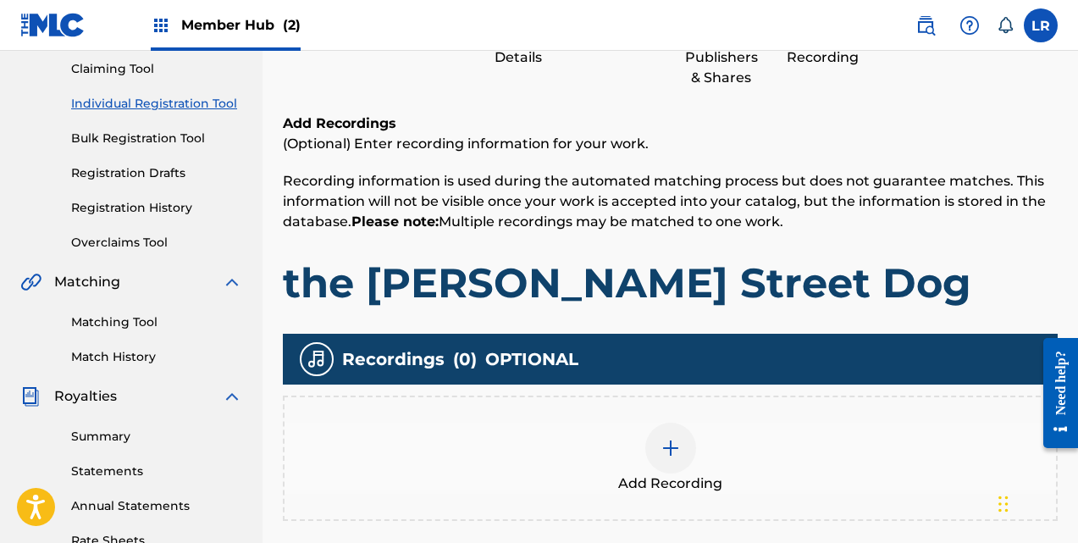
scroll to position [330, 0]
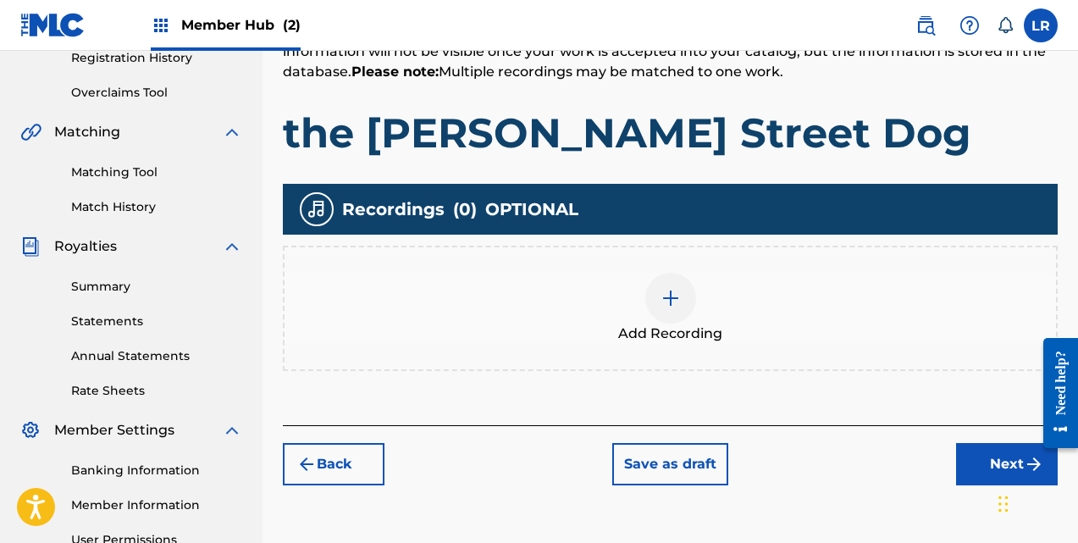
click at [678, 299] on img at bounding box center [671, 298] width 20 height 20
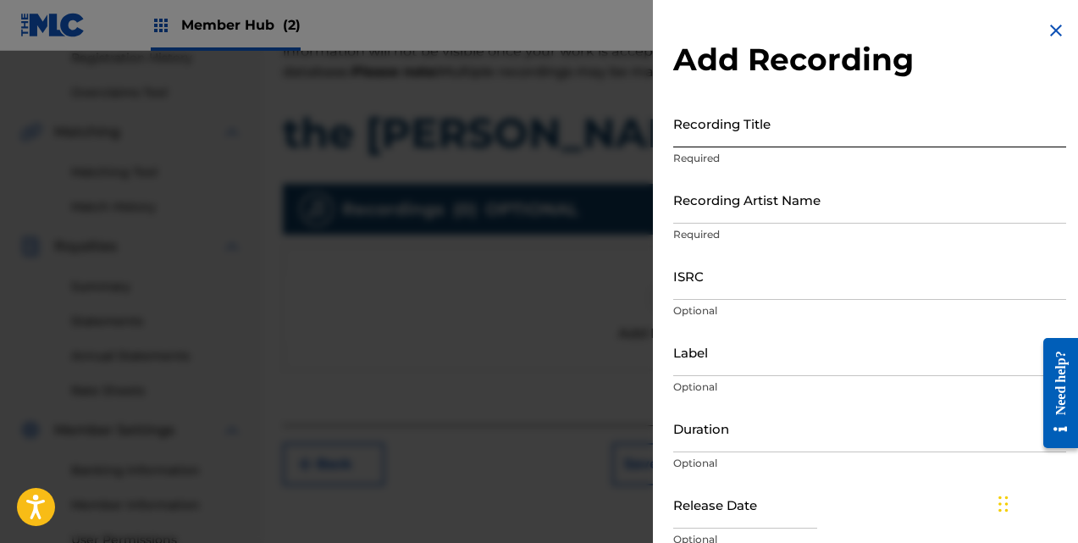
click at [810, 136] on input "Recording Title" at bounding box center [869, 123] width 393 height 48
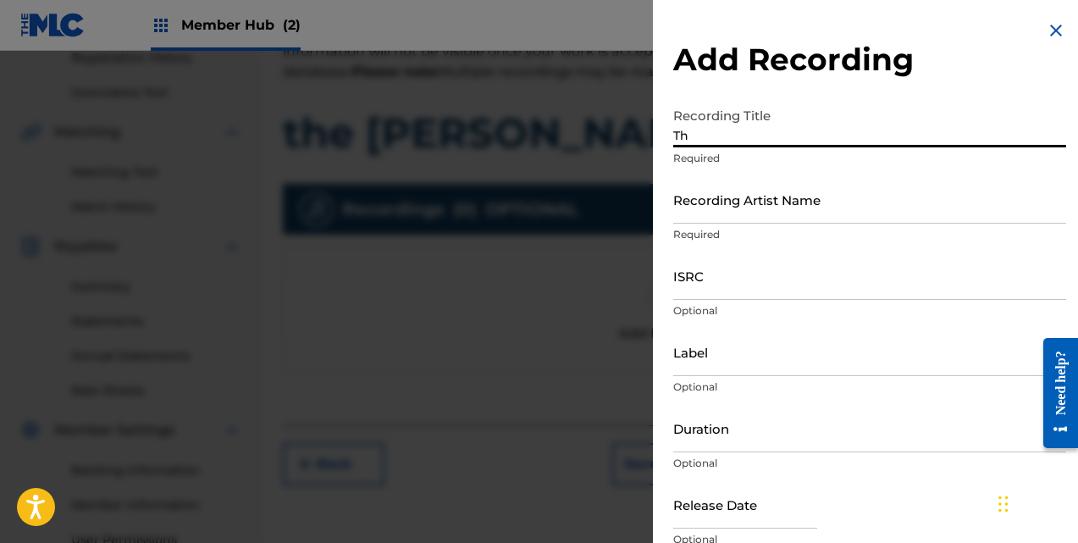
type input "T"
type input "The [PERSON_NAME] Street Dog"
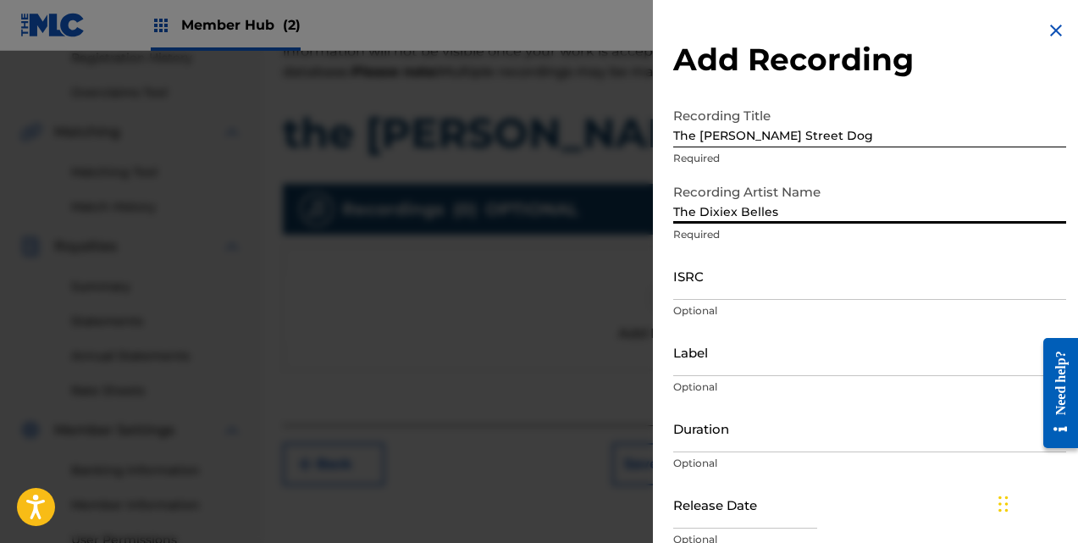
click at [730, 206] on input "The Dixiex Belles" at bounding box center [869, 199] width 393 height 48
click at [735, 211] on input "The Dixiex Belles" at bounding box center [869, 199] width 393 height 48
type input "The [PERSON_NAME]"
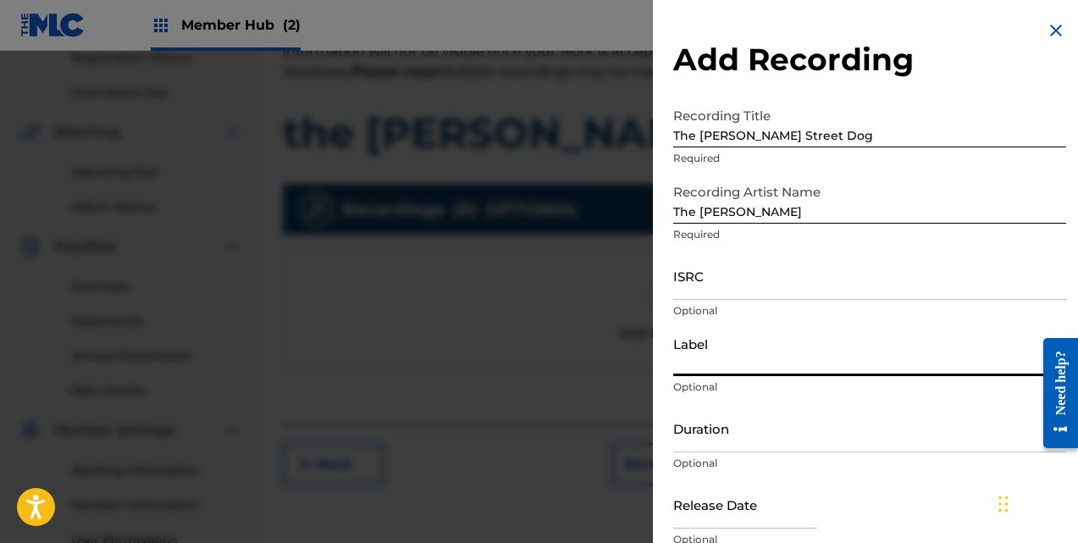
click at [808, 353] on input "Label" at bounding box center [869, 352] width 393 height 48
type input "Special"
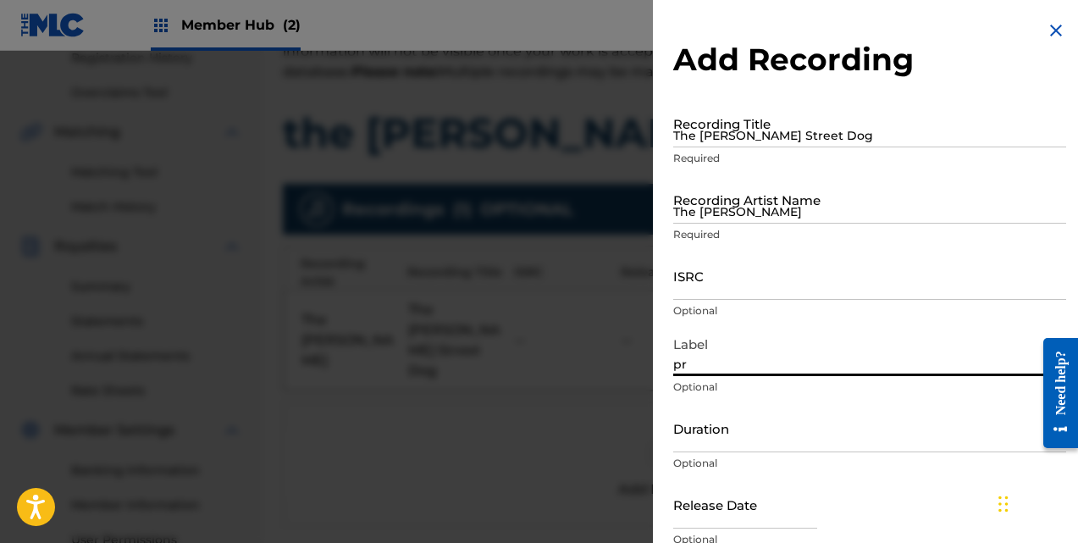
type input "p"
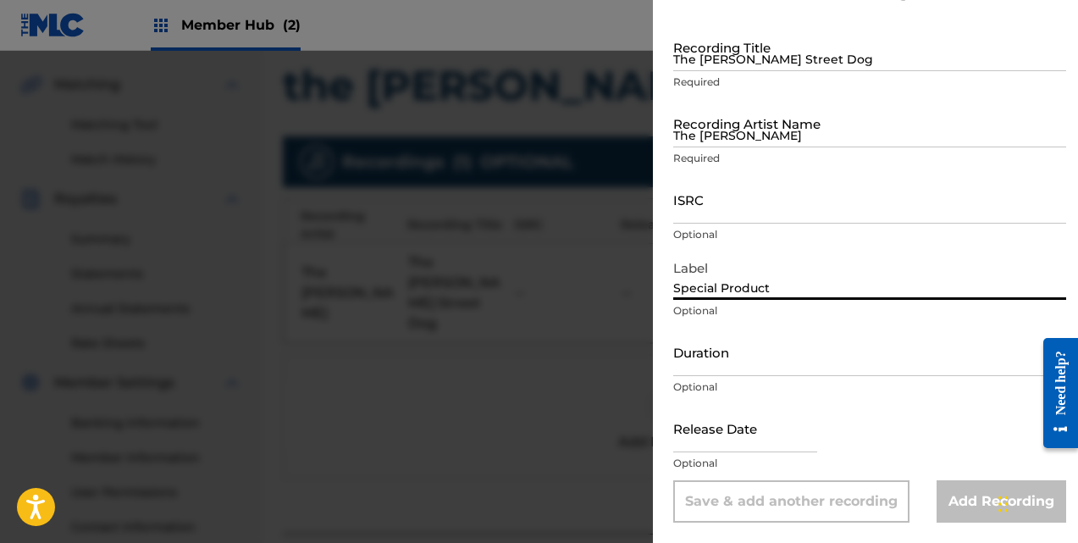
scroll to position [415, 0]
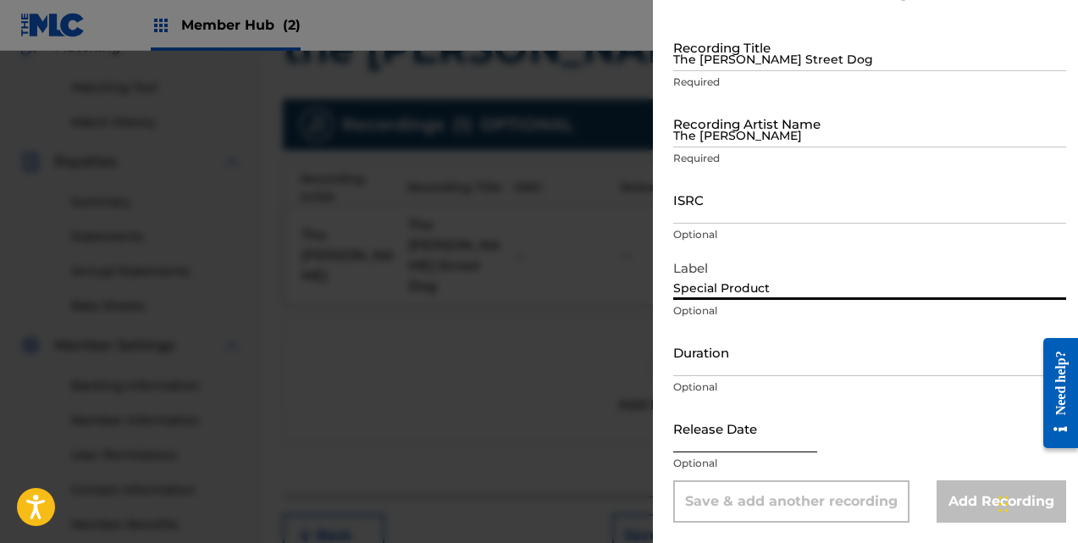
type input "Special Product"
select select "8"
select select "2025"
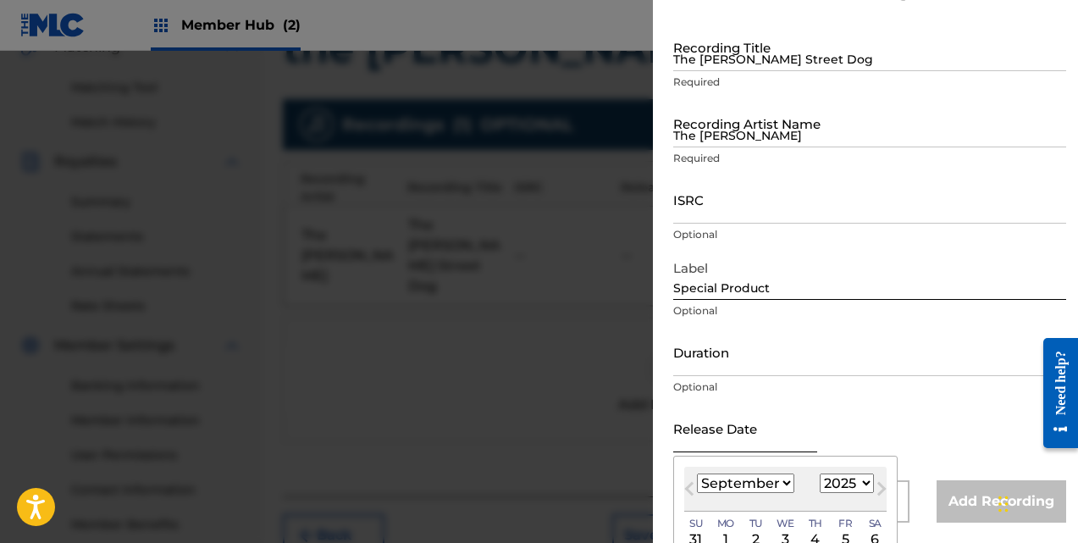
click at [762, 442] on input "text" at bounding box center [745, 428] width 144 height 48
type input "[DATE]"
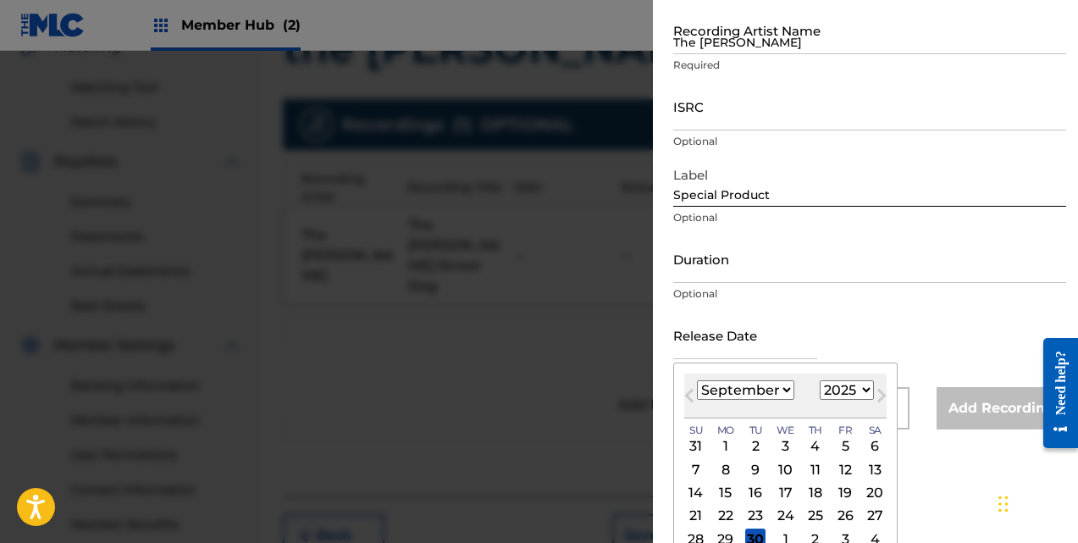
scroll to position [76, 0]
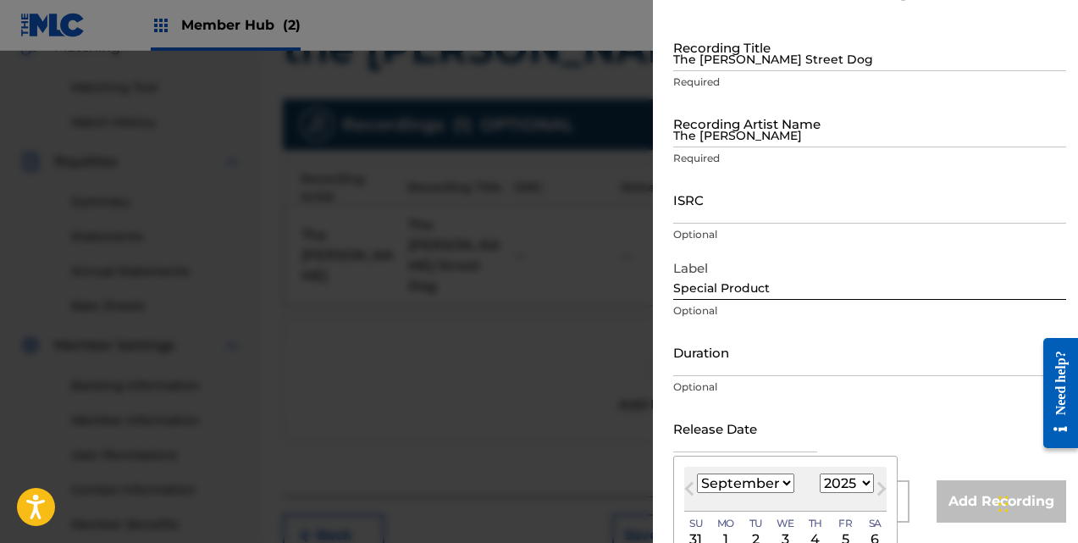
click at [943, 309] on form "Recording Title The [PERSON_NAME] Street Dog Required Recording Artist Name The…" at bounding box center [869, 273] width 393 height 500
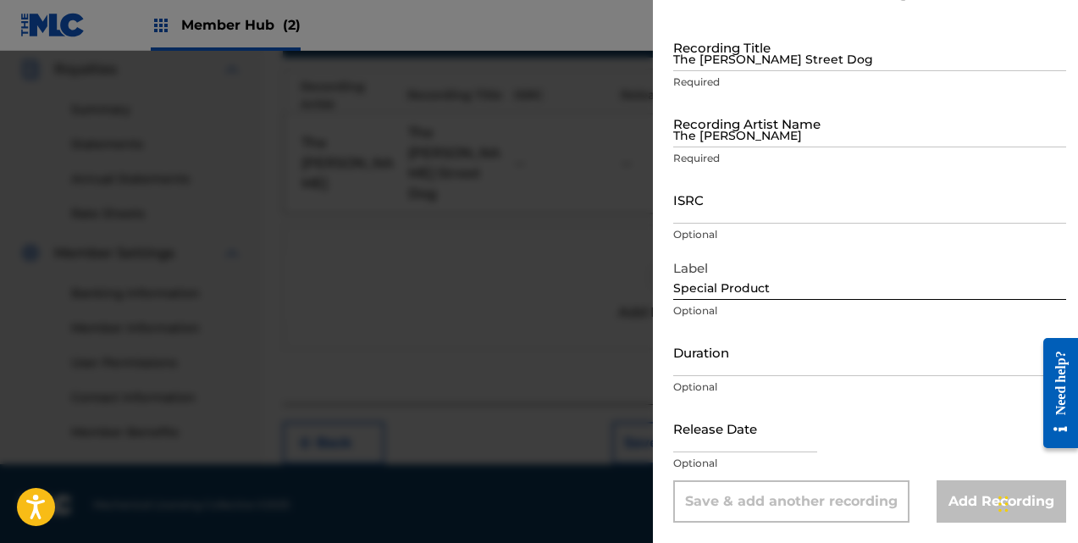
scroll to position [0, 0]
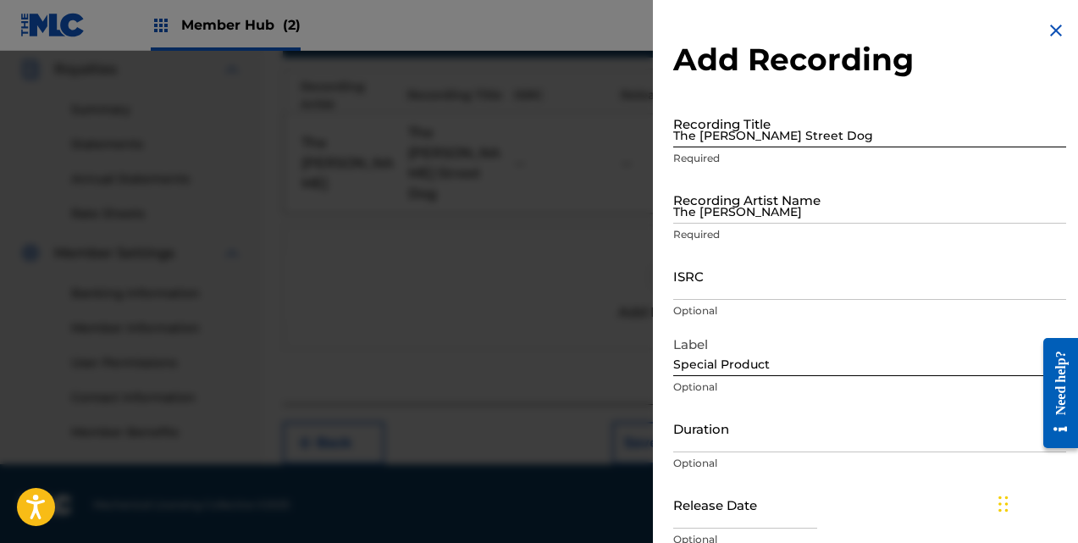
click at [834, 132] on input "The [PERSON_NAME] Street Dog" at bounding box center [869, 123] width 393 height 48
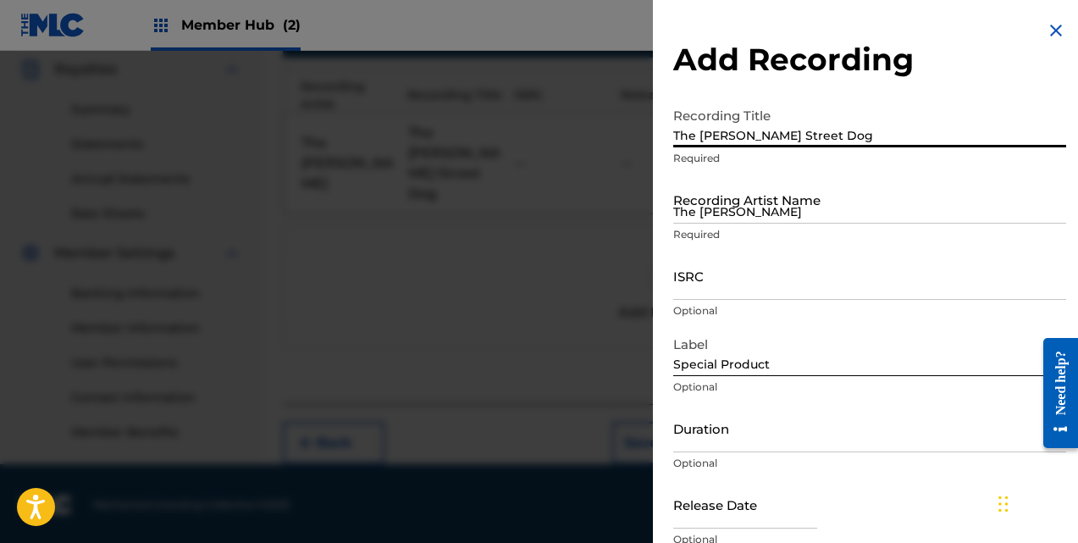
type input "The [PERSON_NAME] Street Dog"
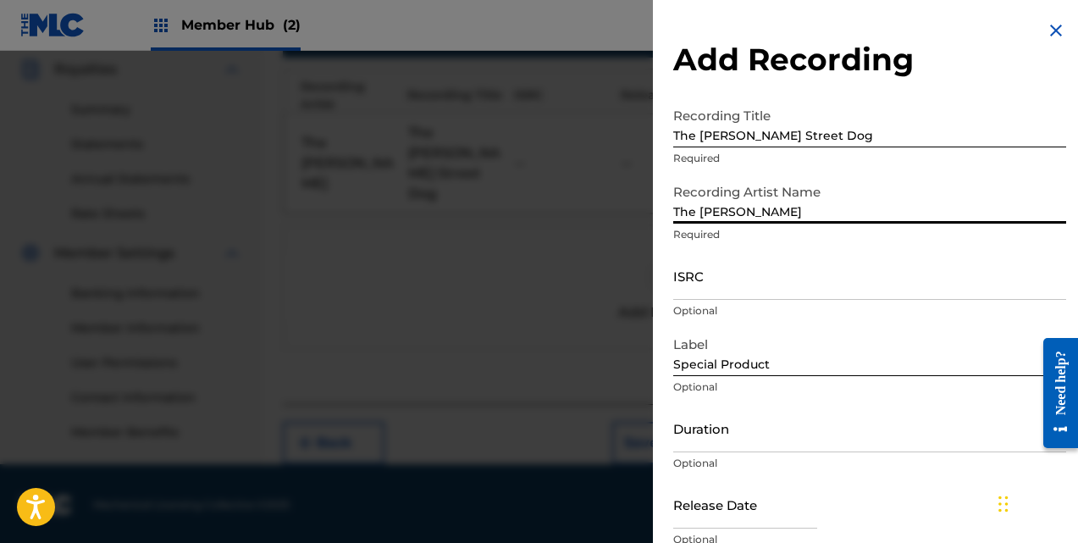
type input "The [PERSON_NAME]"
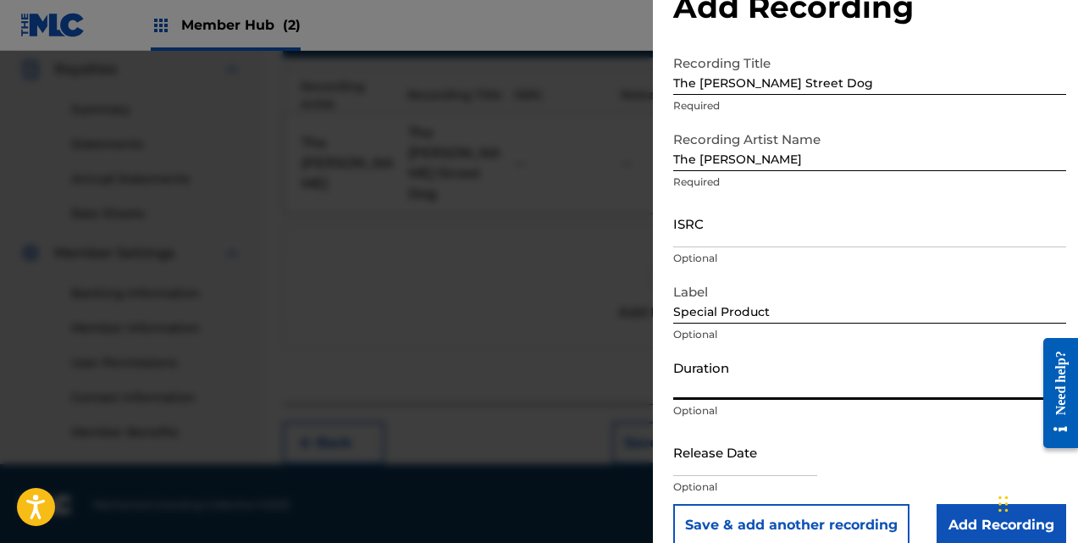
scroll to position [76, 0]
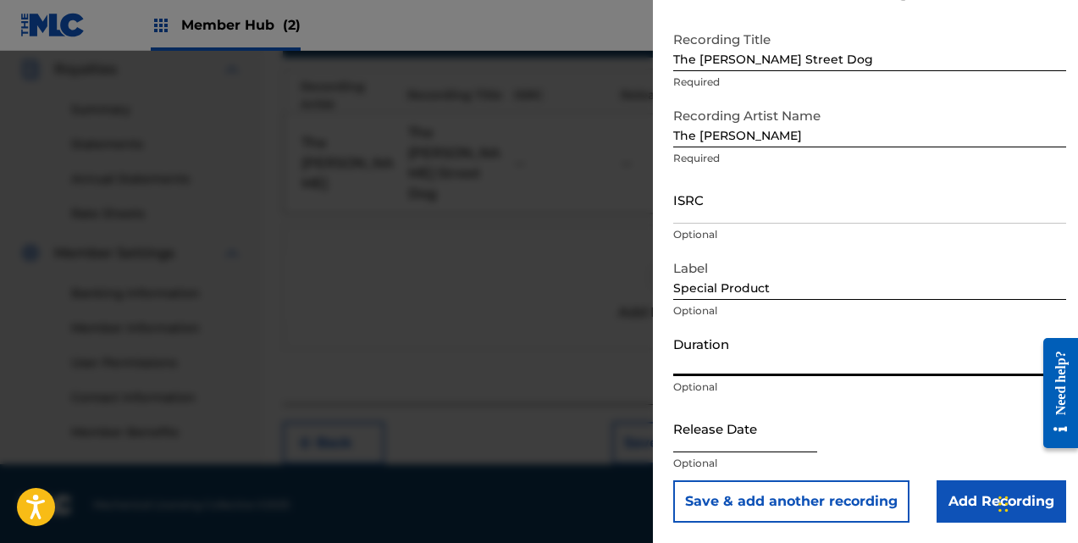
click at [798, 436] on input "text" at bounding box center [745, 428] width 144 height 48
select select "8"
select select "2025"
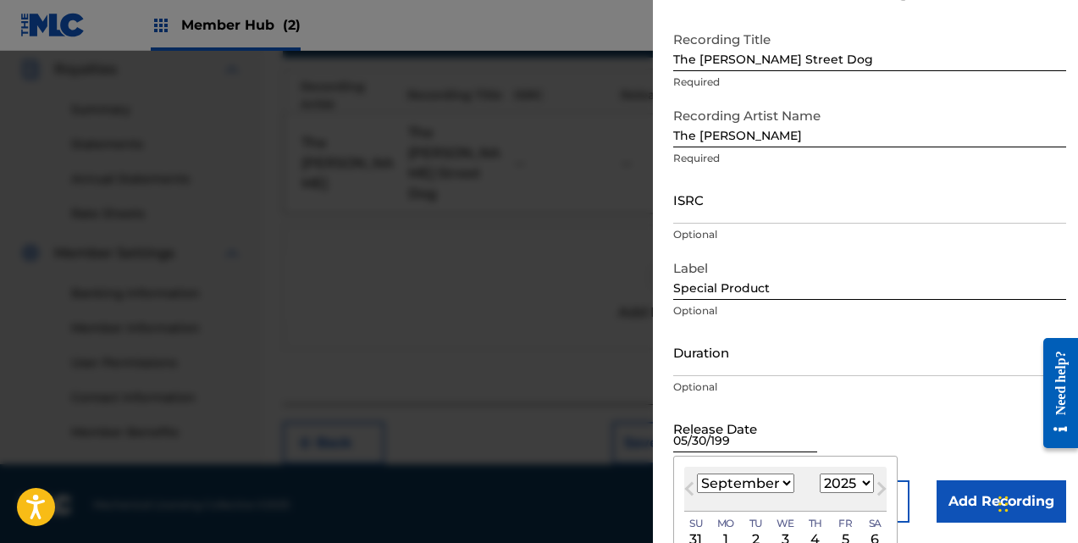
type input "[DATE]"
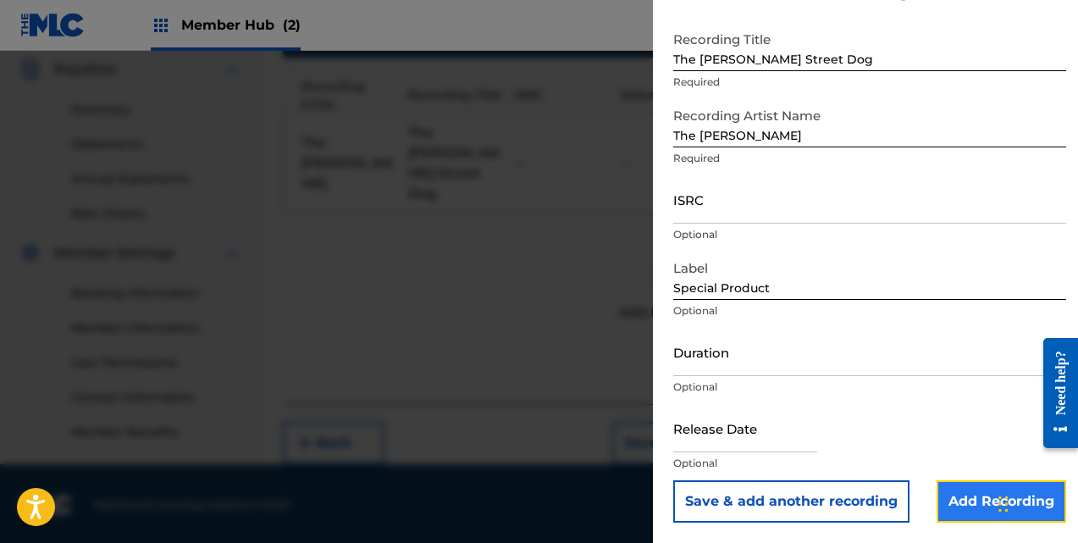
click at [945, 510] on input "Add Recording" at bounding box center [1002, 501] width 130 height 42
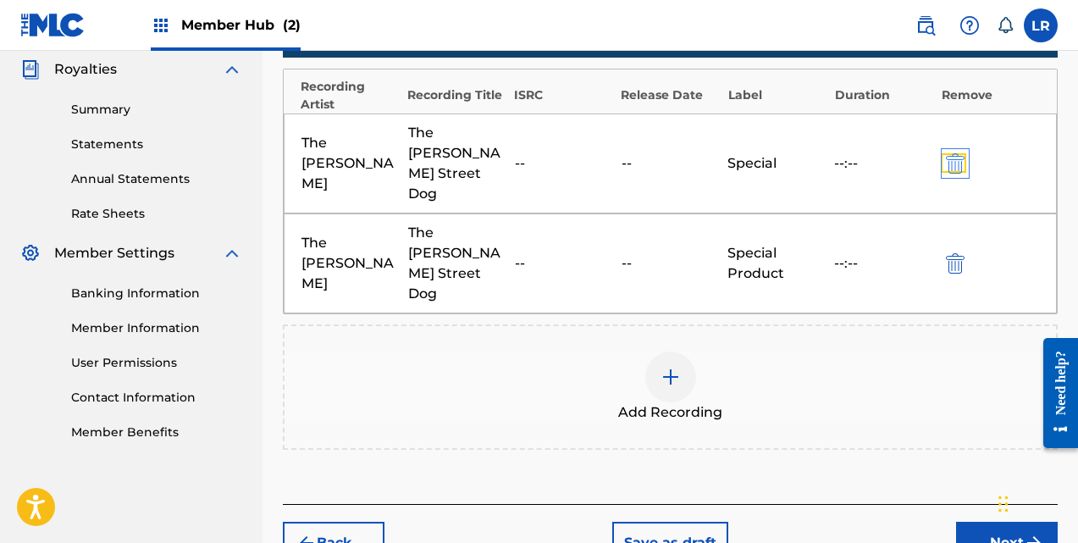
click at [956, 153] on img "submit" at bounding box center [955, 163] width 19 height 20
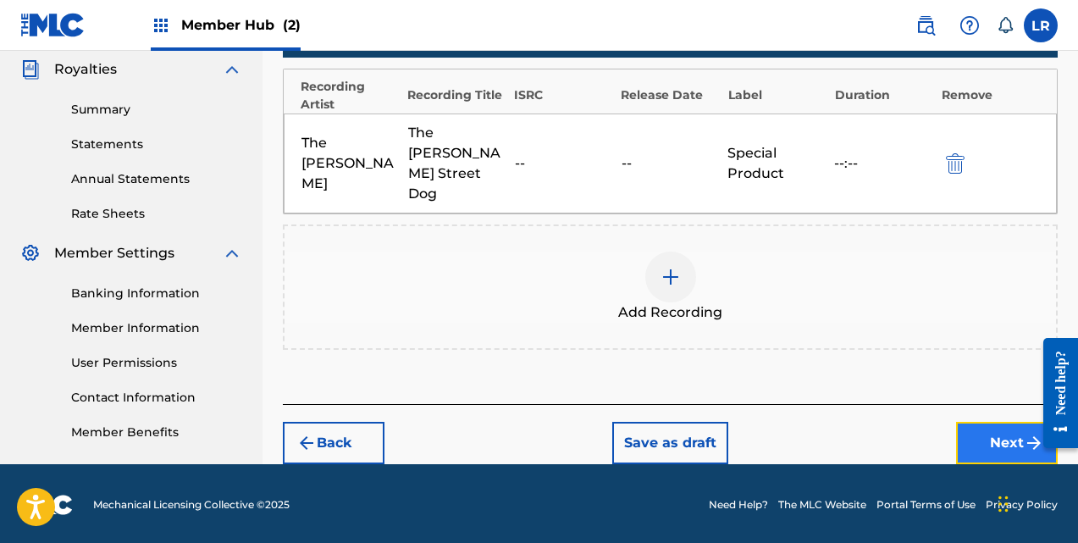
click at [993, 422] on button "Next" at bounding box center [1007, 443] width 102 height 42
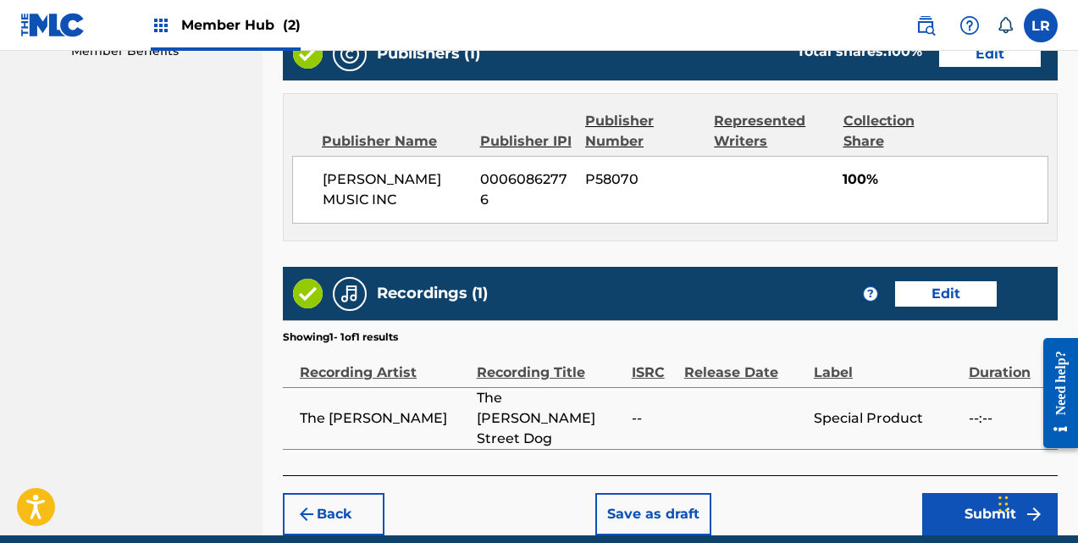
scroll to position [943, 0]
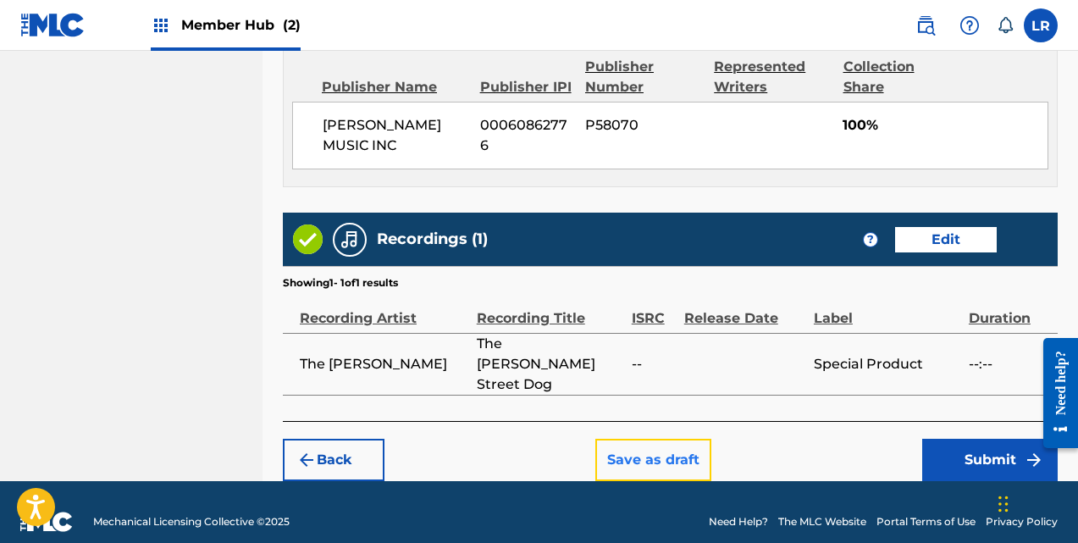
click at [691, 439] on button "Save as draft" at bounding box center [653, 460] width 116 height 42
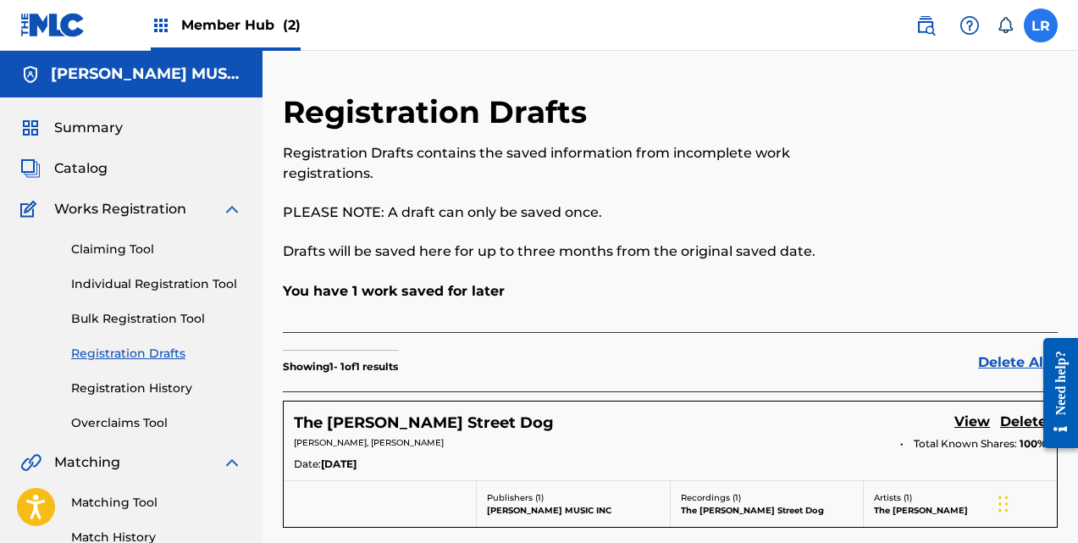
click at [1036, 41] on label at bounding box center [1041, 25] width 34 height 34
click at [1041, 25] on input "LR [PERSON_NAME] [EMAIL_ADDRESS][DOMAIN_NAME] Notification Preferences Profile …" at bounding box center [1041, 25] width 0 height 0
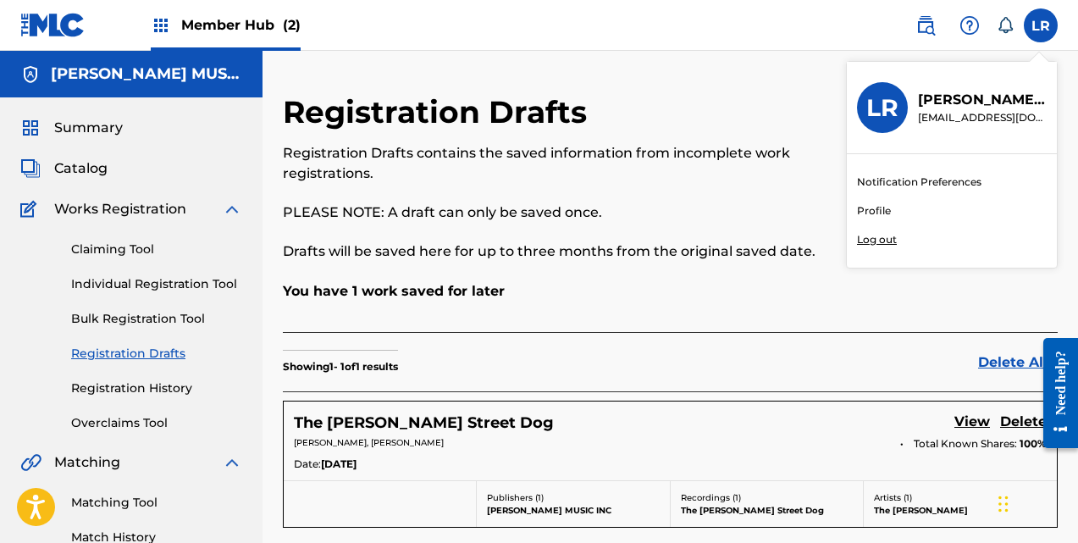
click at [873, 238] on p "Log out" at bounding box center [877, 239] width 40 height 15
click at [1041, 25] on input "LR [PERSON_NAME] [EMAIL_ADDRESS][DOMAIN_NAME] Notification Preferences Profile …" at bounding box center [1041, 25] width 0 height 0
